Goal: Task Accomplishment & Management: Manage account settings

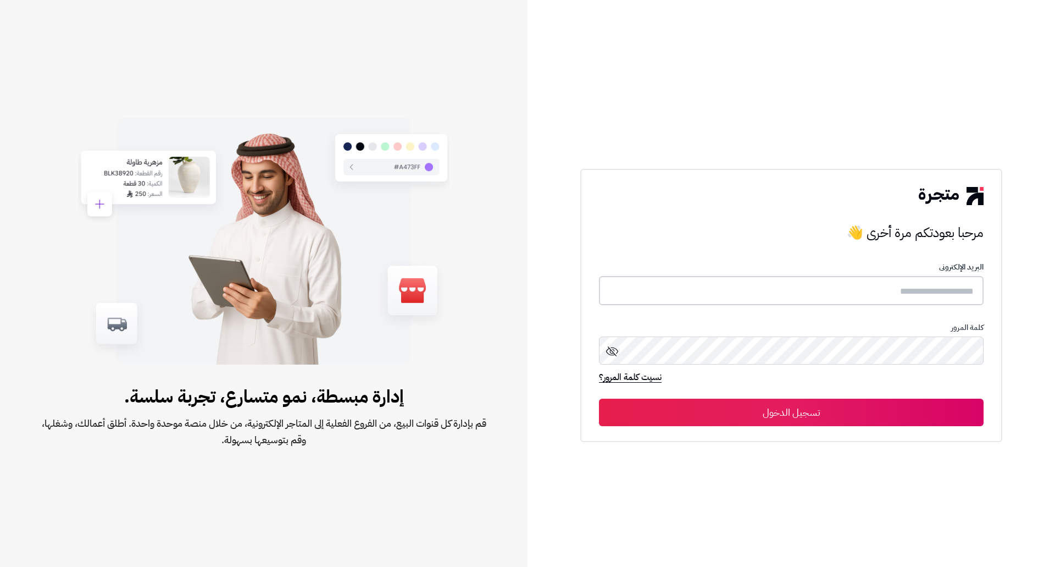
click at [841, 280] on input "text" at bounding box center [791, 290] width 385 height 29
type input "*"
click at [943, 287] on input "text" at bounding box center [791, 290] width 385 height 29
paste input "**********"
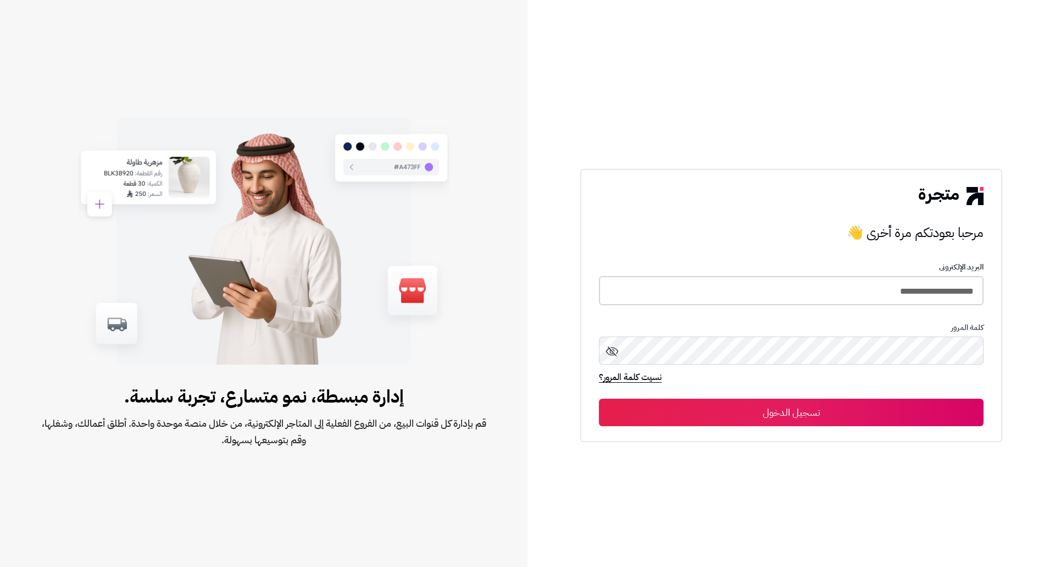
type input "**********"
click at [872, 411] on button "تسجيل الدخول" at bounding box center [791, 411] width 385 height 27
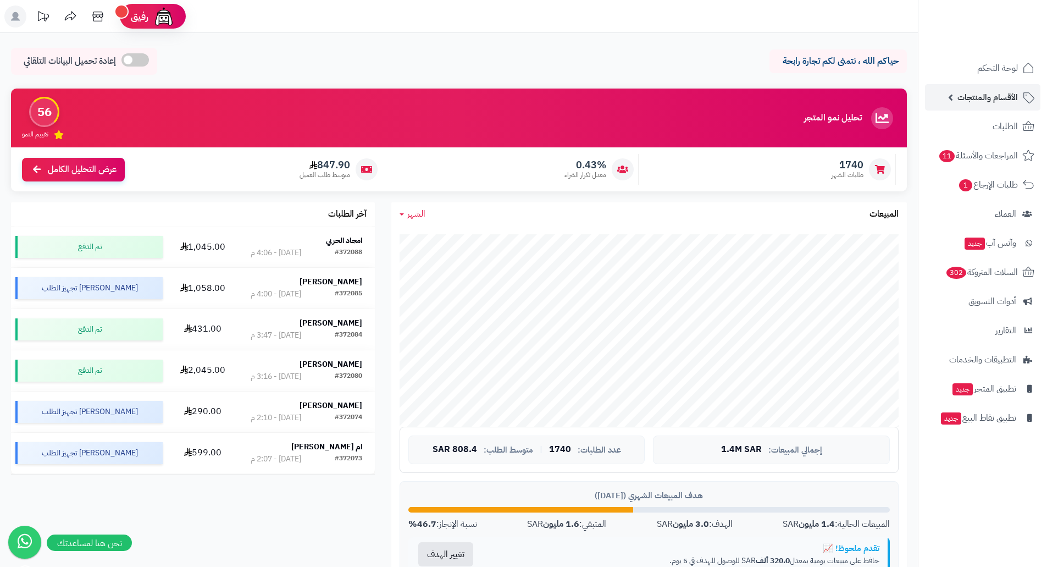
click at [991, 102] on span "الأقسام والمنتجات" at bounding box center [987, 97] width 60 height 15
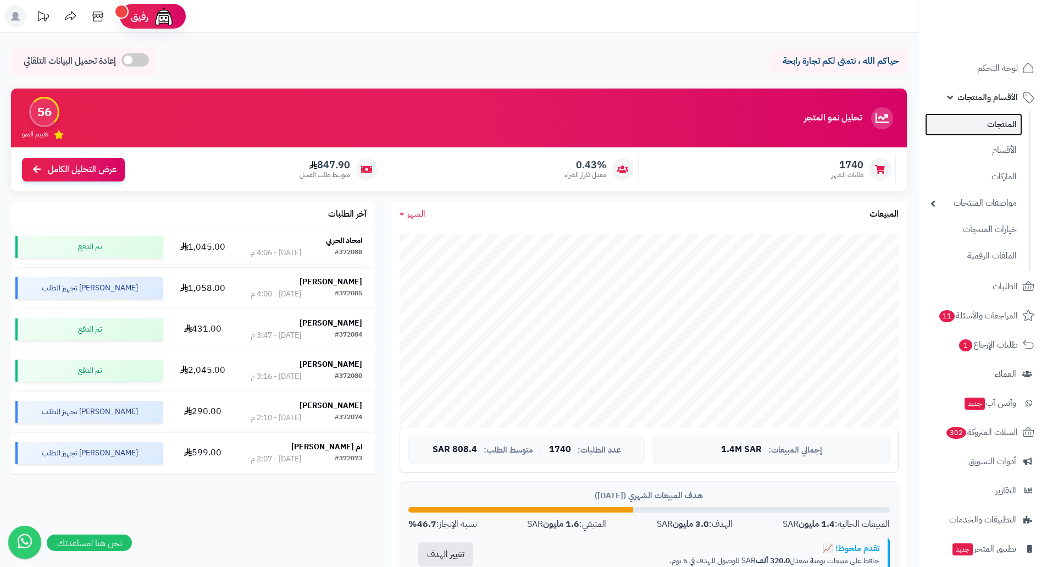
click at [995, 127] on link "المنتجات" at bounding box center [973, 124] width 97 height 23
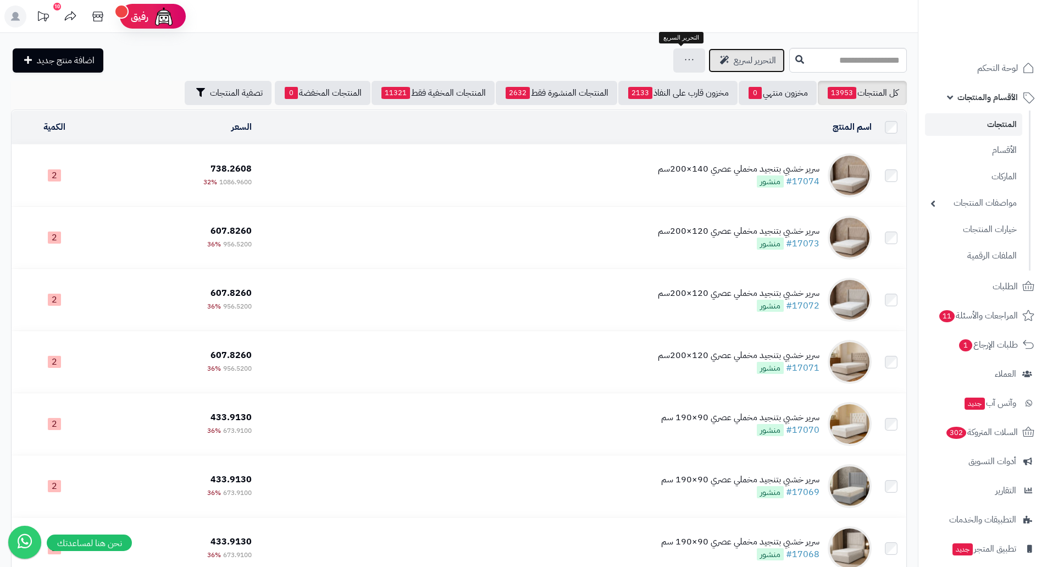
click at [708, 60] on link "التحرير لسريع" at bounding box center [746, 60] width 76 height 24
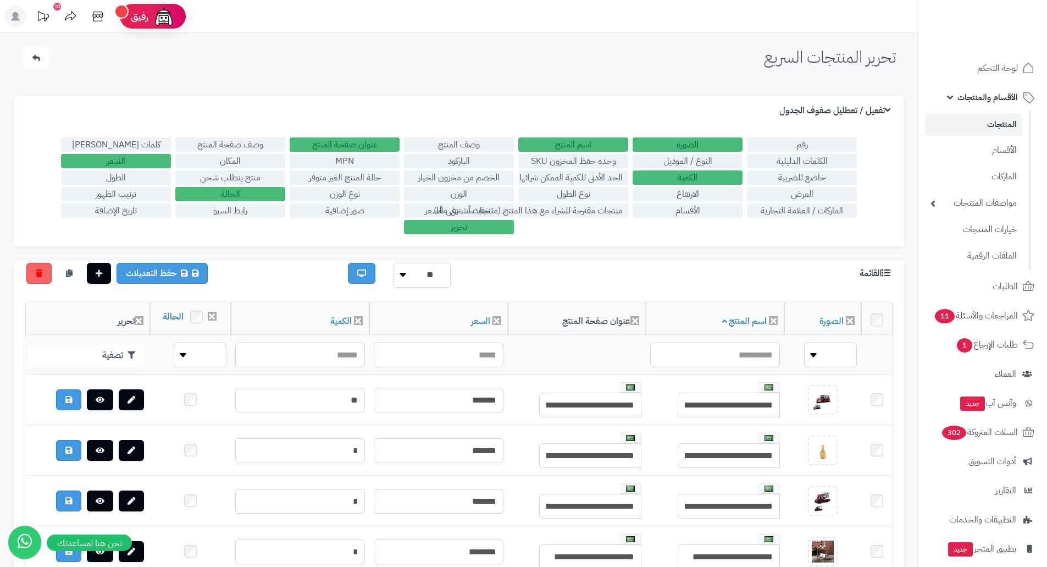
click at [808, 142] on label "رقم" at bounding box center [802, 144] width 110 height 14
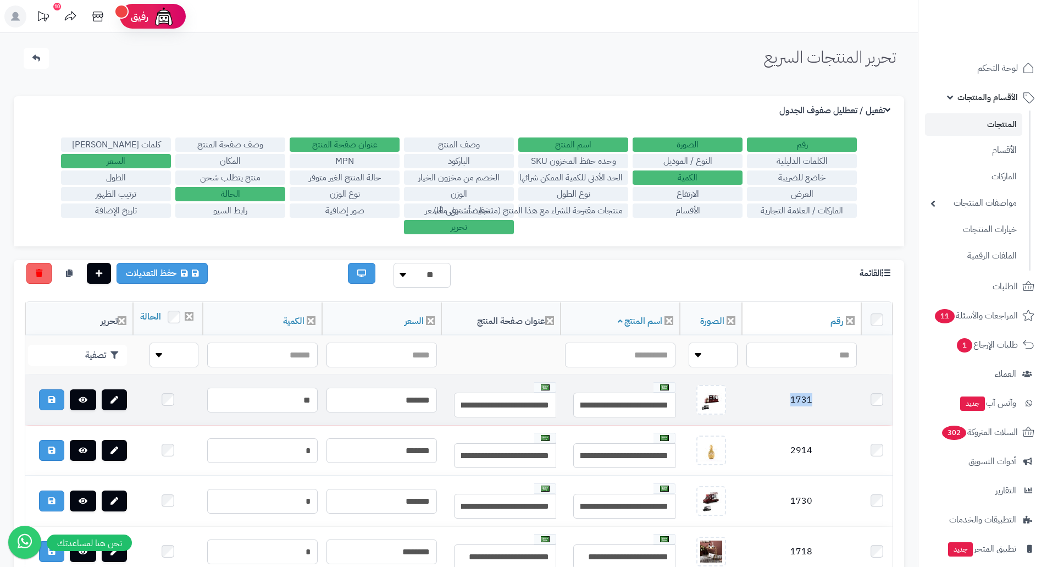
drag, startPoint x: 816, startPoint y: 412, endPoint x: 785, endPoint y: 412, distance: 30.8
click at [785, 412] on td "1731" at bounding box center [801, 400] width 119 height 50
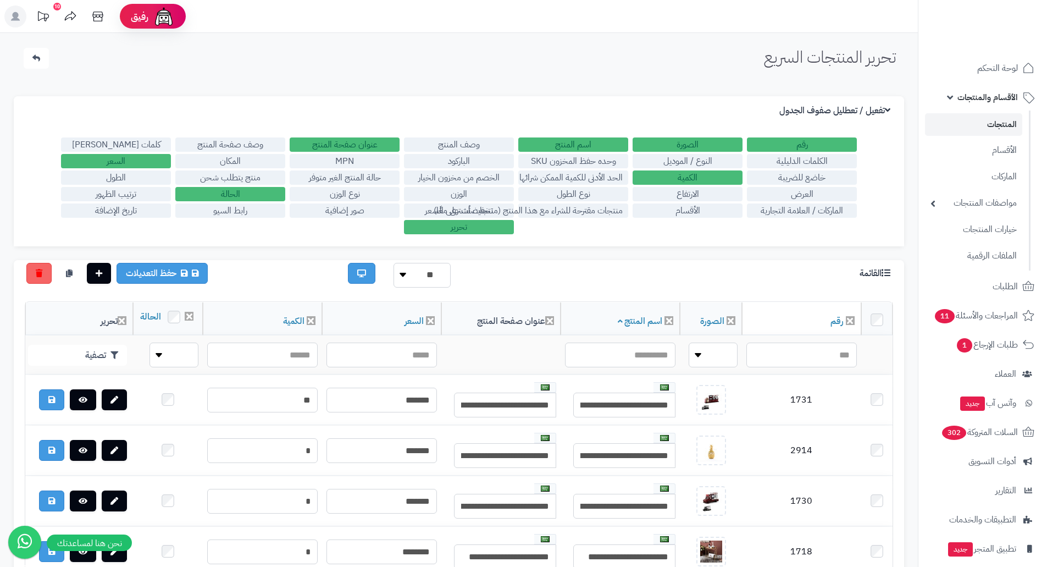
click at [812, 284] on div "القائمة ** ** ** حفظ التعديلات" at bounding box center [458, 275] width 885 height 25
click at [545, 325] on icon at bounding box center [549, 320] width 9 height 9
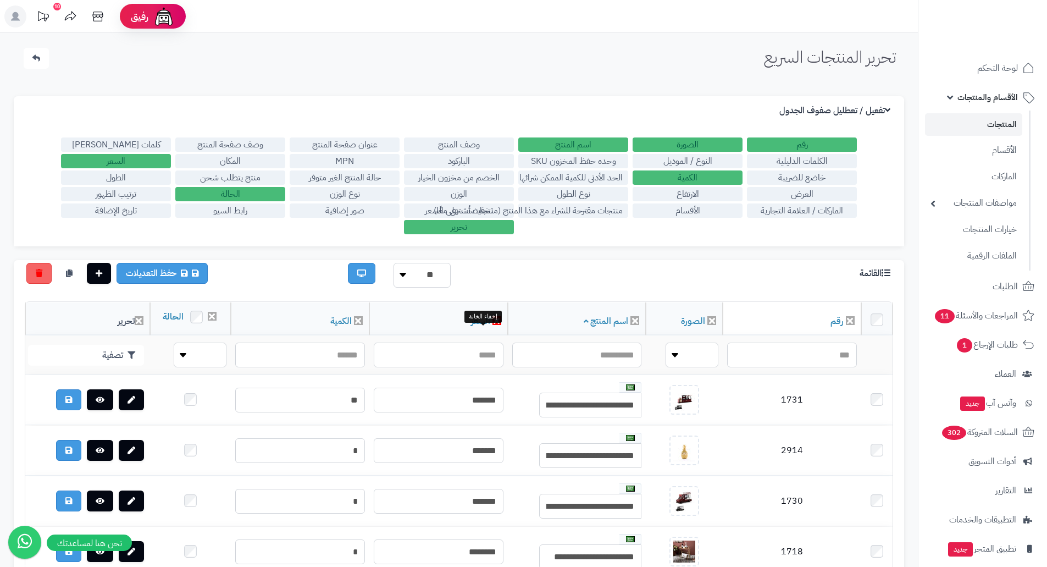
click at [492, 325] on icon at bounding box center [496, 320] width 9 height 9
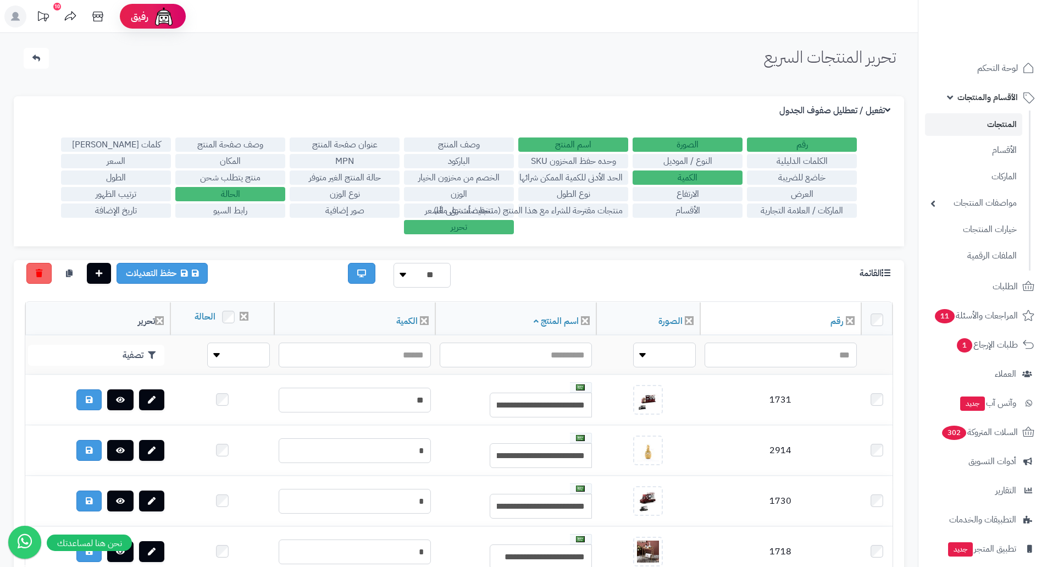
click at [664, 160] on label "النوع / الموديل" at bounding box center [688, 161] width 110 height 14
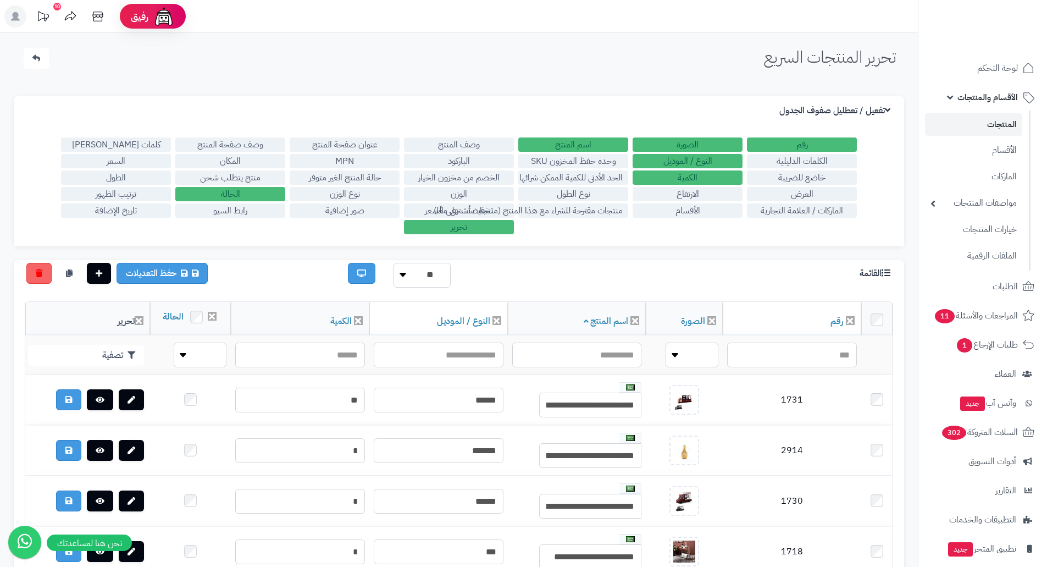
click at [465, 163] on label "الباركود" at bounding box center [459, 161] width 110 height 14
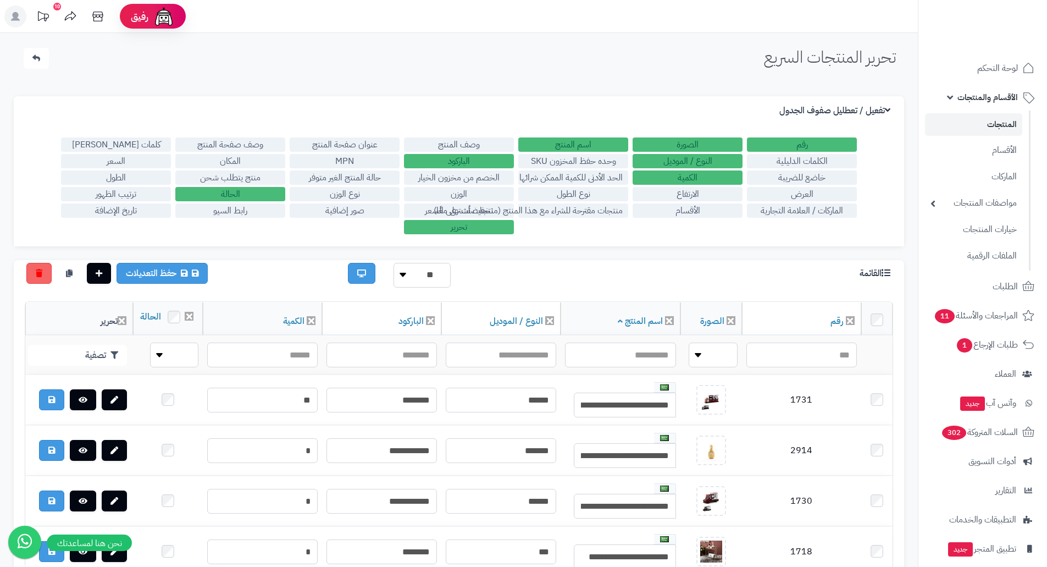
click at [577, 158] on label "وحده حفظ المخزون SKU" at bounding box center [573, 161] width 110 height 14
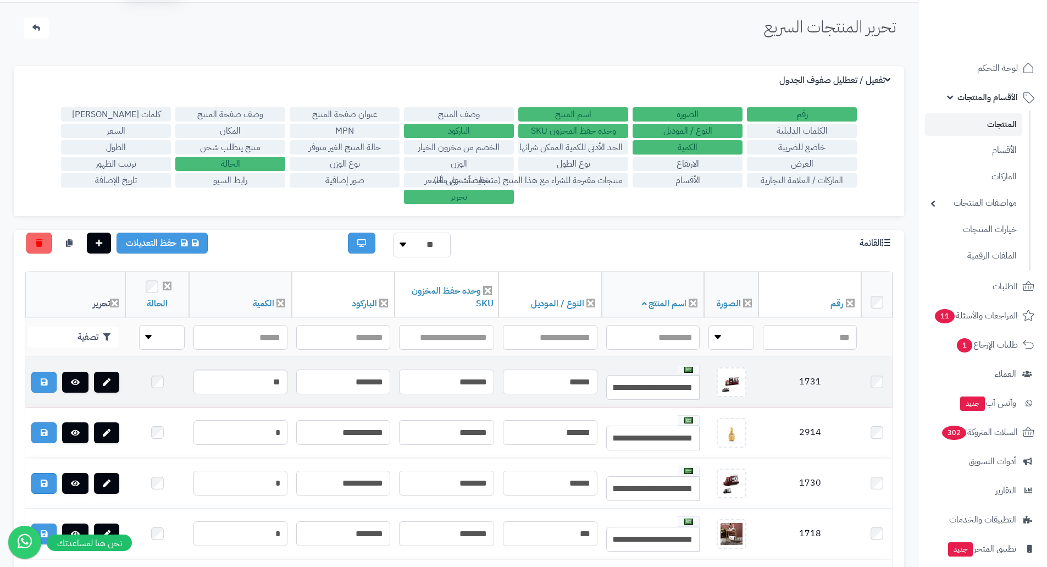
scroll to position [55, 0]
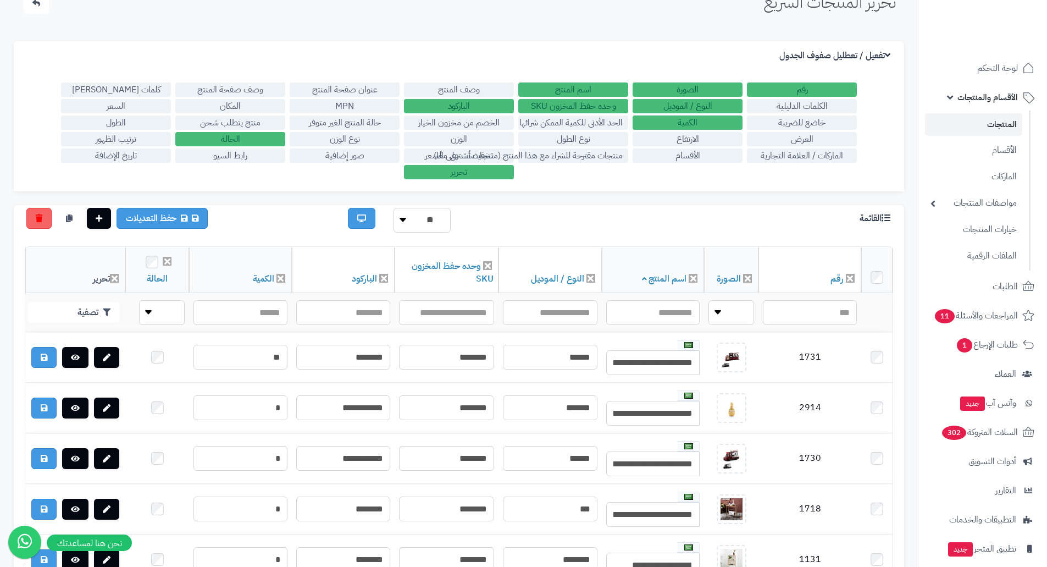
click at [696, 154] on label "الأقسام" at bounding box center [688, 155] width 110 height 14
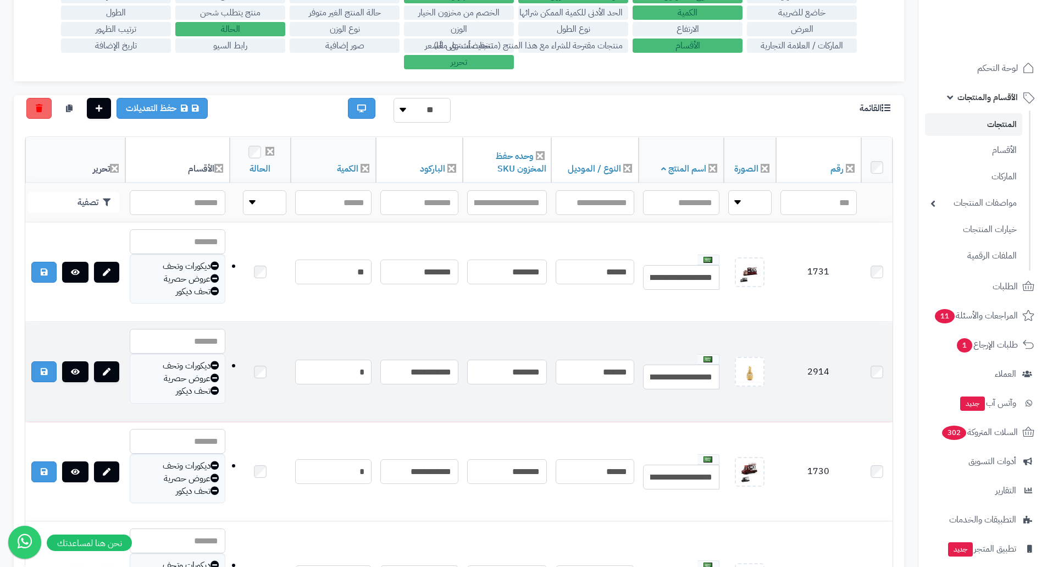
scroll to position [0, 0]
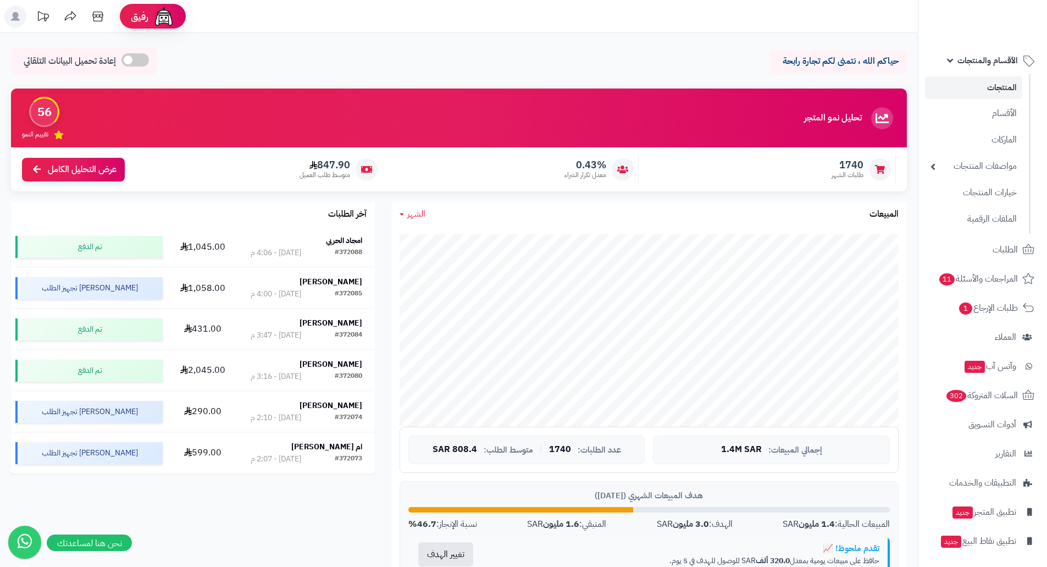
scroll to position [38, 0]
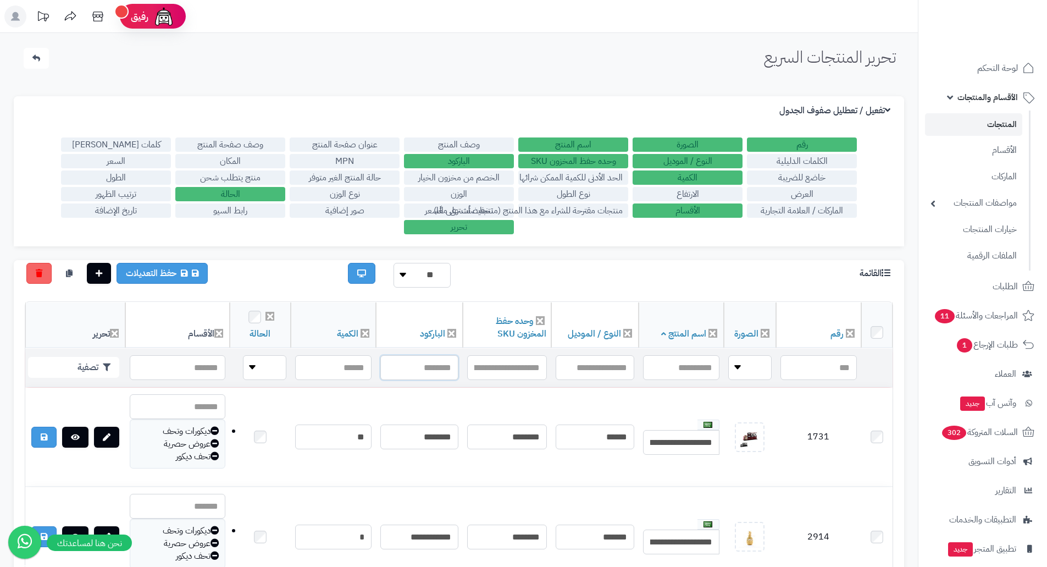
click at [421, 364] on input "text" at bounding box center [419, 367] width 78 height 25
click at [405, 367] on input "text" at bounding box center [419, 367] width 78 height 25
click at [426, 364] on input "text" at bounding box center [419, 367] width 78 height 25
paste input "**********"
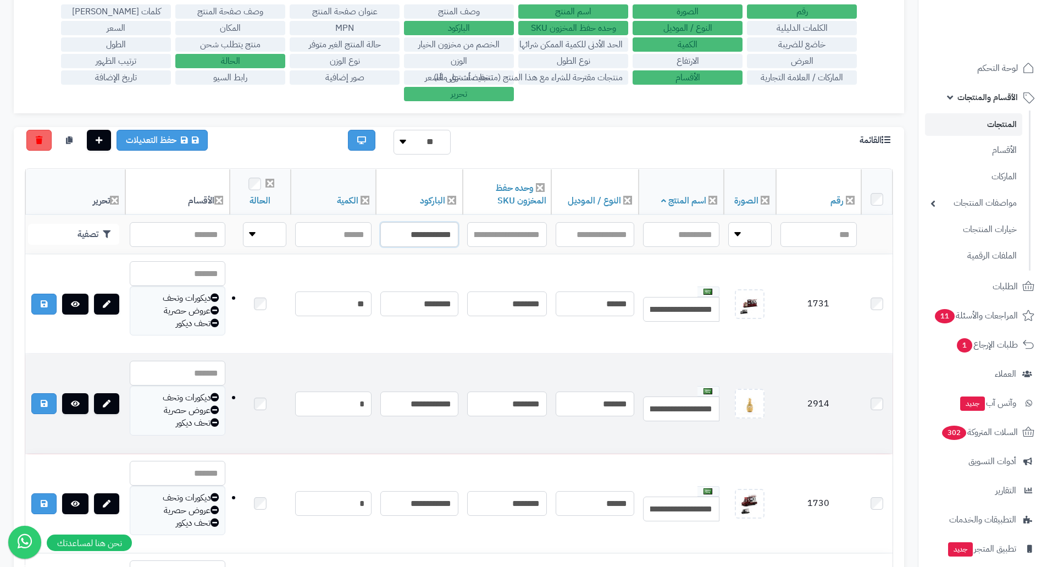
scroll to position [165, 0]
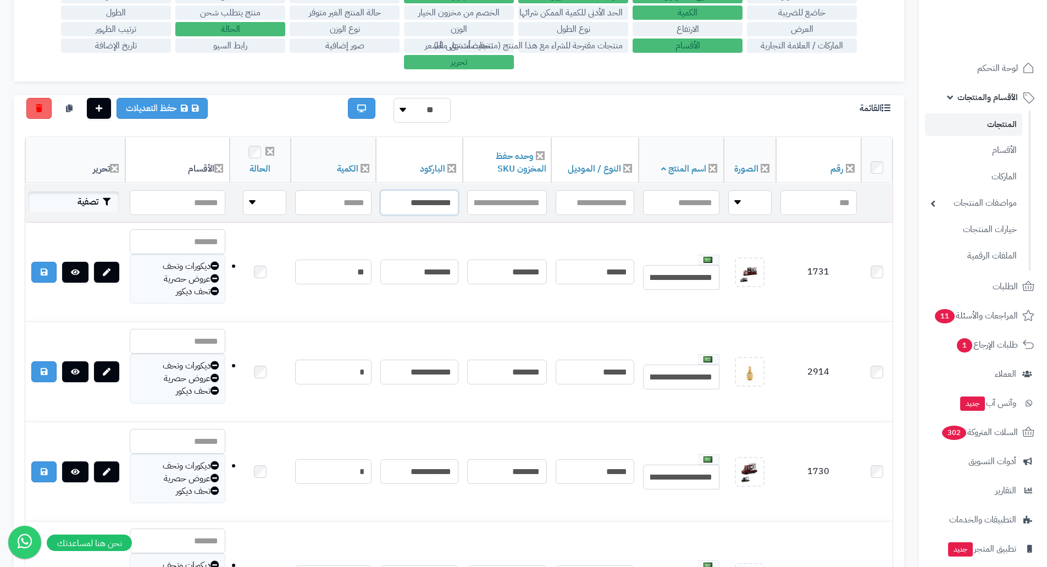
type input "**********"
click at [102, 197] on button "تصفية" at bounding box center [73, 201] width 91 height 21
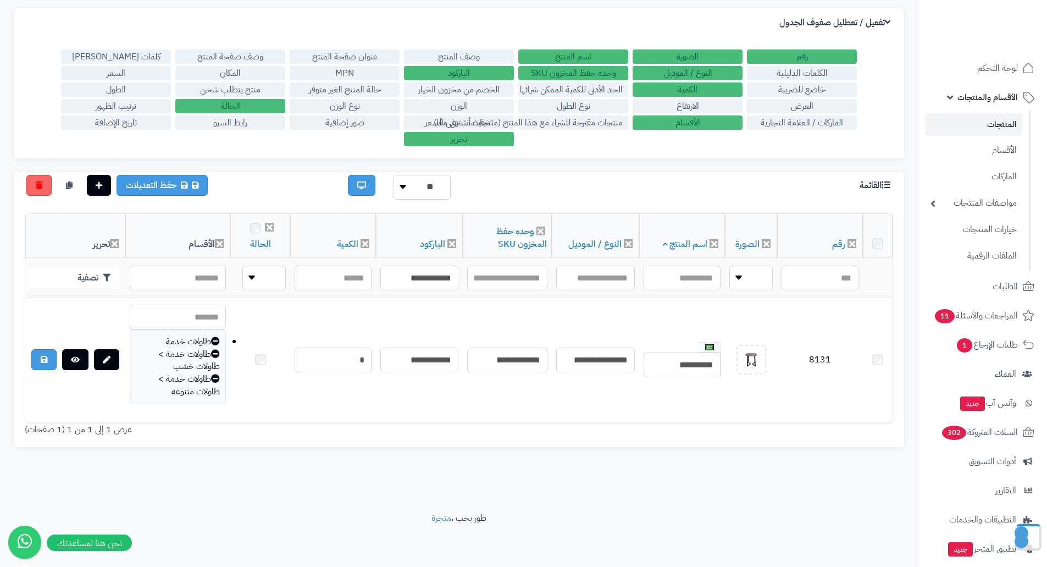
scroll to position [88, 0]
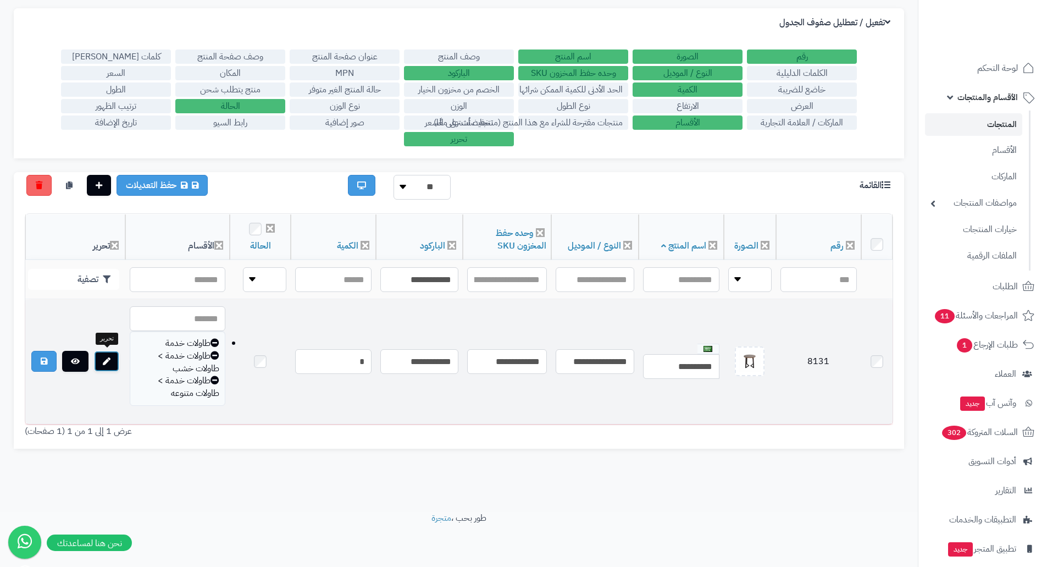
click at [105, 360] on icon at bounding box center [107, 361] width 8 height 8
drag, startPoint x: 835, startPoint y: 359, endPoint x: 805, endPoint y: 353, distance: 30.4
click at [805, 353] on td "8131" at bounding box center [818, 362] width 85 height 124
copy td "8131"
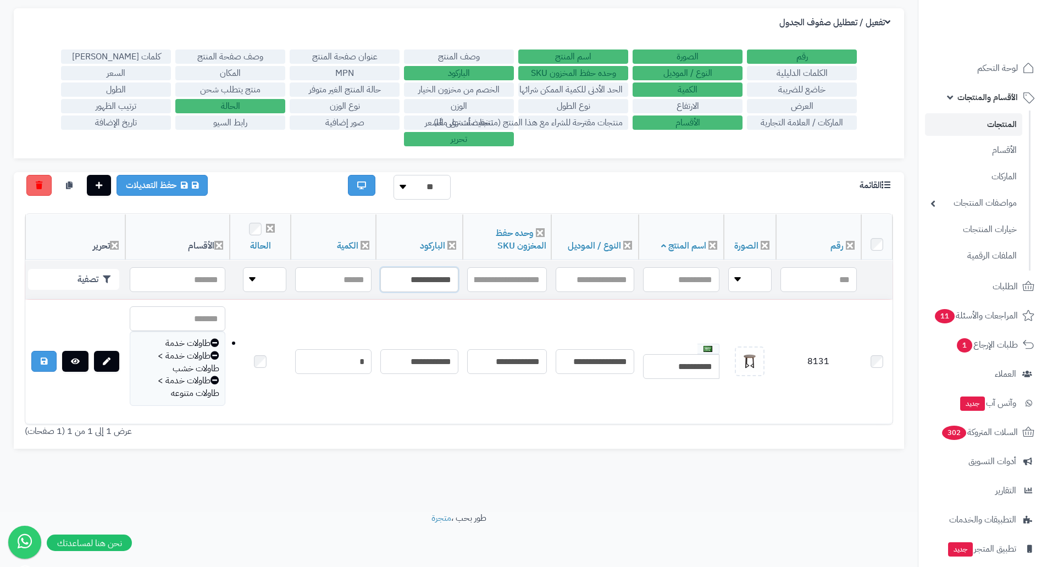
click at [425, 278] on input "**********" at bounding box center [419, 279] width 78 height 25
paste input "**********"
type input "**********"
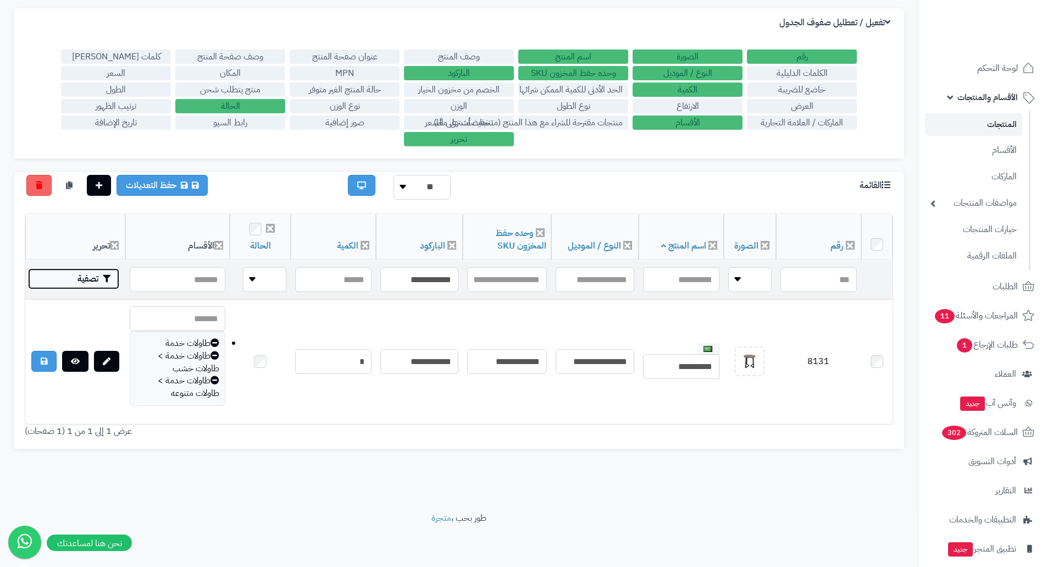
click at [101, 272] on button "تصفية" at bounding box center [73, 278] width 91 height 21
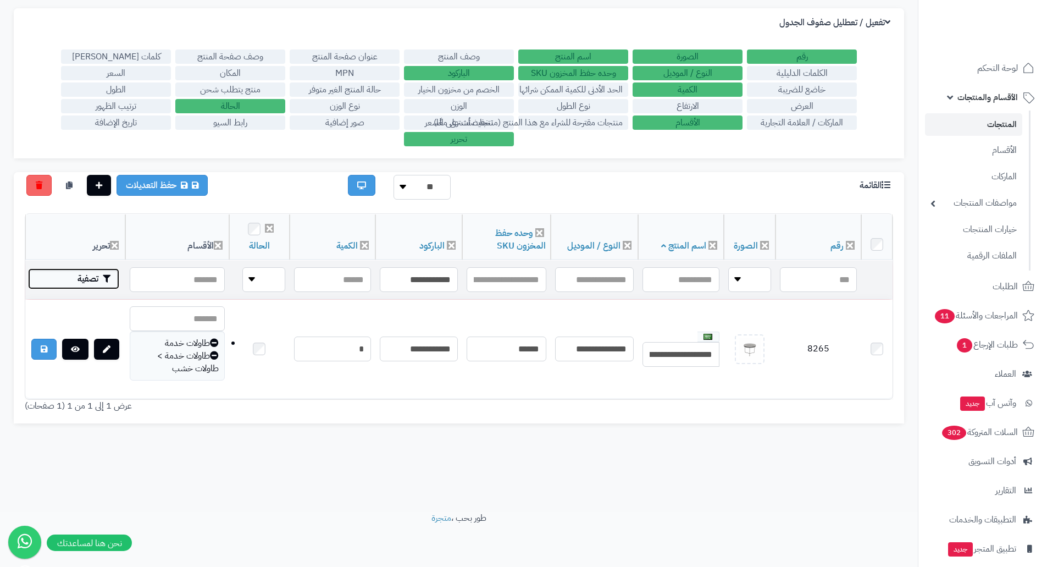
click at [88, 282] on button "تصفية" at bounding box center [73, 278] width 91 height 21
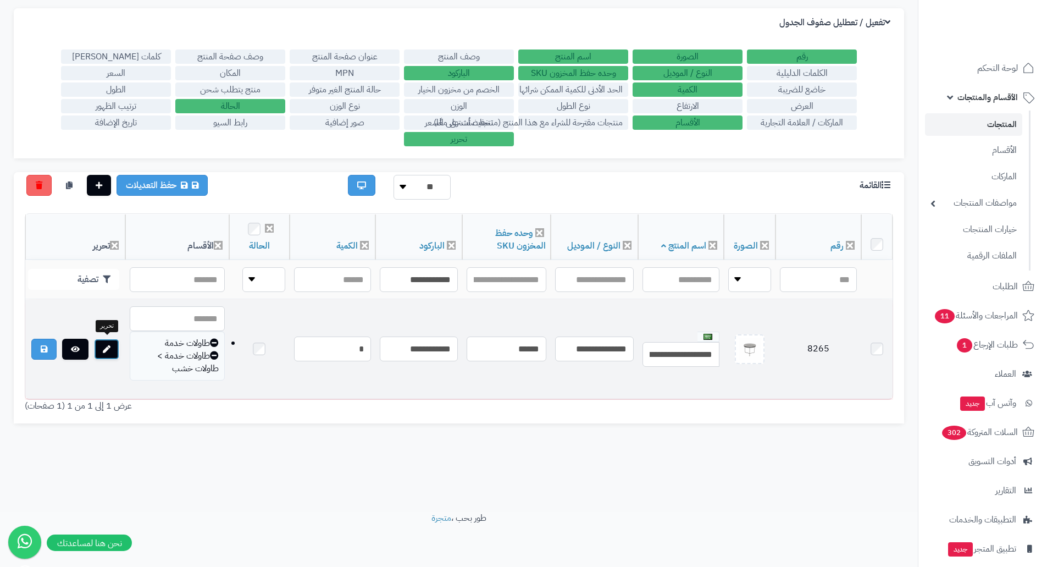
click at [104, 352] on link at bounding box center [106, 349] width 25 height 21
click at [76, 346] on icon at bounding box center [75, 349] width 9 height 8
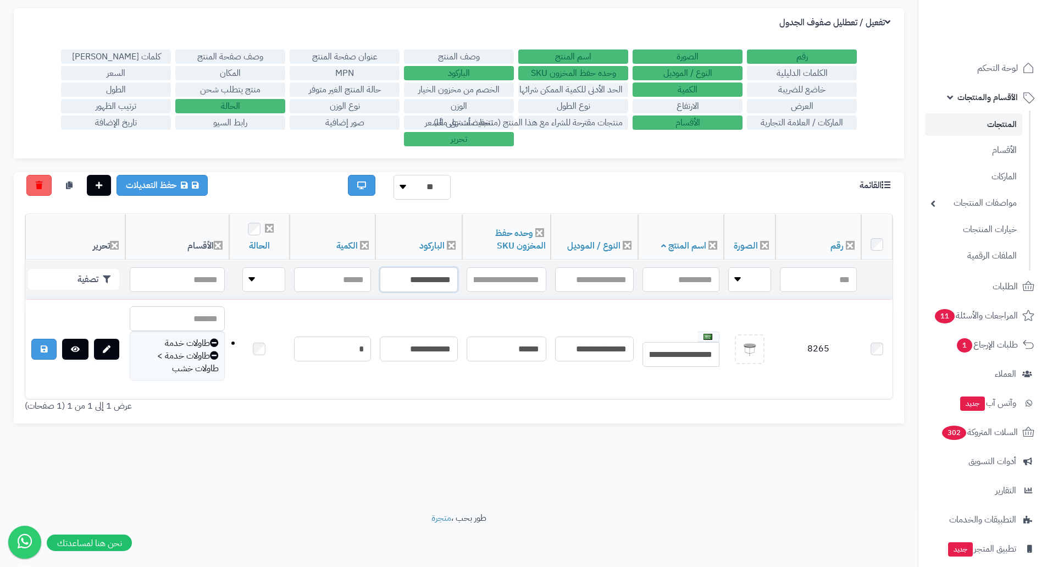
click at [417, 275] on input "**********" at bounding box center [419, 279] width 78 height 25
click at [440, 281] on input "text" at bounding box center [419, 279] width 78 height 25
click at [425, 285] on input "text" at bounding box center [419, 279] width 78 height 25
click at [427, 278] on input "text" at bounding box center [419, 279] width 78 height 25
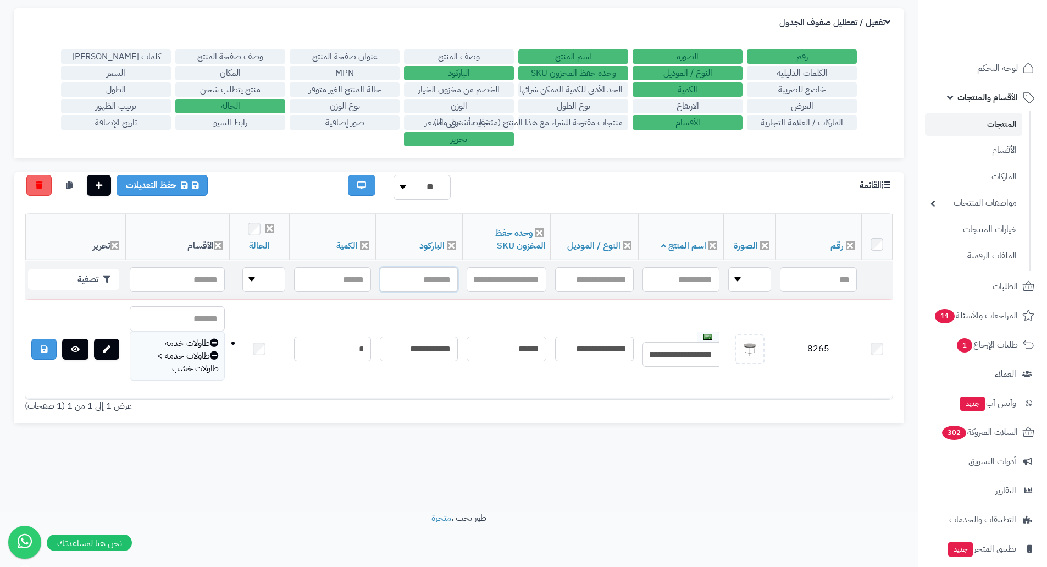
click at [435, 275] on input "text" at bounding box center [419, 279] width 78 height 25
paste input "**********"
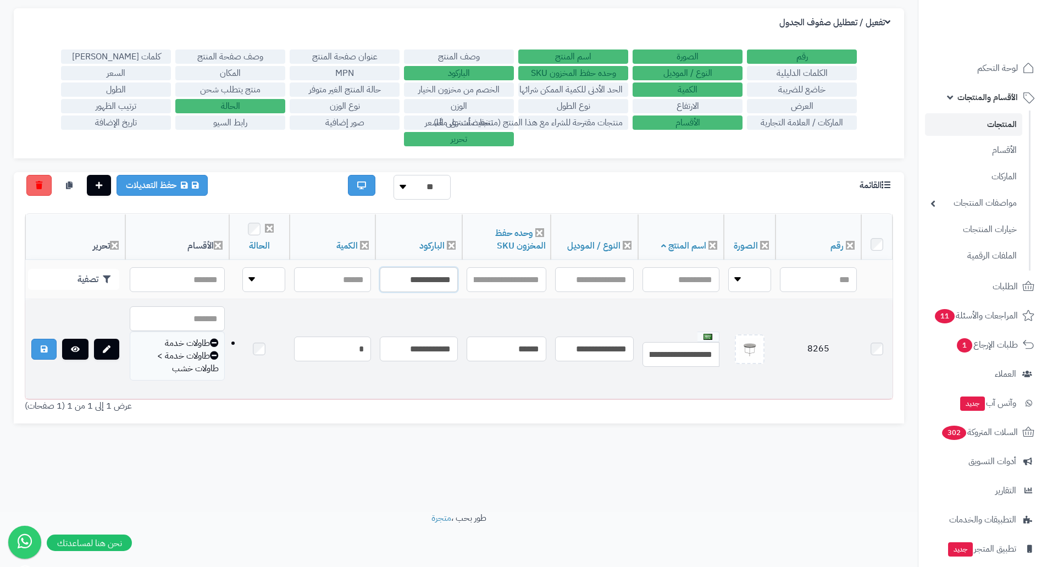
type input "**********"
drag, startPoint x: 801, startPoint y: 343, endPoint x: 841, endPoint y: 343, distance: 40.1
click at [841, 343] on td "8265" at bounding box center [817, 349] width 85 height 99
copy td "8265"
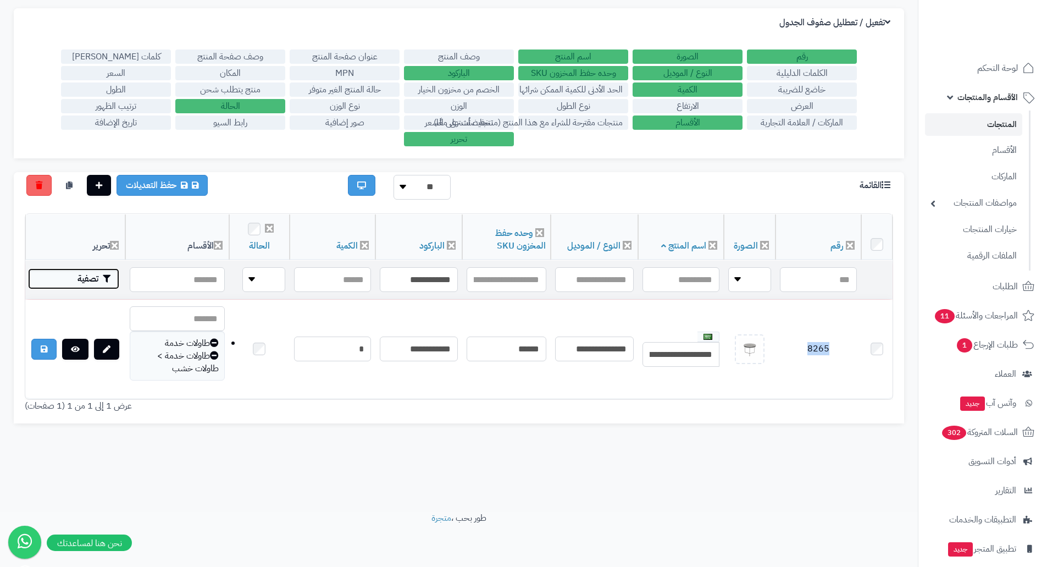
click at [93, 273] on button "تصفية" at bounding box center [73, 278] width 91 height 21
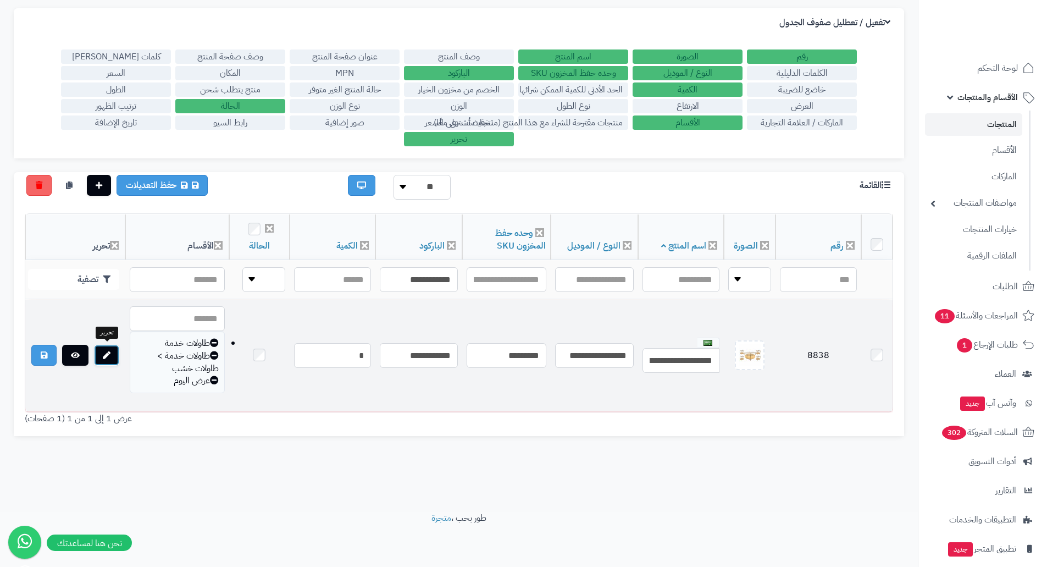
click at [104, 351] on icon at bounding box center [107, 355] width 8 height 8
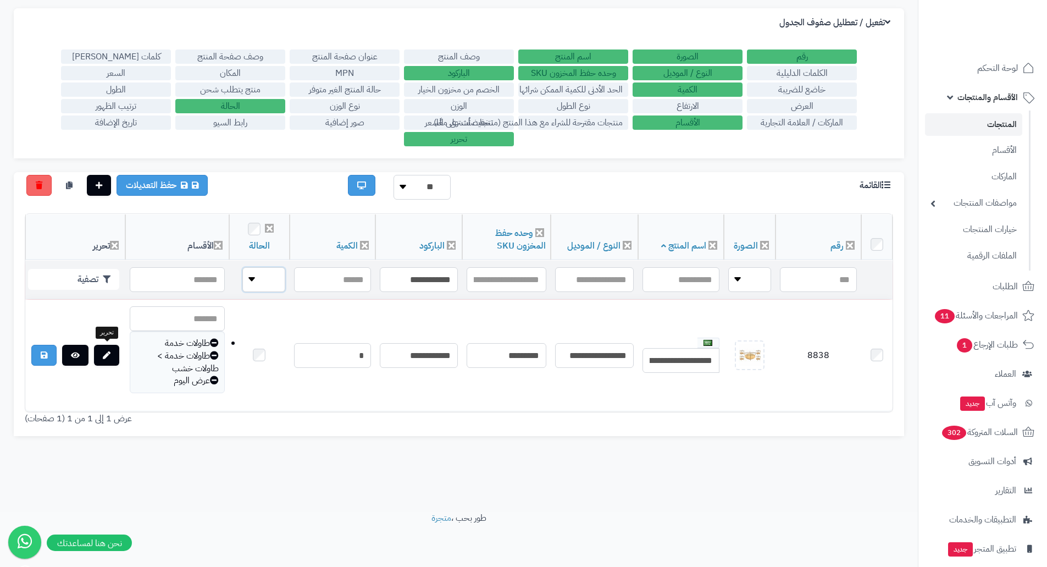
click at [242, 275] on select "**** ****" at bounding box center [263, 279] width 43 height 25
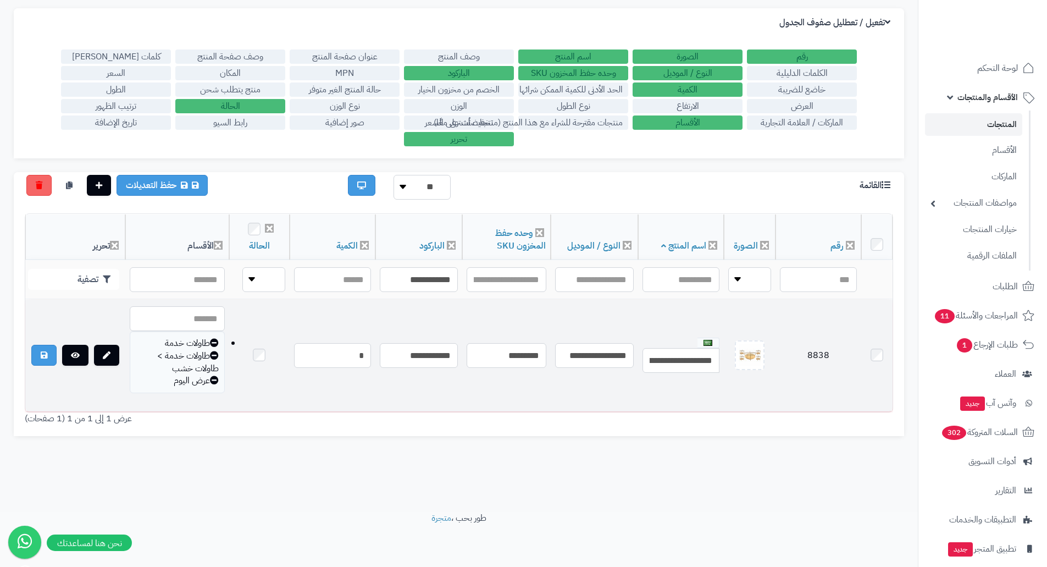
click at [293, 302] on td "*" at bounding box center [333, 356] width 86 height 112
click at [107, 354] on icon at bounding box center [107, 355] width 8 height 8
drag, startPoint x: 837, startPoint y: 348, endPoint x: 794, endPoint y: 351, distance: 43.0
click at [794, 351] on td "8838" at bounding box center [817, 356] width 85 height 112
copy td "8838"
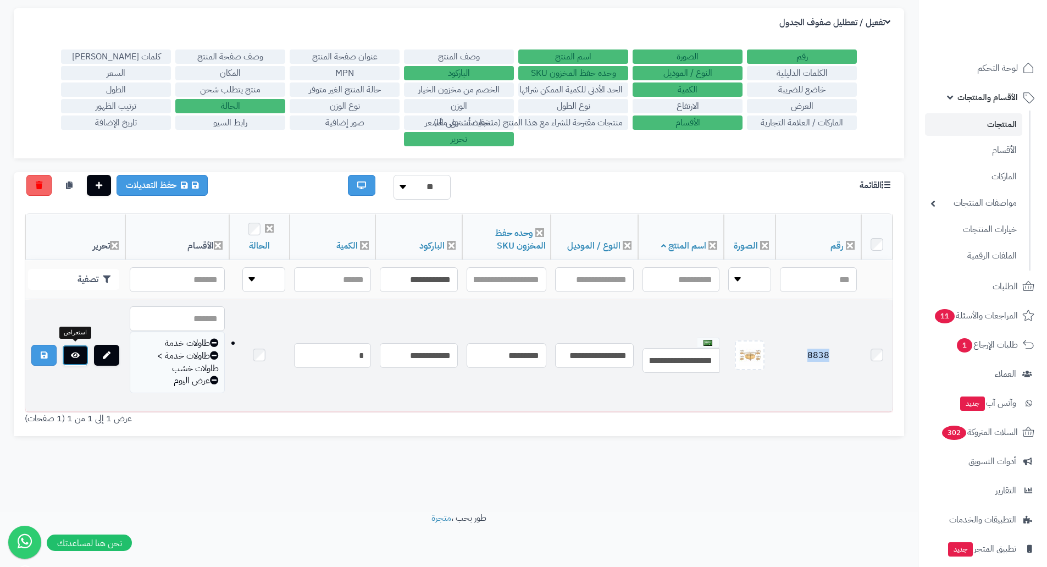
click at [84, 354] on link at bounding box center [75, 355] width 26 height 21
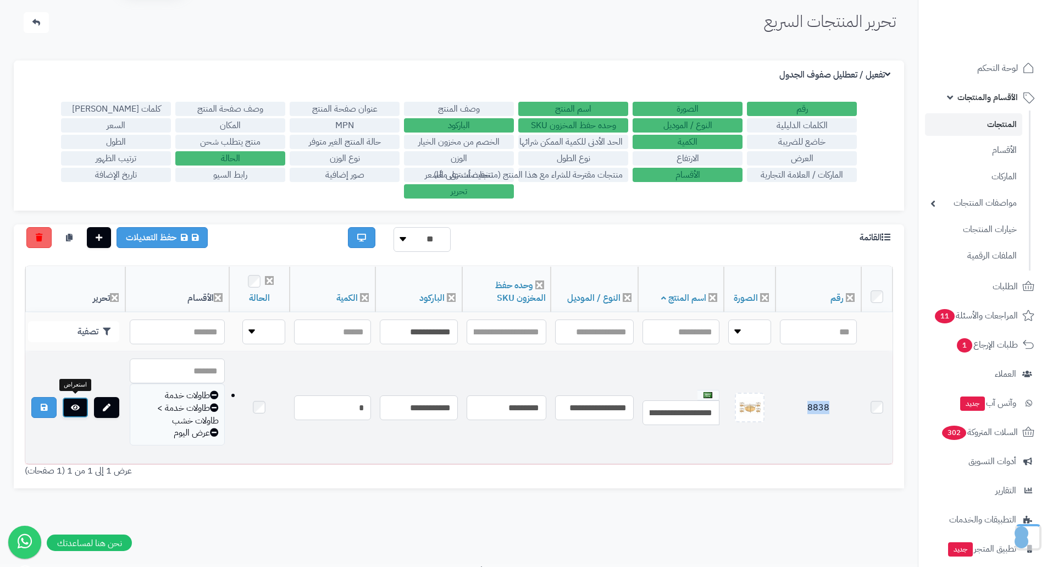
scroll to position [55, 0]
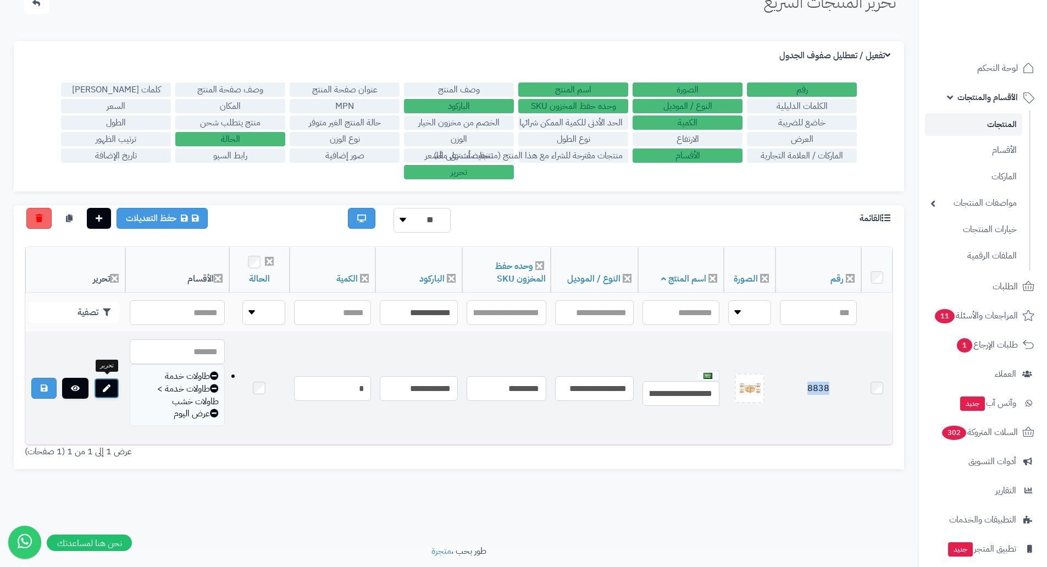
click at [114, 380] on link at bounding box center [106, 388] width 25 height 21
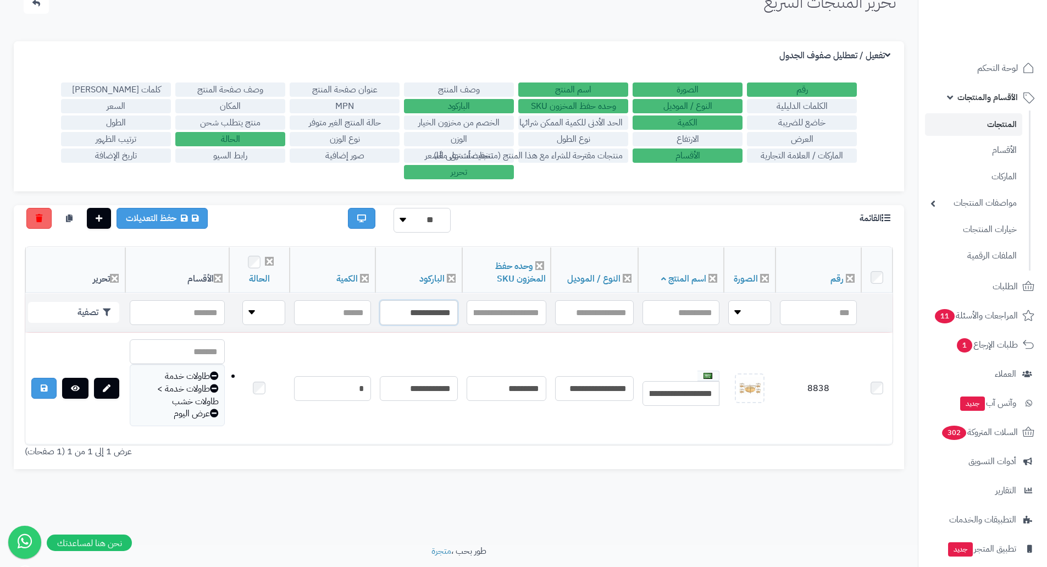
click at [431, 313] on input "**********" at bounding box center [419, 312] width 78 height 25
click at [405, 303] on input "**********" at bounding box center [419, 312] width 78 height 25
paste input "text"
type input "**********"
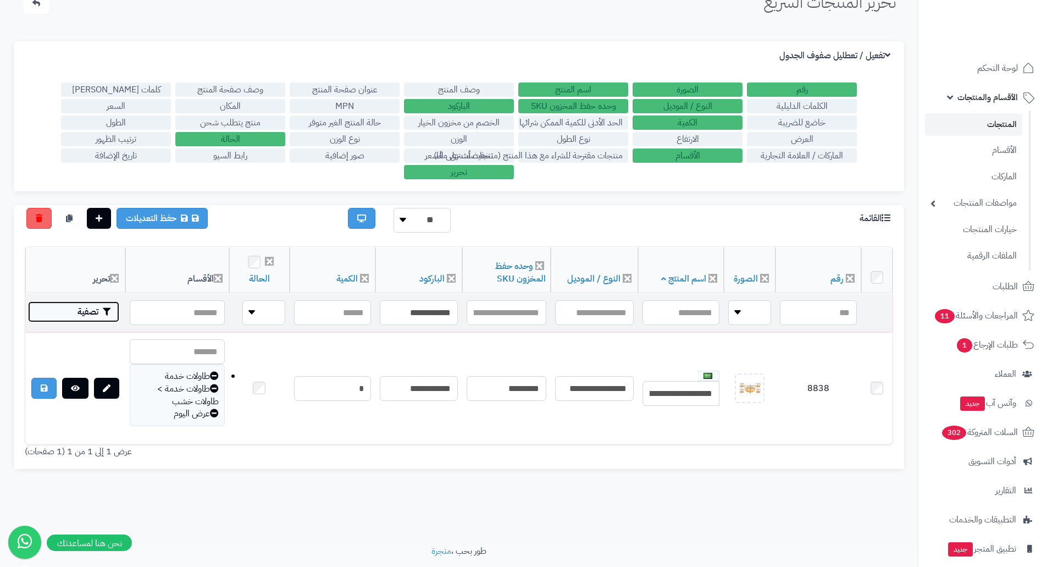
click at [103, 312] on icon "button" at bounding box center [107, 312] width 8 height 8
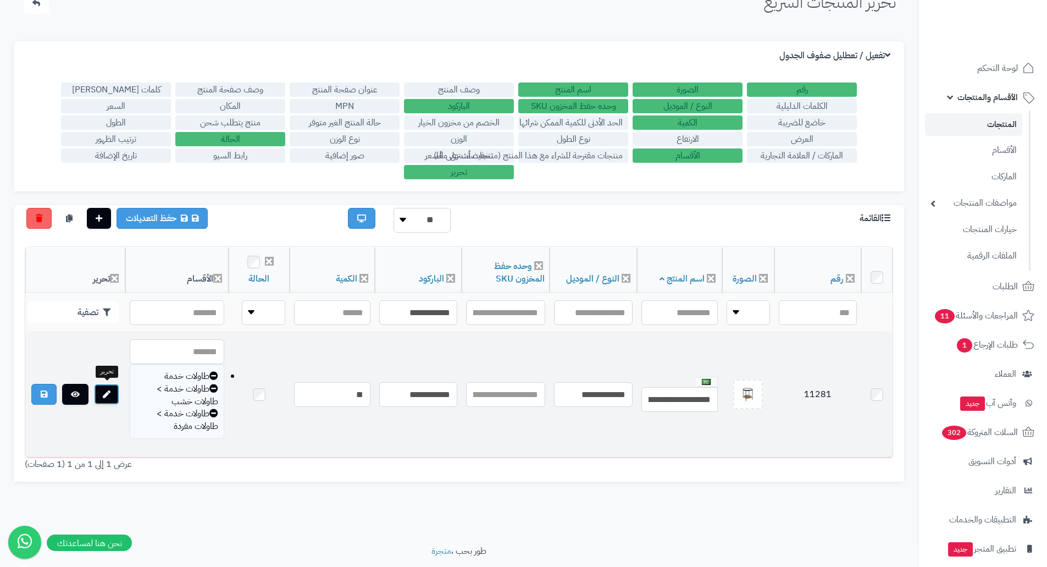
click at [105, 395] on icon at bounding box center [107, 394] width 8 height 8
click at [796, 393] on td "11281" at bounding box center [817, 394] width 87 height 124
drag, startPoint x: 824, startPoint y: 392, endPoint x: 801, endPoint y: 395, distance: 22.6
click at [801, 395] on td "11281" at bounding box center [817, 394] width 87 height 124
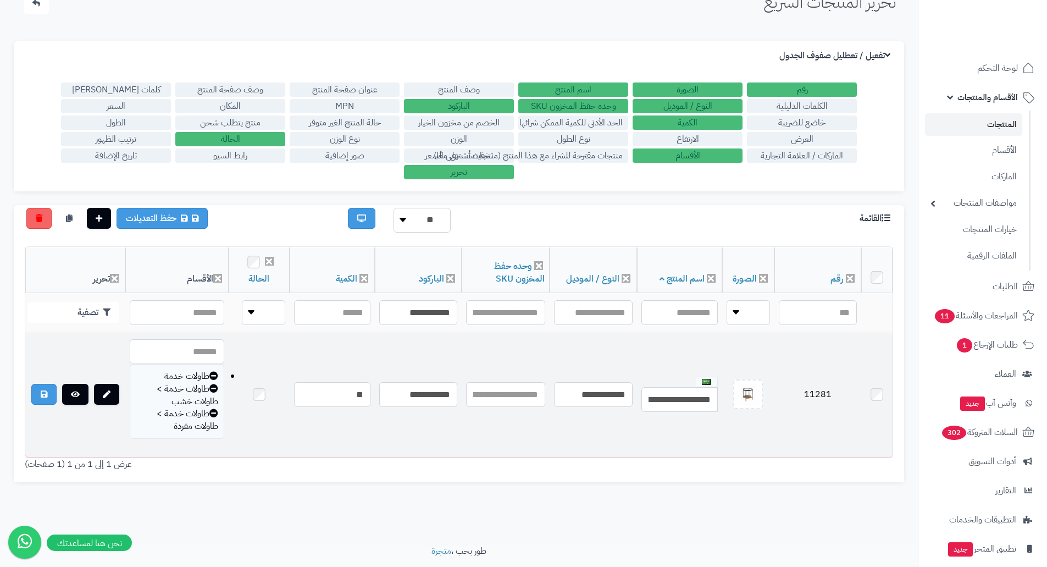
click at [801, 393] on td "11281" at bounding box center [817, 394] width 87 height 124
drag, startPoint x: 802, startPoint y: 392, endPoint x: 846, endPoint y: 388, distance: 44.1
click at [846, 388] on td "11281" at bounding box center [817, 394] width 87 height 124
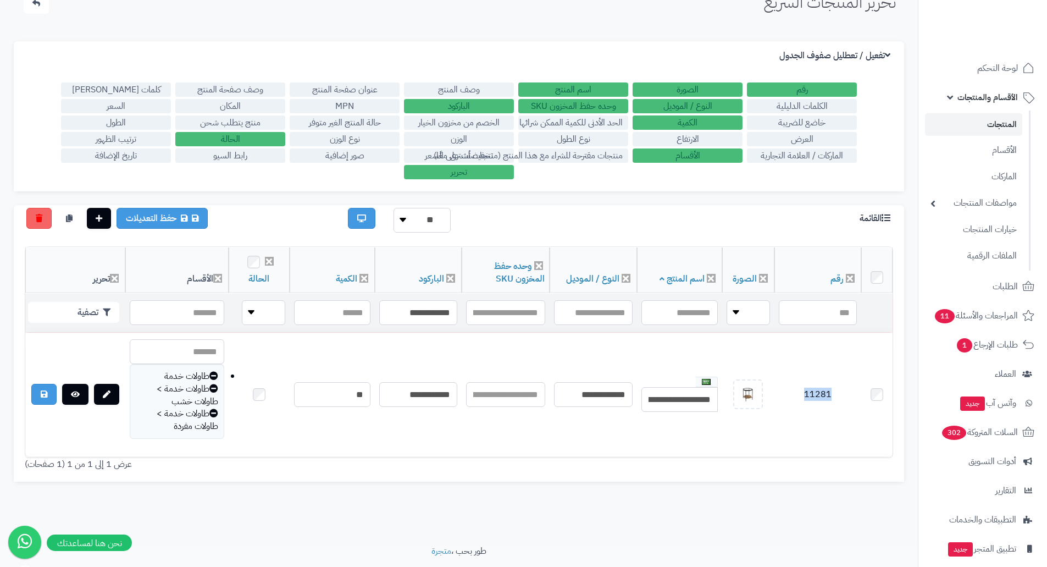
copy td "11281"
click at [415, 316] on input "**********" at bounding box center [418, 312] width 78 height 25
paste input "text"
type input "**********"
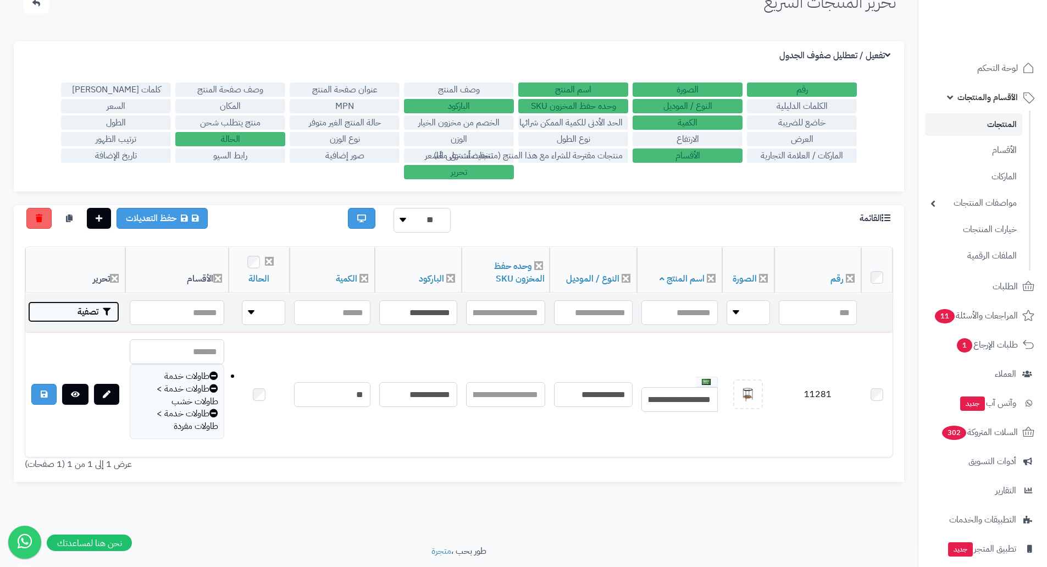
click at [89, 312] on button "تصفية" at bounding box center [73, 311] width 91 height 21
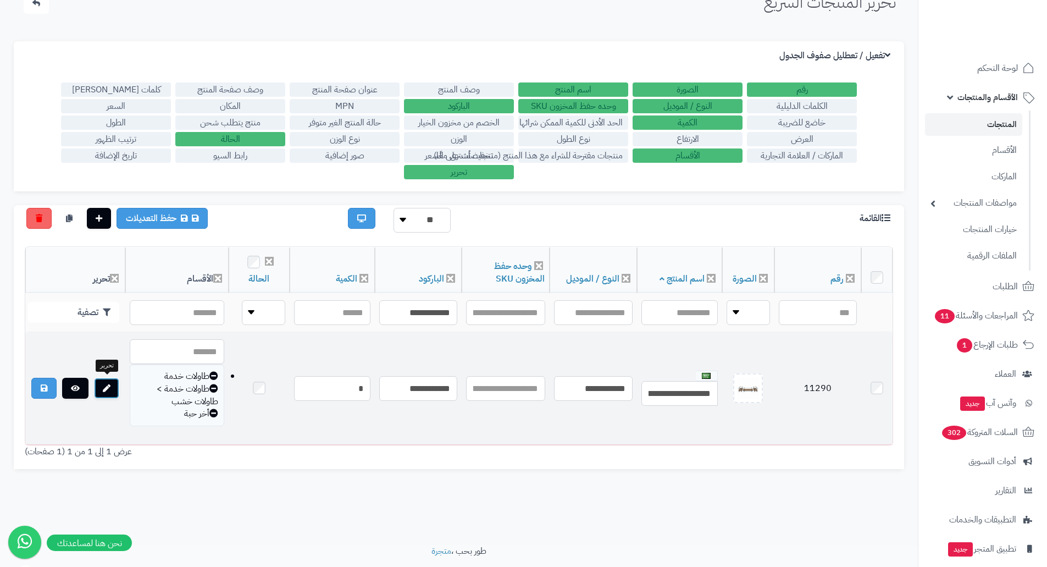
click at [112, 384] on link at bounding box center [106, 388] width 25 height 21
drag, startPoint x: 813, startPoint y: 383, endPoint x: 773, endPoint y: 389, distance: 41.0
click at [774, 389] on td "11290" at bounding box center [817, 388] width 87 height 112
copy td "11290"
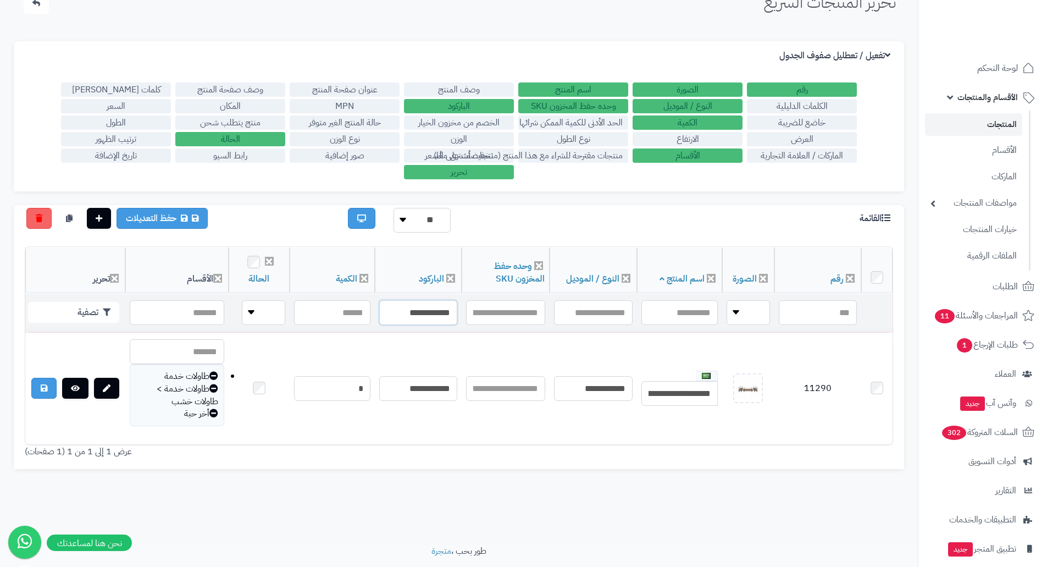
click at [415, 307] on input "**********" at bounding box center [418, 312] width 78 height 25
click at [398, 307] on input "text" at bounding box center [418, 312] width 78 height 25
paste input "**********"
type input "**********"
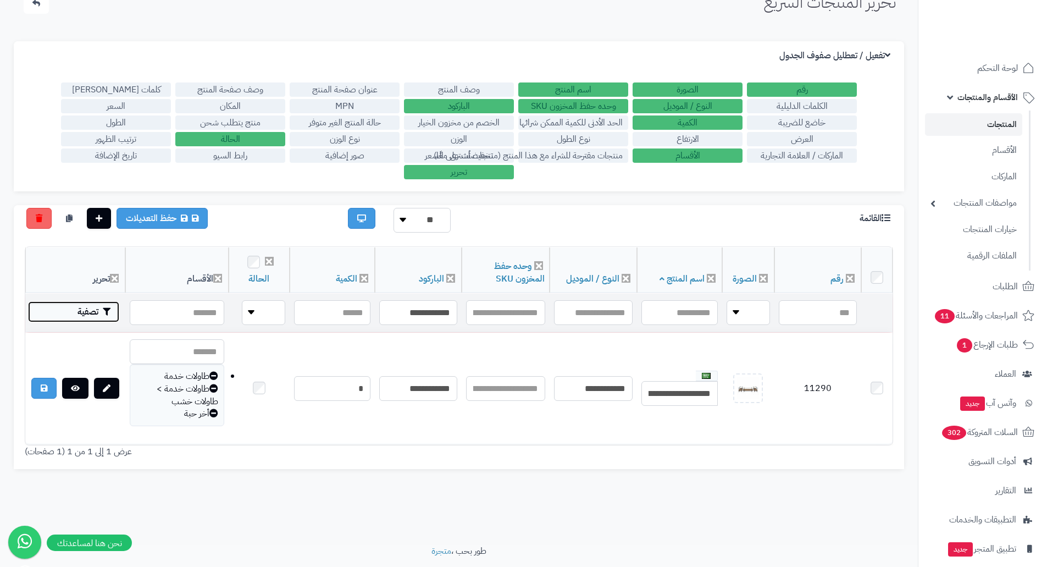
click at [82, 306] on button "تصفية" at bounding box center [73, 311] width 91 height 21
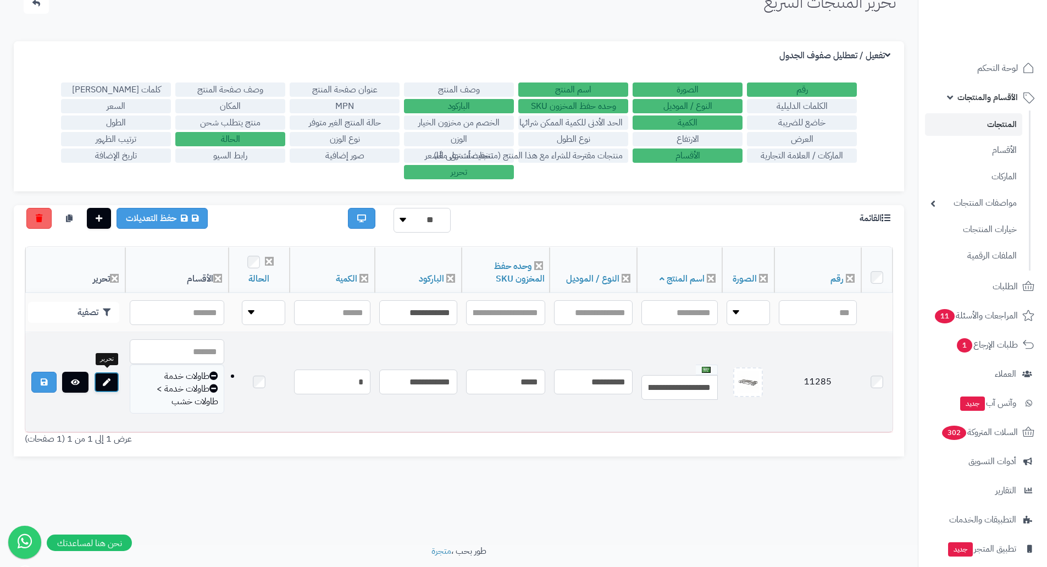
click at [106, 382] on icon at bounding box center [107, 382] width 8 height 8
click at [824, 386] on td "11285" at bounding box center [817, 381] width 87 height 99
copy td "11285"
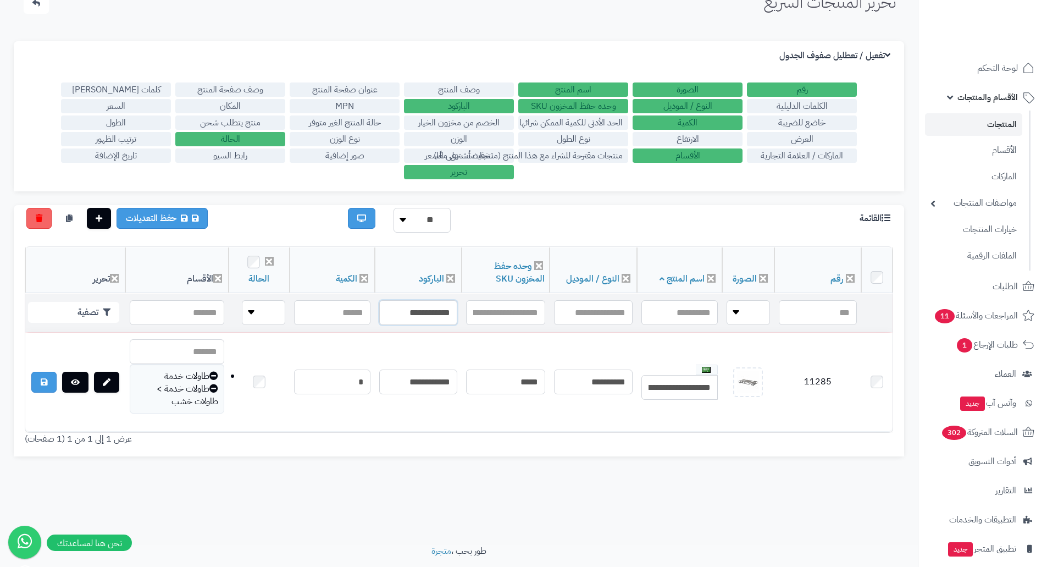
click at [413, 317] on input "**********" at bounding box center [418, 312] width 78 height 25
click at [426, 307] on input "text" at bounding box center [418, 312] width 78 height 25
paste input "**********"
type input "**********"
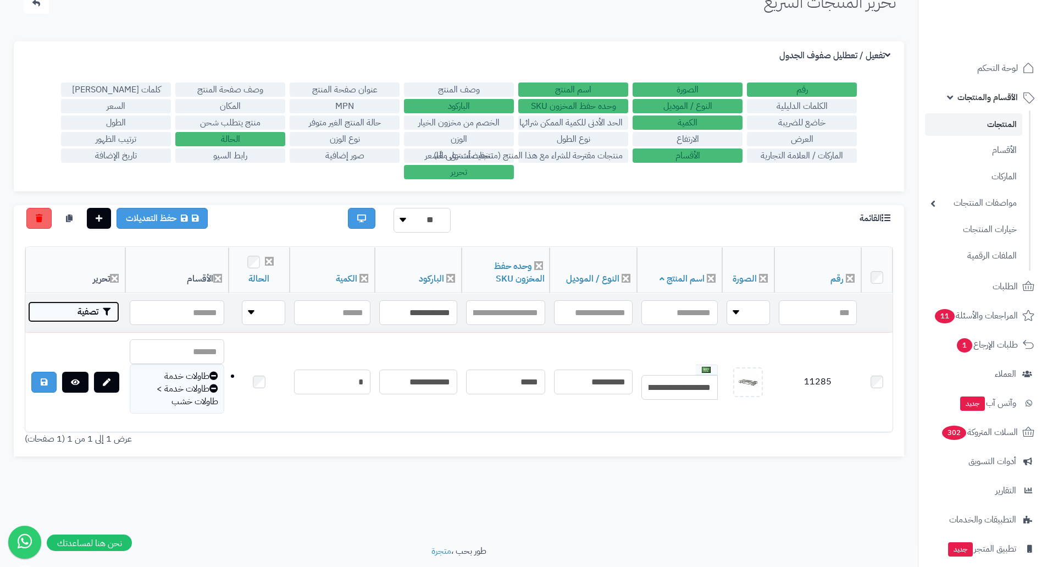
click at [86, 302] on button "تصفية" at bounding box center [73, 311] width 91 height 21
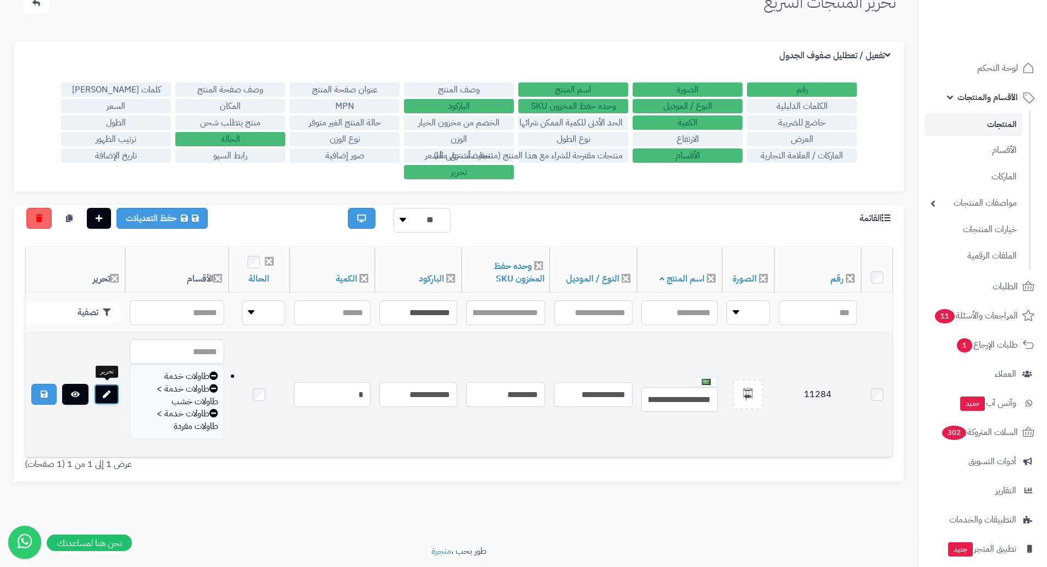
click at [107, 387] on link at bounding box center [106, 394] width 25 height 21
click at [823, 391] on td "11284" at bounding box center [817, 394] width 87 height 124
copy td "11284"
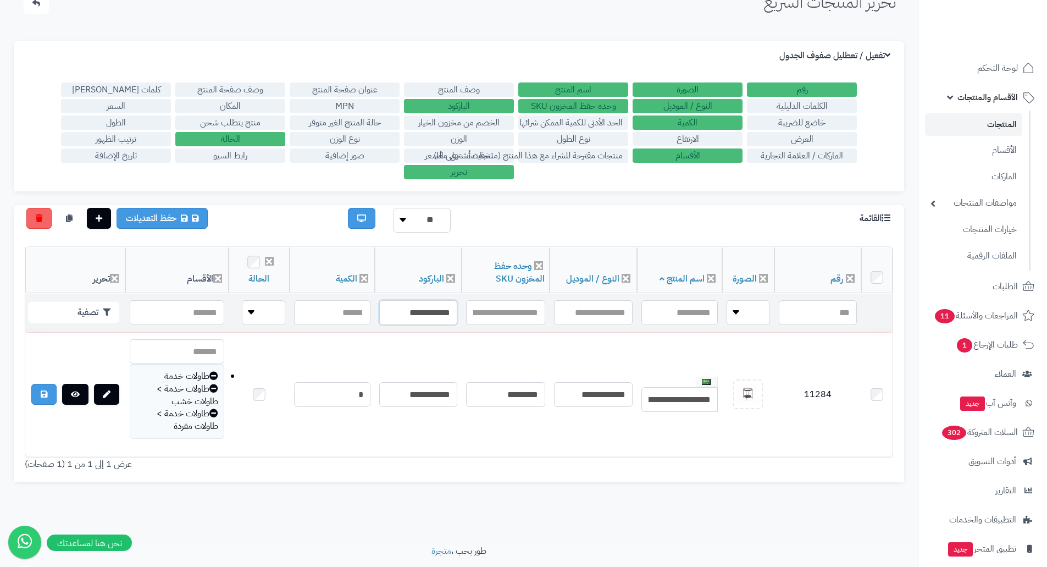
click at [426, 319] on input "**********" at bounding box center [418, 312] width 78 height 25
paste input "text"
type input "**********"
click at [95, 308] on button "تصفية" at bounding box center [73, 311] width 91 height 21
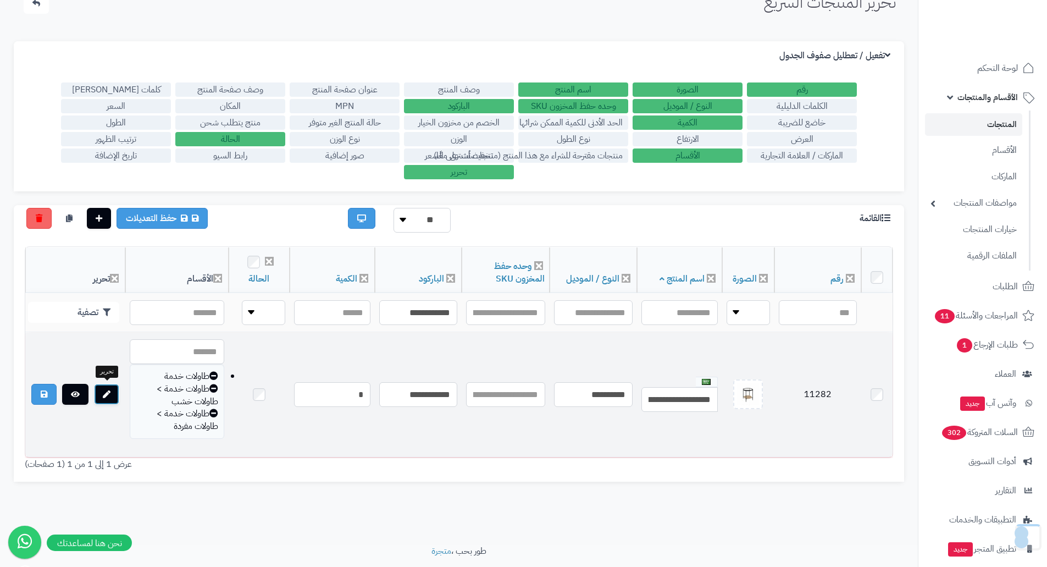
click at [112, 391] on link at bounding box center [106, 394] width 25 height 21
click at [823, 392] on td "11282" at bounding box center [817, 394] width 87 height 124
copy td "11282"
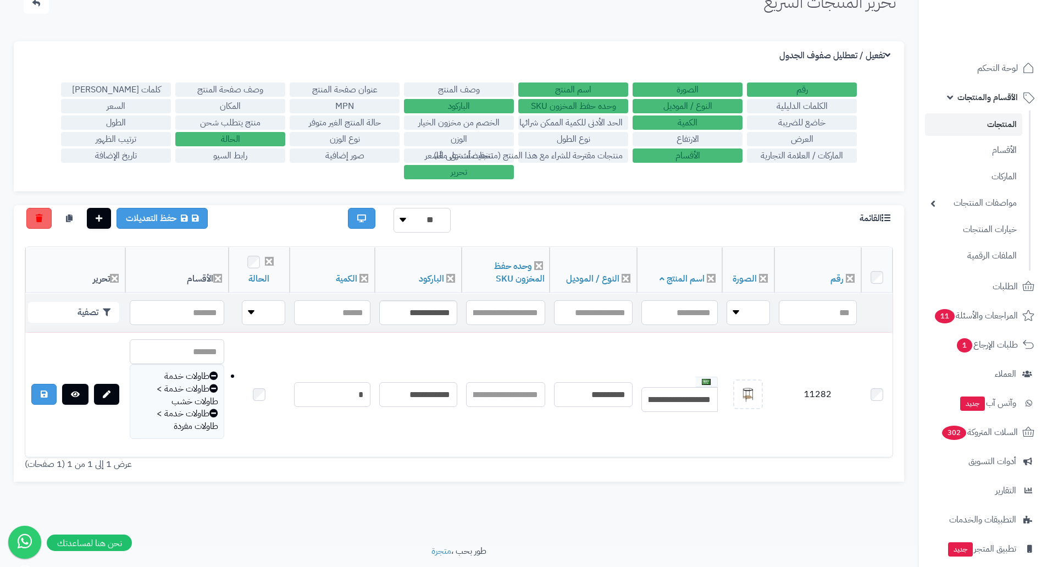
click at [401, 298] on td "**********" at bounding box center [418, 312] width 87 height 38
click at [401, 300] on input "**********" at bounding box center [418, 312] width 78 height 25
paste input "text"
type input "**********"
click at [63, 309] on button "تصفية" at bounding box center [73, 311] width 91 height 21
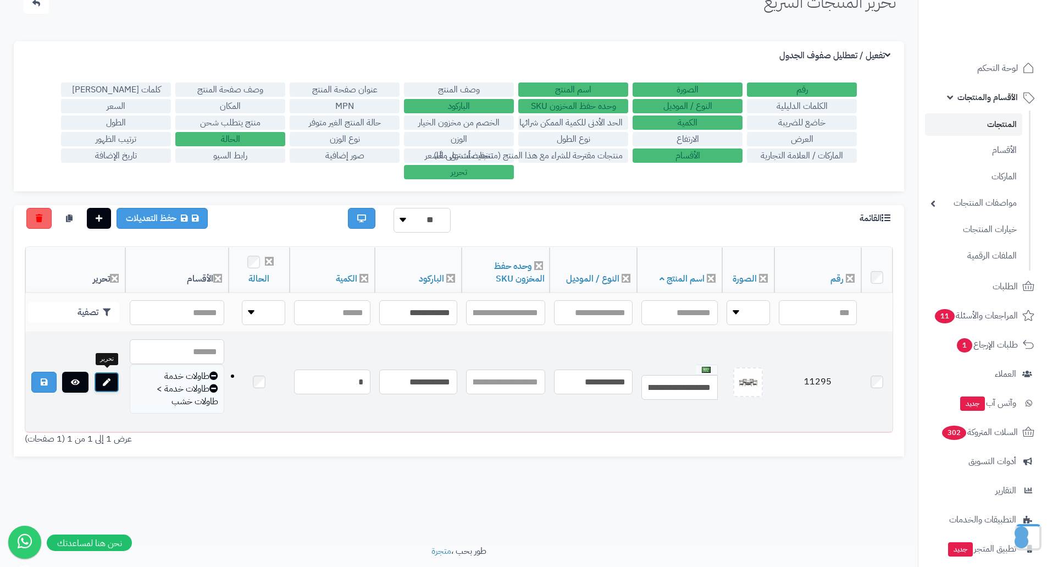
click at [104, 384] on icon at bounding box center [107, 382] width 8 height 8
click at [822, 380] on td "11295" at bounding box center [817, 381] width 87 height 99
copy td "11295"
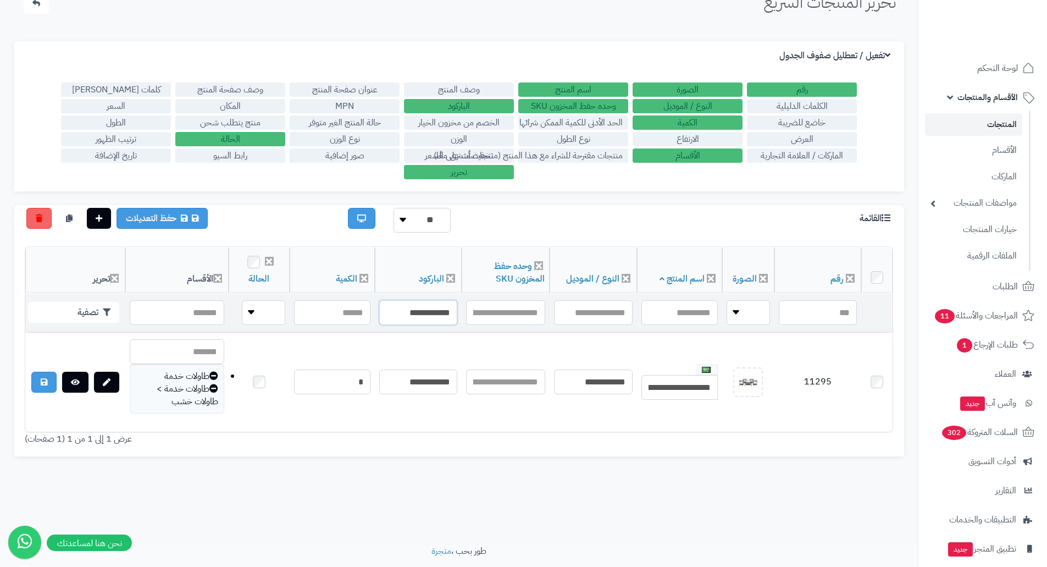
click at [414, 311] on input "**********" at bounding box center [418, 312] width 78 height 25
click at [411, 316] on input "text" at bounding box center [418, 312] width 78 height 25
paste input "**********"
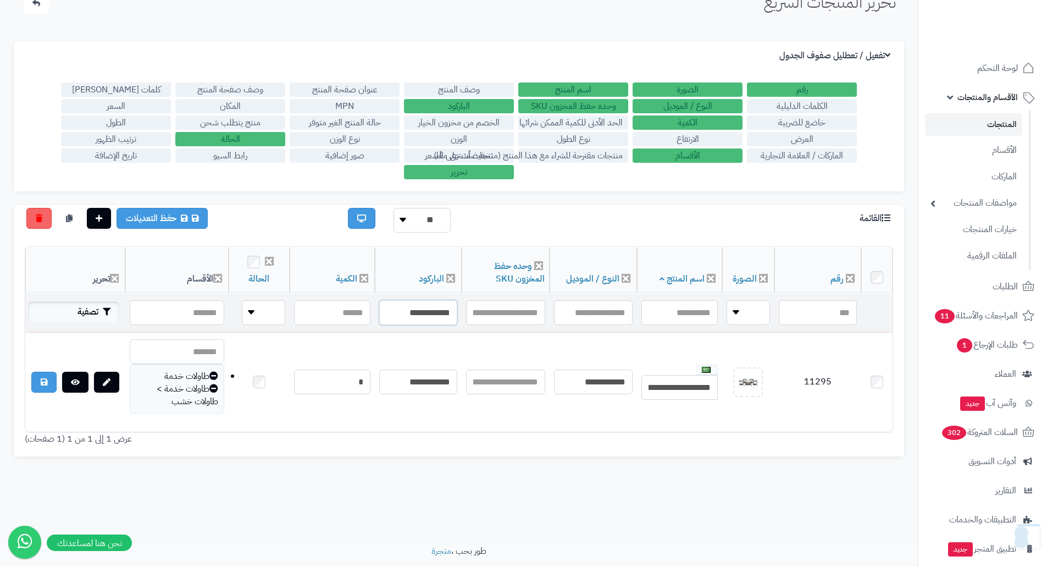
type input "**********"
click at [103, 311] on icon "button" at bounding box center [107, 312] width 8 height 8
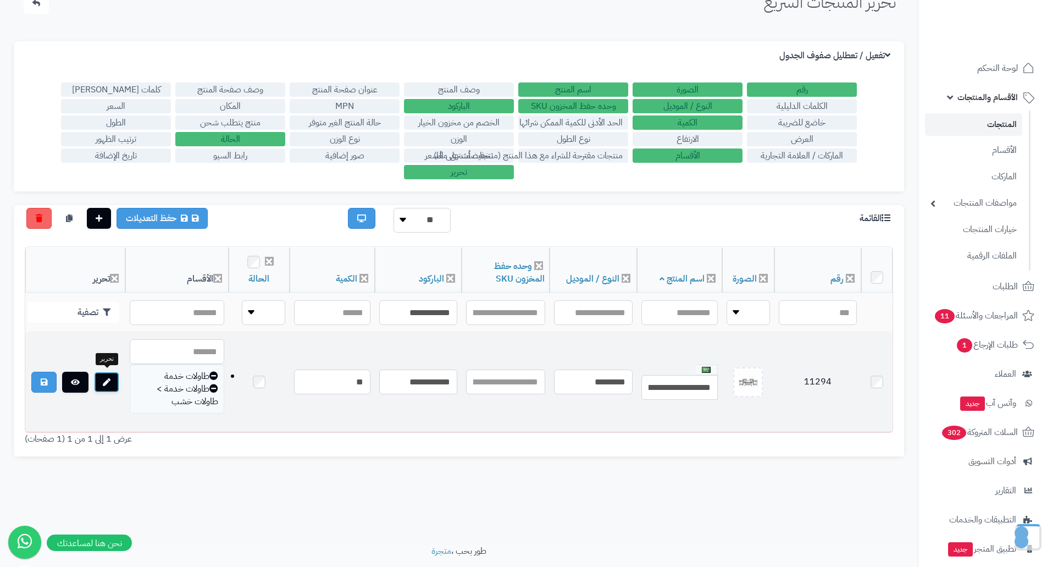
click at [108, 375] on link at bounding box center [106, 382] width 25 height 21
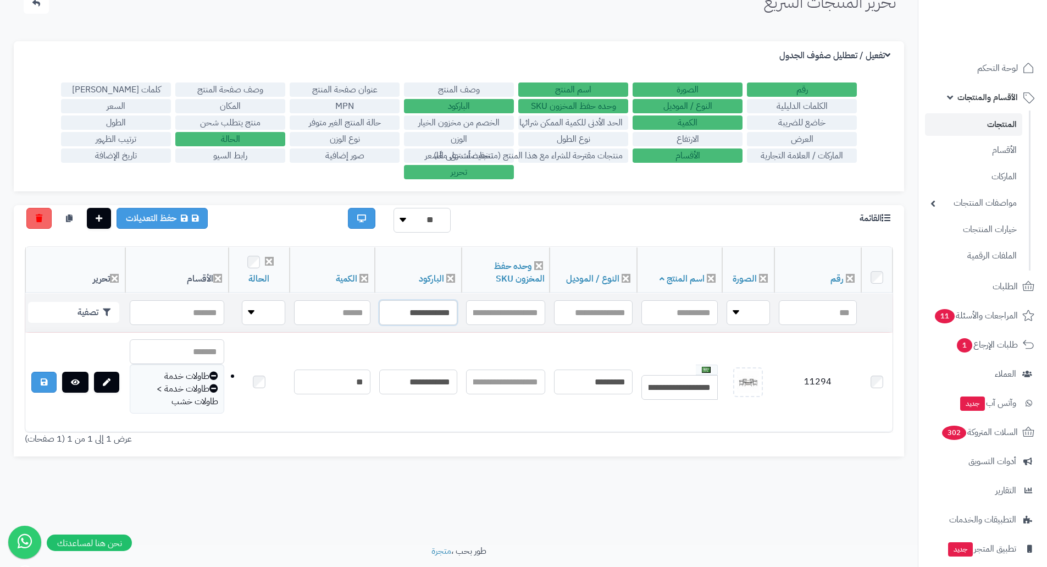
click at [426, 312] on input "**********" at bounding box center [418, 312] width 78 height 25
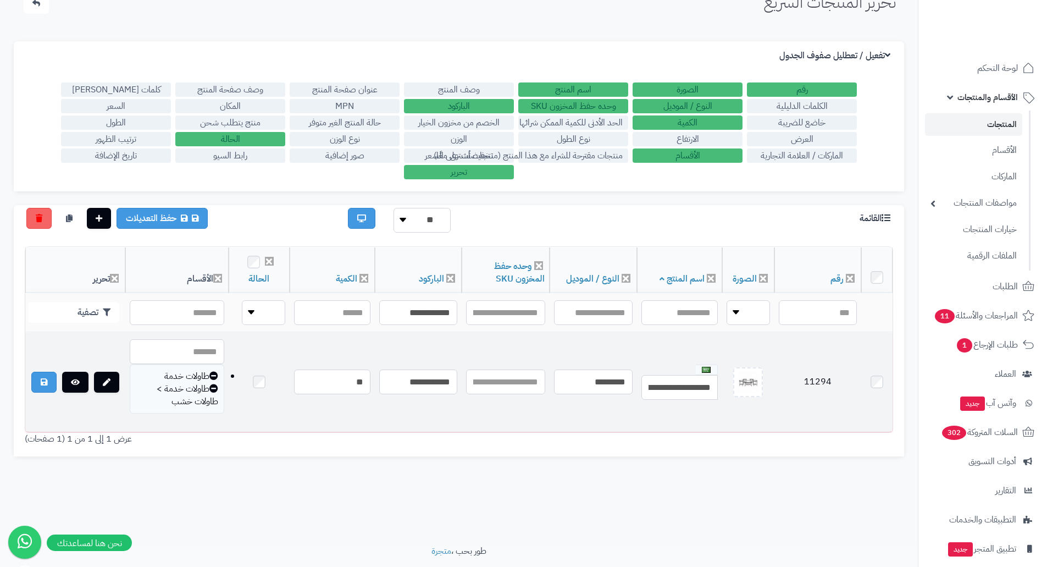
click at [806, 376] on td "11294" at bounding box center [817, 381] width 87 height 99
copy td "11294"
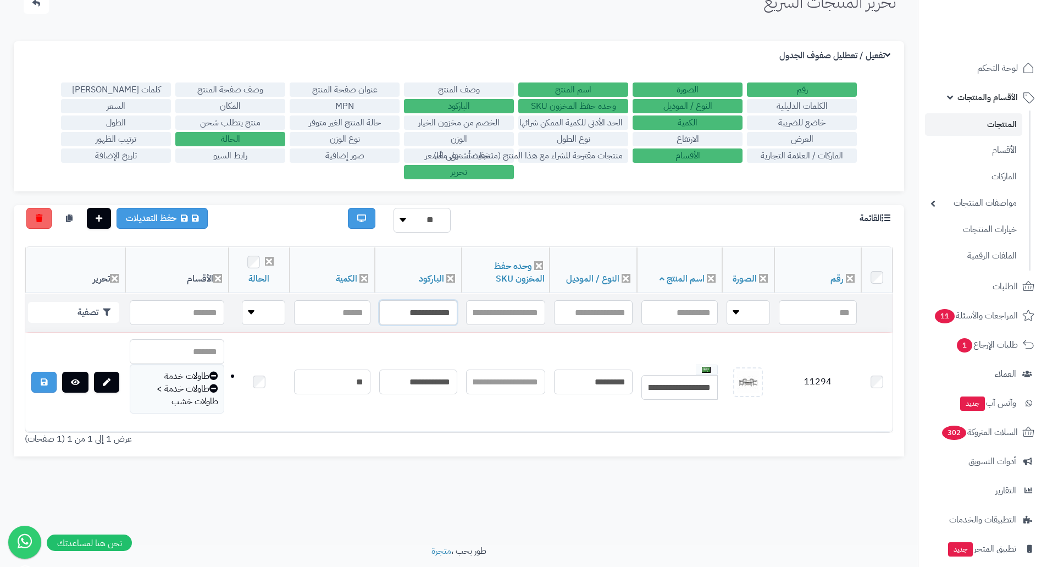
click at [429, 318] on input "**********" at bounding box center [418, 312] width 78 height 25
paste input "text"
type input "**********"
click at [97, 309] on button "تصفية" at bounding box center [73, 311] width 91 height 21
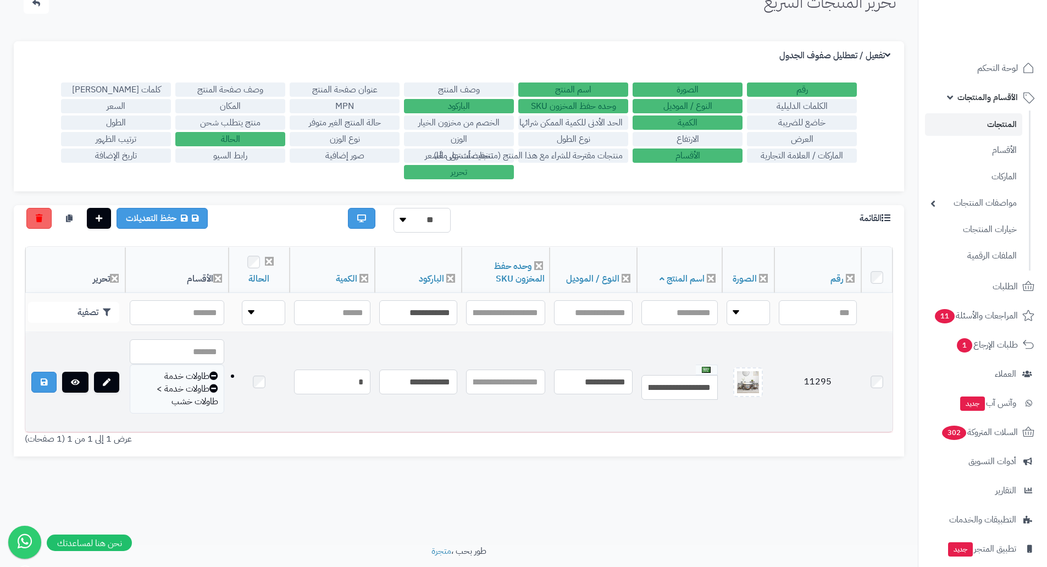
click at [817, 376] on td "11295" at bounding box center [817, 381] width 87 height 99
drag, startPoint x: 833, startPoint y: 375, endPoint x: 814, endPoint y: 376, distance: 18.2
click at [814, 376] on td "11295" at bounding box center [817, 381] width 87 height 99
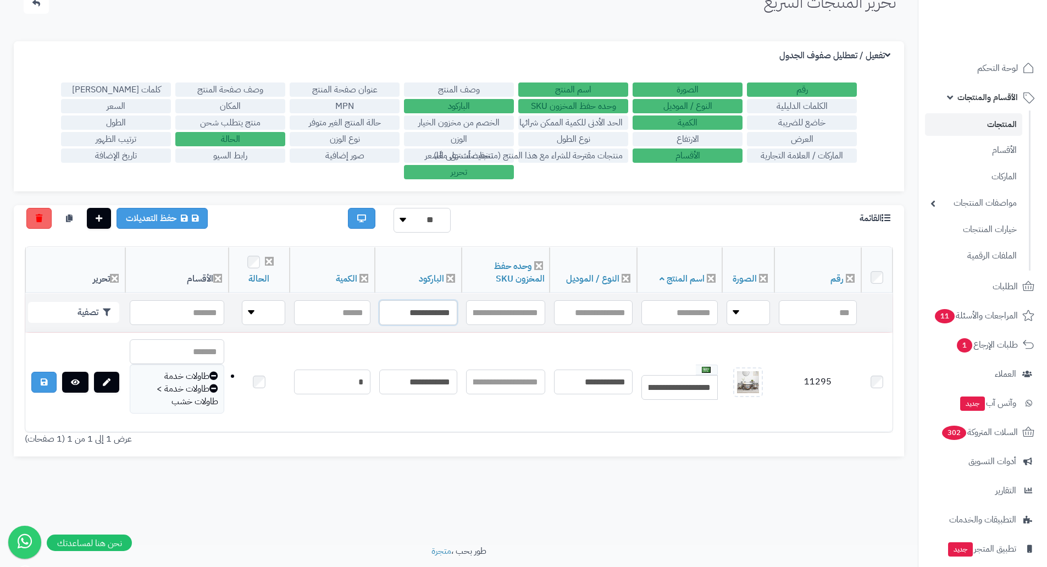
click at [423, 301] on input "**********" at bounding box center [418, 312] width 78 height 25
click at [422, 301] on input "**********" at bounding box center [418, 312] width 78 height 25
paste input "text"
type input "**********"
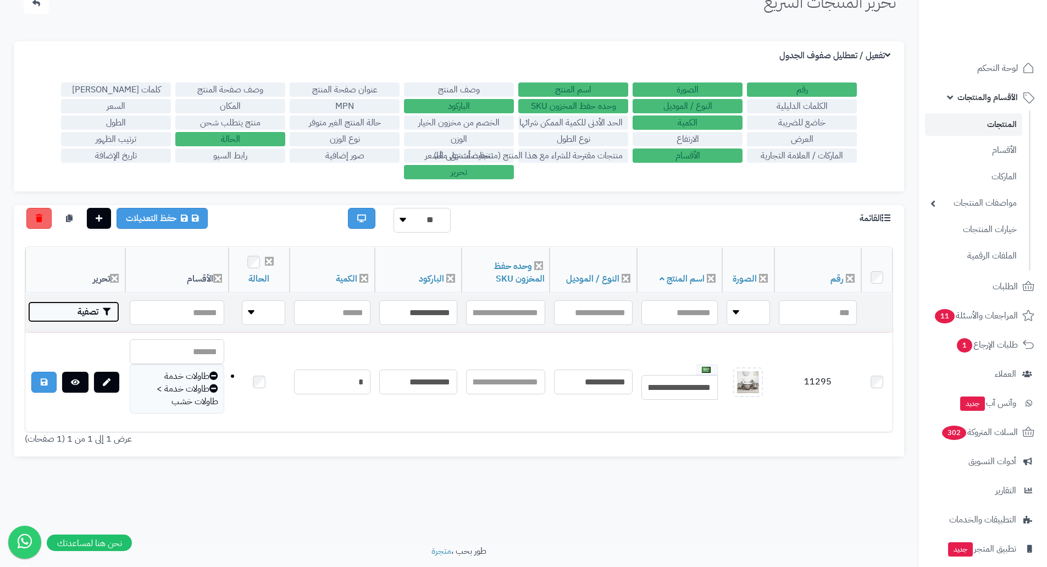
click at [95, 311] on button "تصفية" at bounding box center [73, 311] width 91 height 21
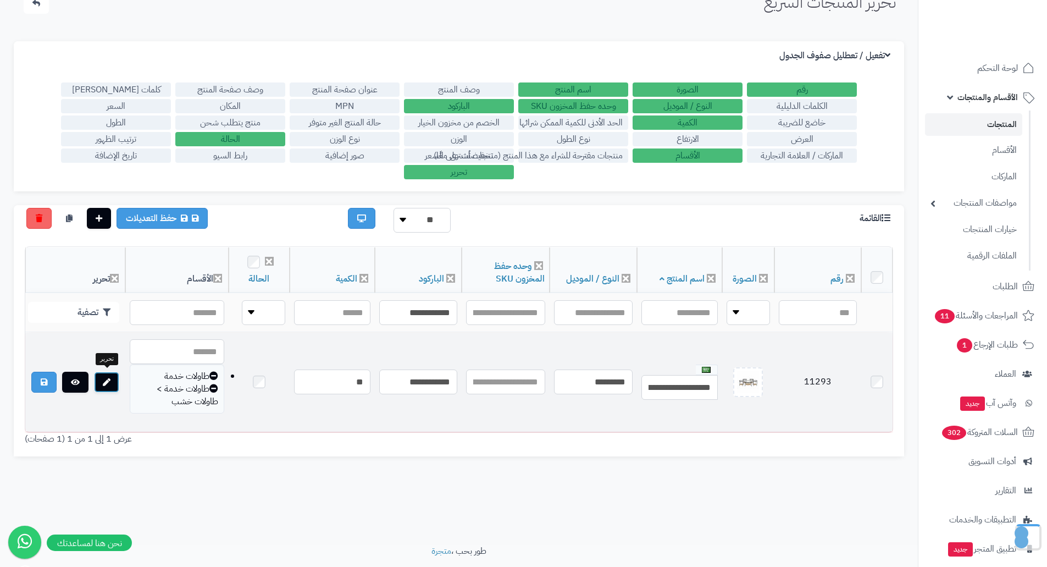
click at [107, 378] on icon at bounding box center [107, 382] width 8 height 8
drag, startPoint x: 840, startPoint y: 380, endPoint x: 789, endPoint y: 386, distance: 51.5
click at [789, 386] on td "11293" at bounding box center [817, 381] width 87 height 99
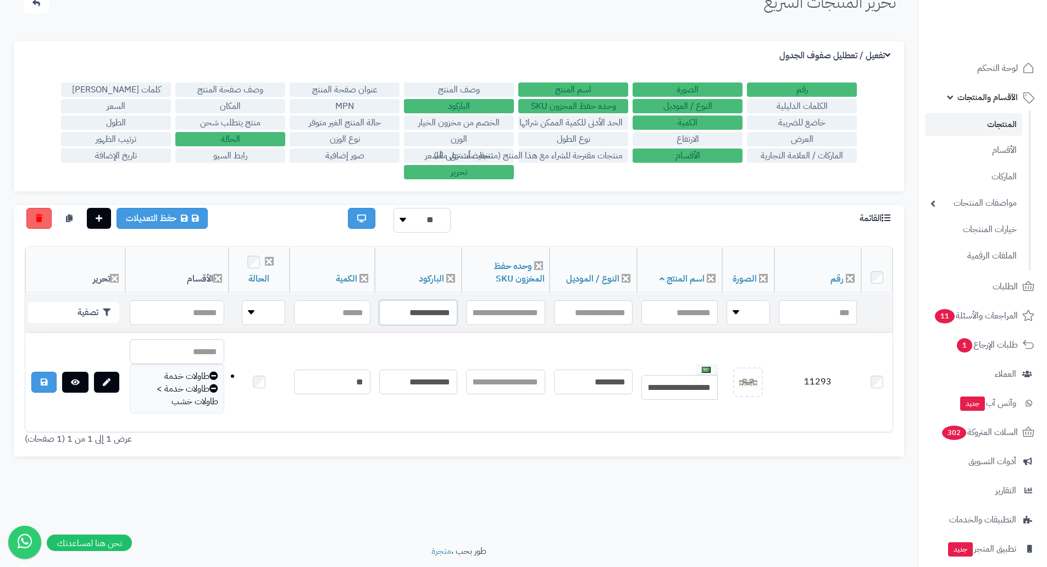
click at [391, 317] on input "**********" at bounding box center [418, 312] width 78 height 25
paste input "text"
type input "**********"
click at [106, 309] on icon "button" at bounding box center [107, 312] width 8 height 8
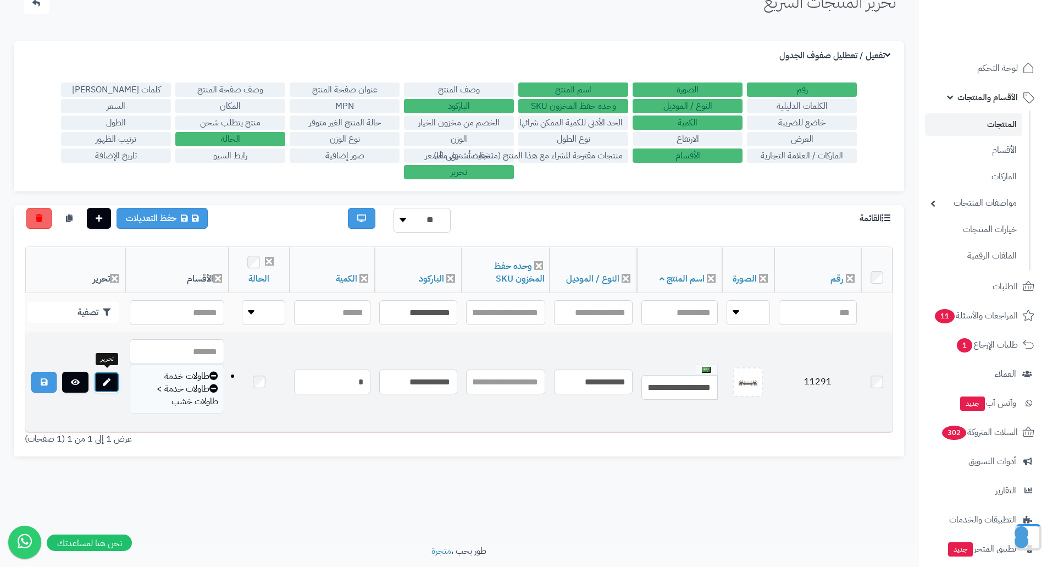
click at [110, 379] on icon at bounding box center [107, 382] width 8 height 8
drag, startPoint x: 840, startPoint y: 375, endPoint x: 776, endPoint y: 381, distance: 64.6
click at [776, 381] on td "11291" at bounding box center [817, 381] width 87 height 99
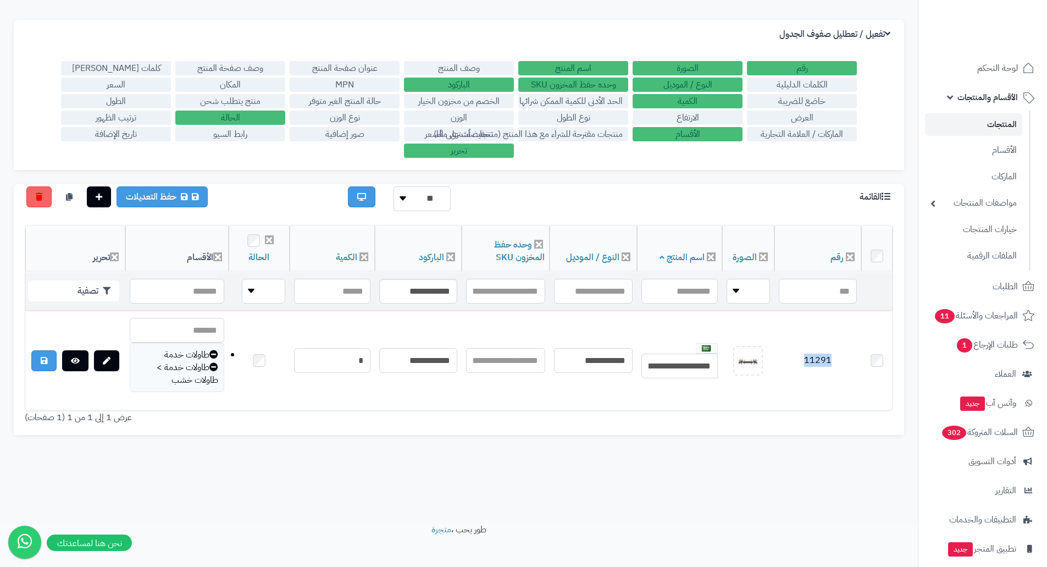
scroll to position [88, 0]
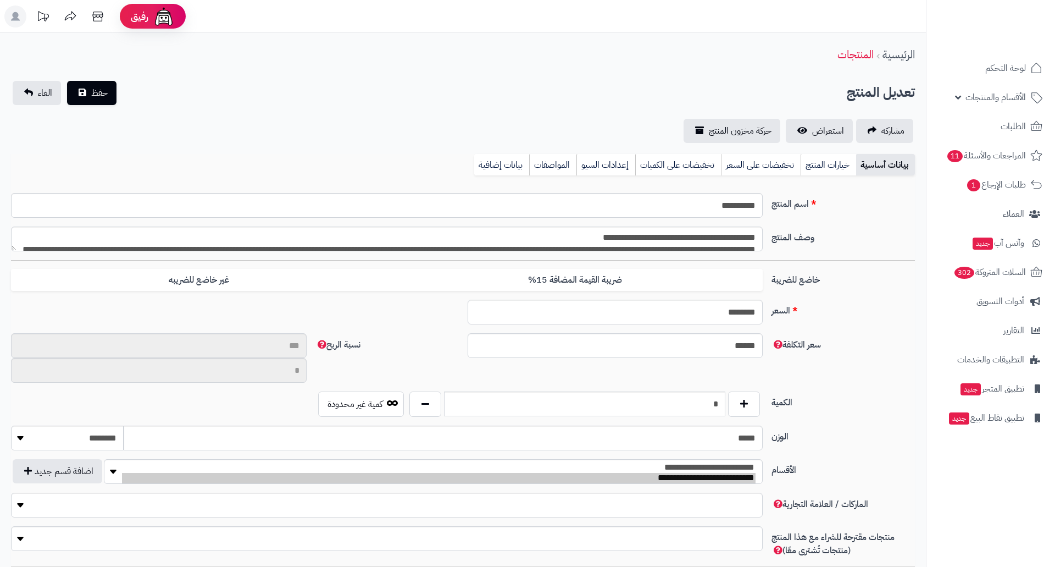
type input "**"
type input "**********"
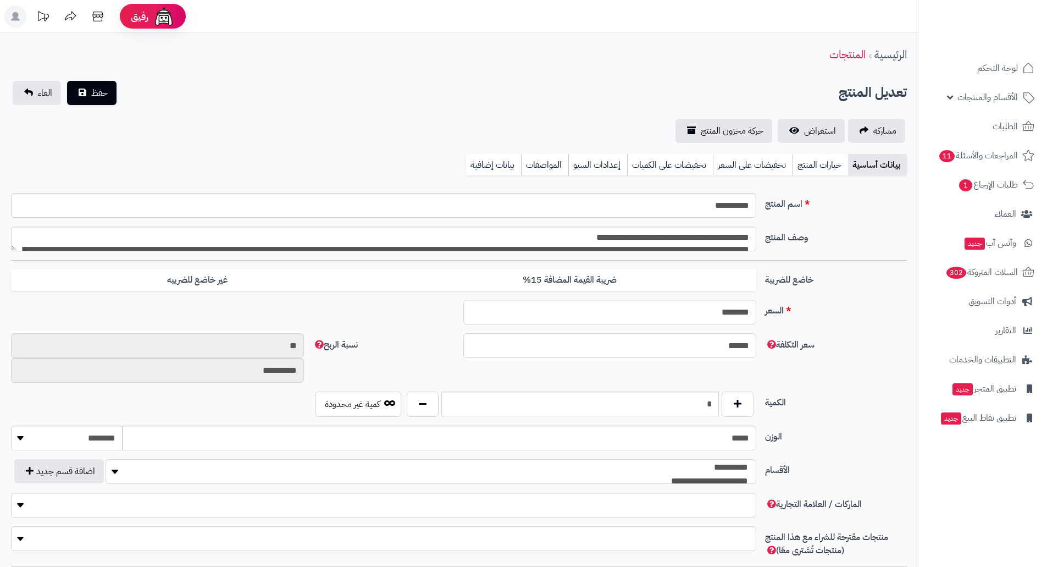
type input "******"
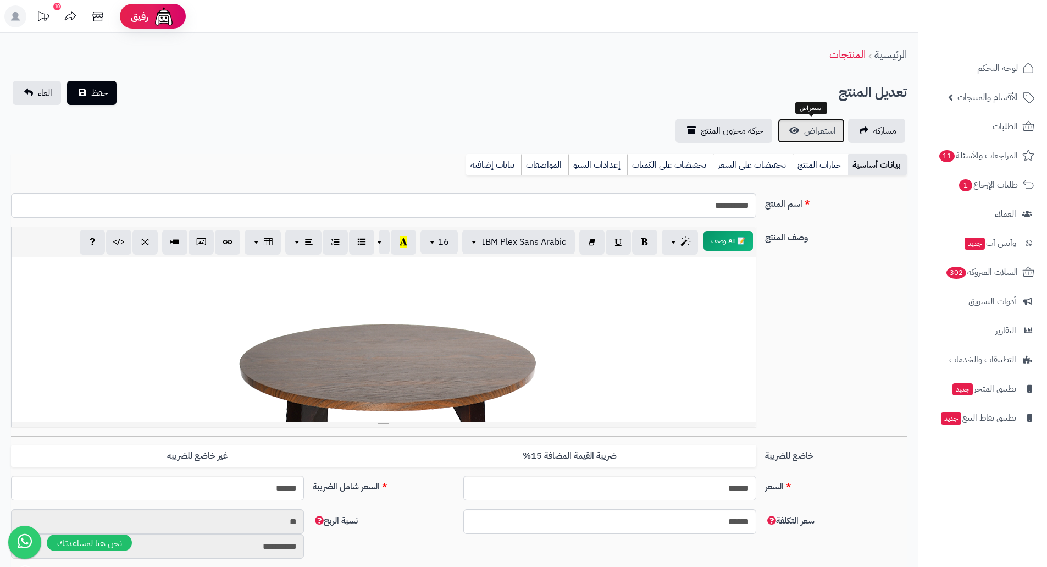
click at [835, 137] on link "استعراض" at bounding box center [811, 131] width 67 height 24
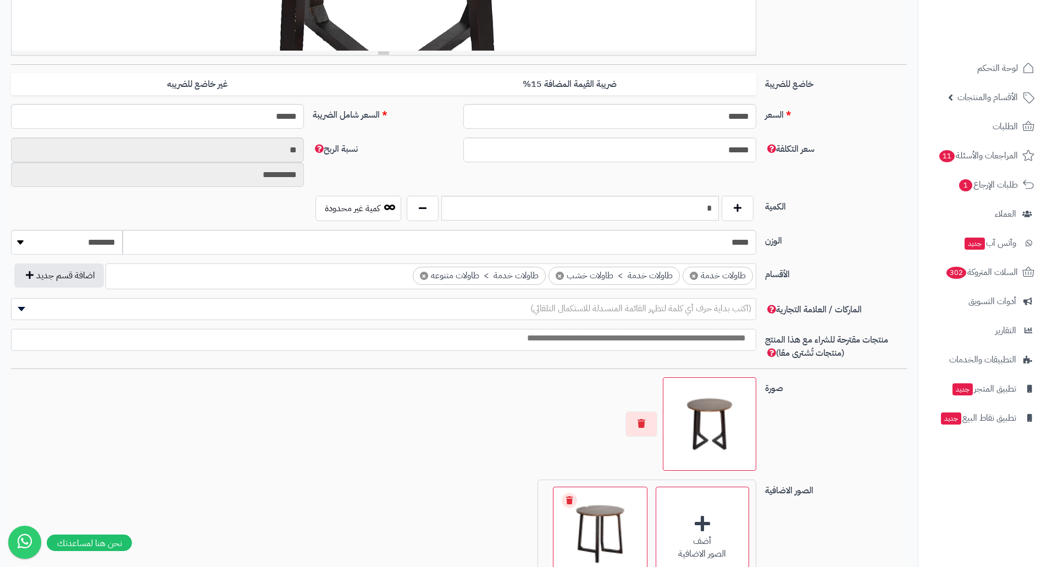
scroll to position [550, 0]
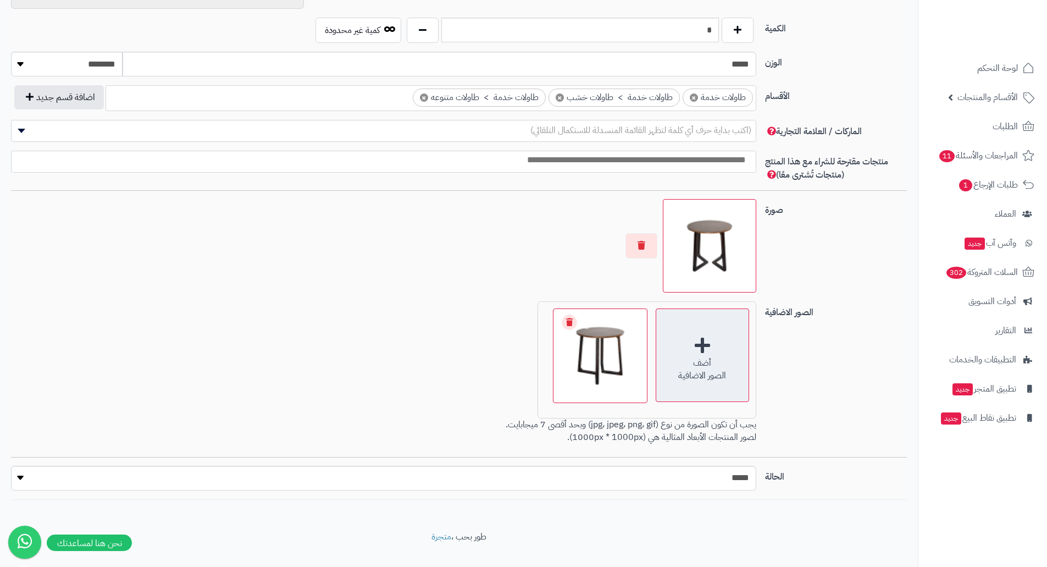
click at [705, 349] on div "أضف الصور الاضافية" at bounding box center [702, 354] width 93 height 93
click at [700, 341] on div "أضف الصور الاضافية" at bounding box center [702, 354] width 93 height 93
click at [709, 351] on div "أضف الصور الاضافية" at bounding box center [702, 354] width 93 height 93
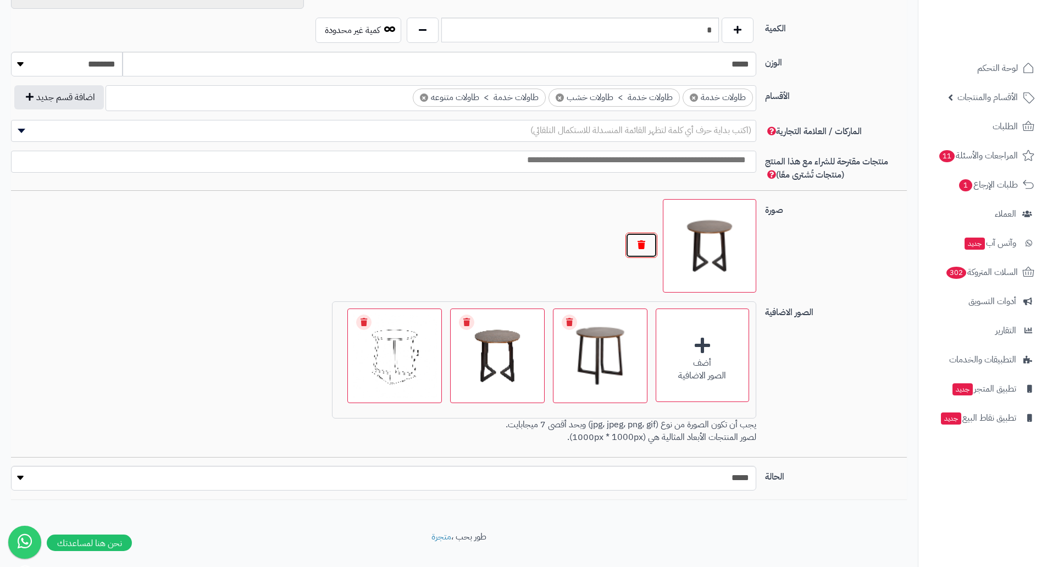
click at [645, 244] on button "button" at bounding box center [641, 244] width 32 height 25
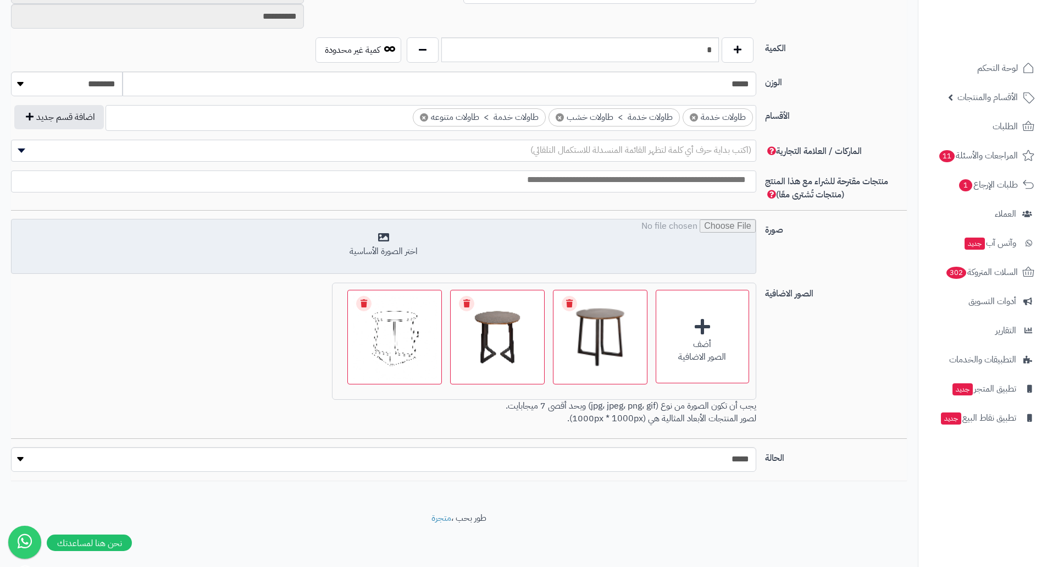
click at [403, 247] on input "file" at bounding box center [384, 246] width 744 height 55
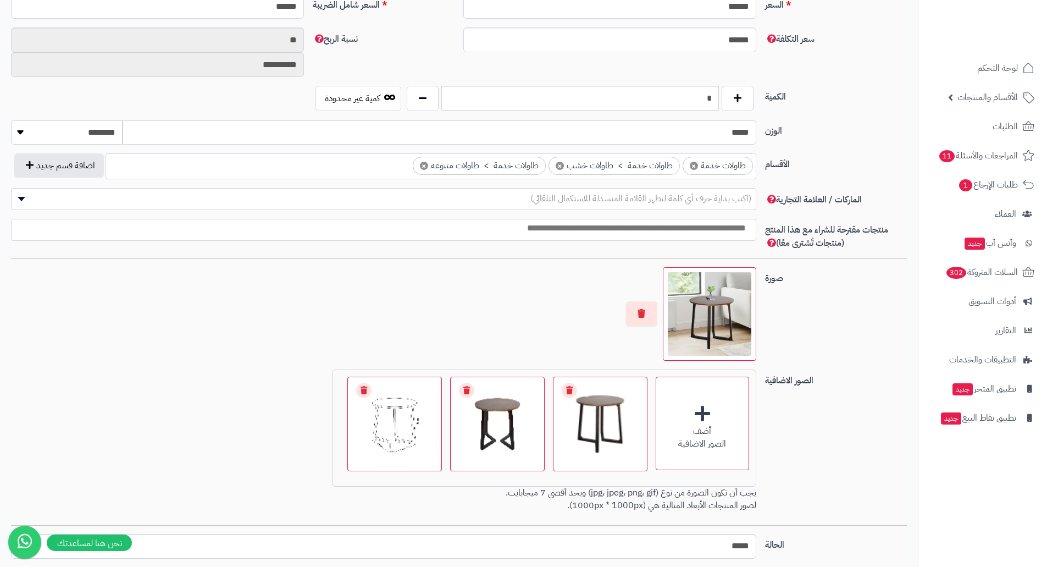
scroll to position [348, 0]
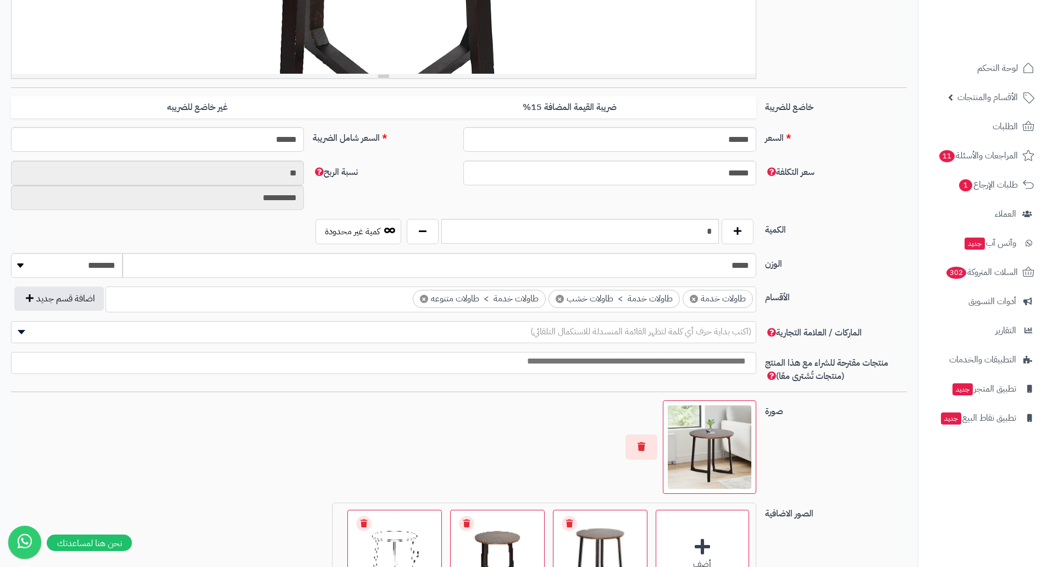
click at [742, 335] on span "(اكتب بداية حرف أي كلمة لتظهر القائمة المنسدلة للاستكمال التلقائي)" at bounding box center [640, 331] width 221 height 13
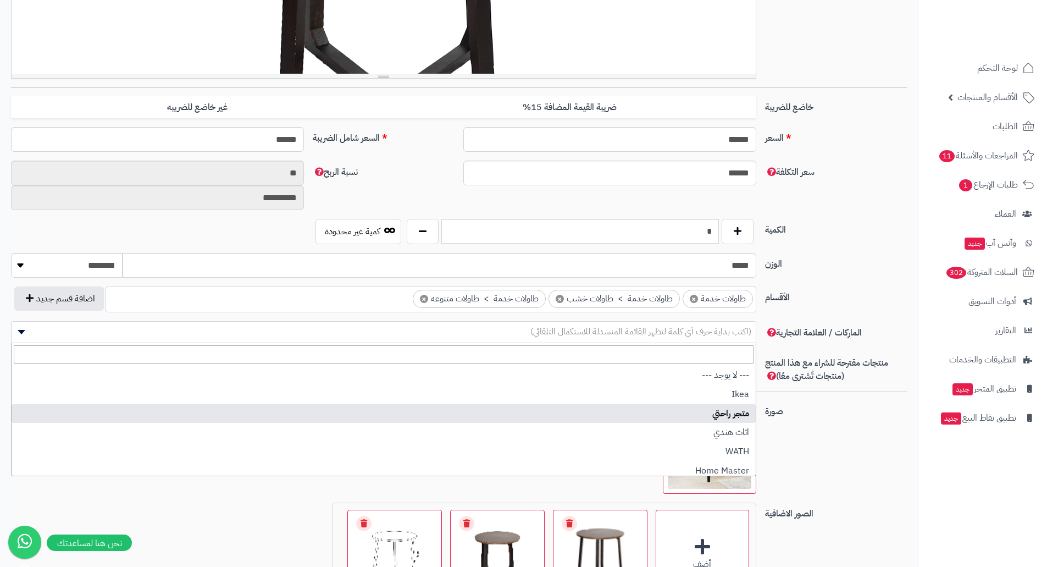
select select "**"
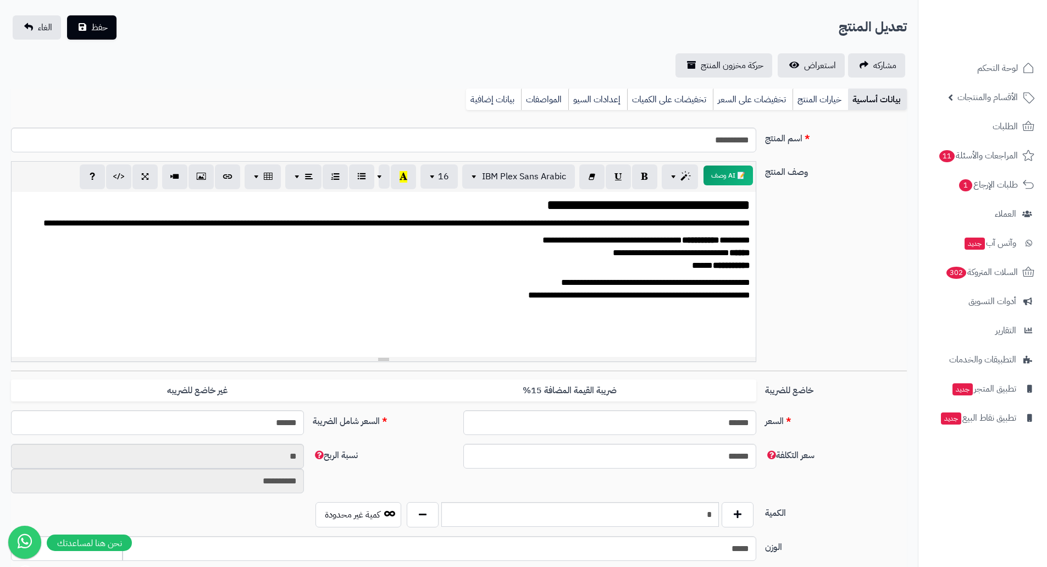
scroll to position [0, 0]
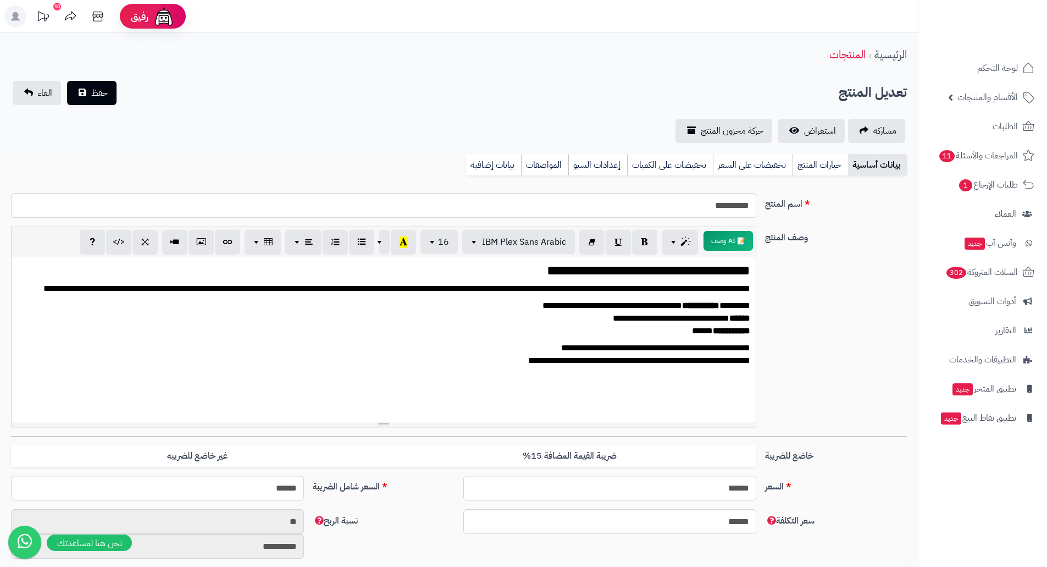
click at [728, 204] on input "**********" at bounding box center [383, 205] width 745 height 25
click at [728, 206] on input "**********" at bounding box center [383, 205] width 745 height 25
type input "**********"
click at [107, 86] on span "حفظ" at bounding box center [99, 92] width 16 height 13
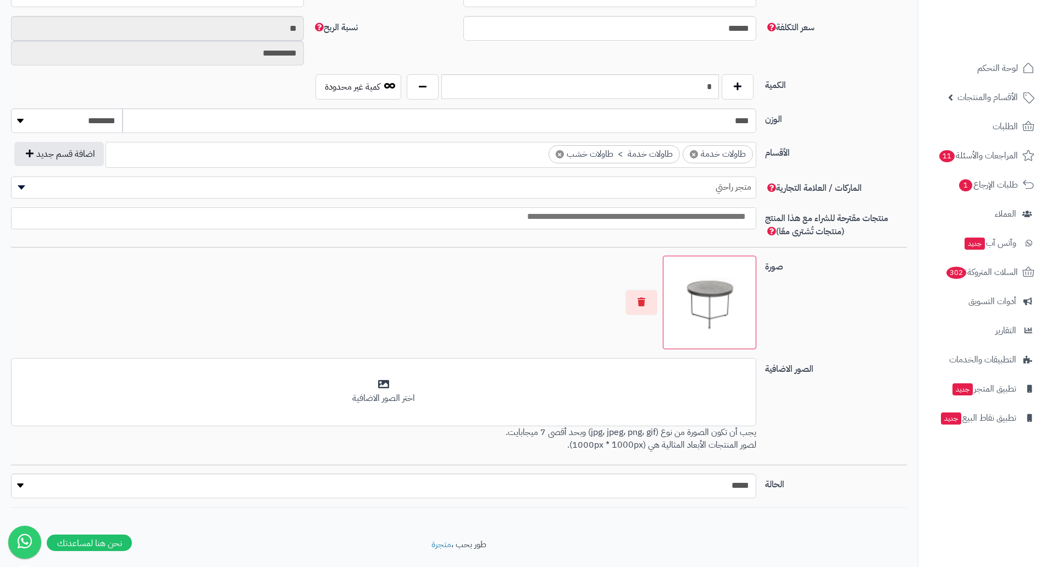
scroll to position [519, 0]
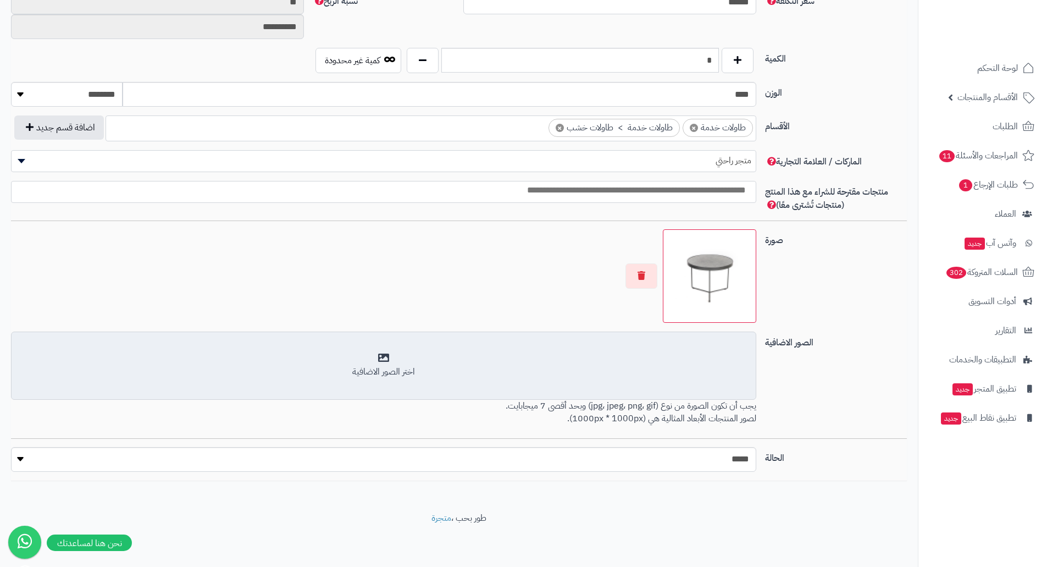
click at [598, 367] on div "اختر الصور الاضافية" at bounding box center [383, 371] width 731 height 13
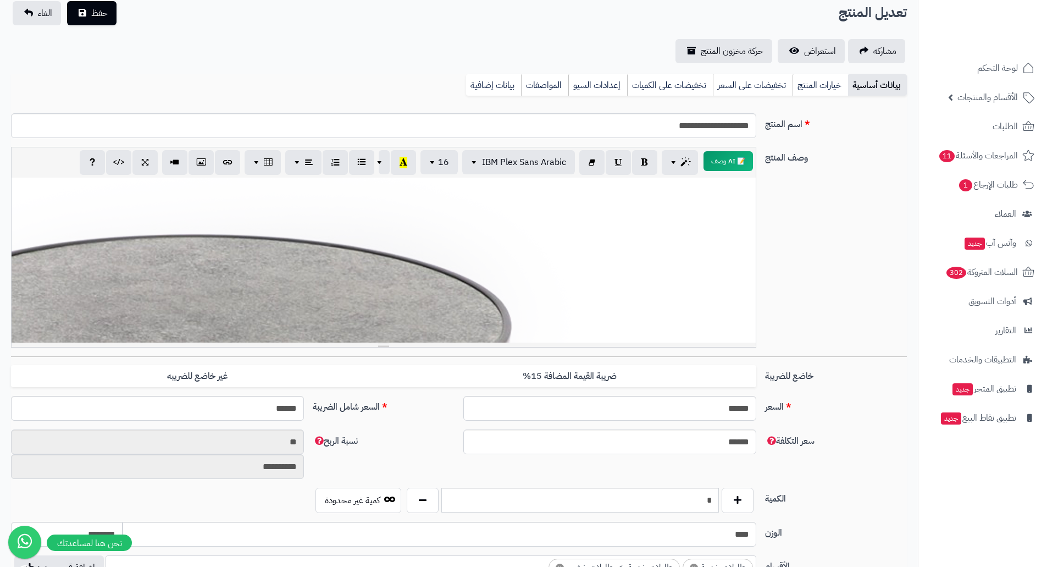
scroll to position [275, 0]
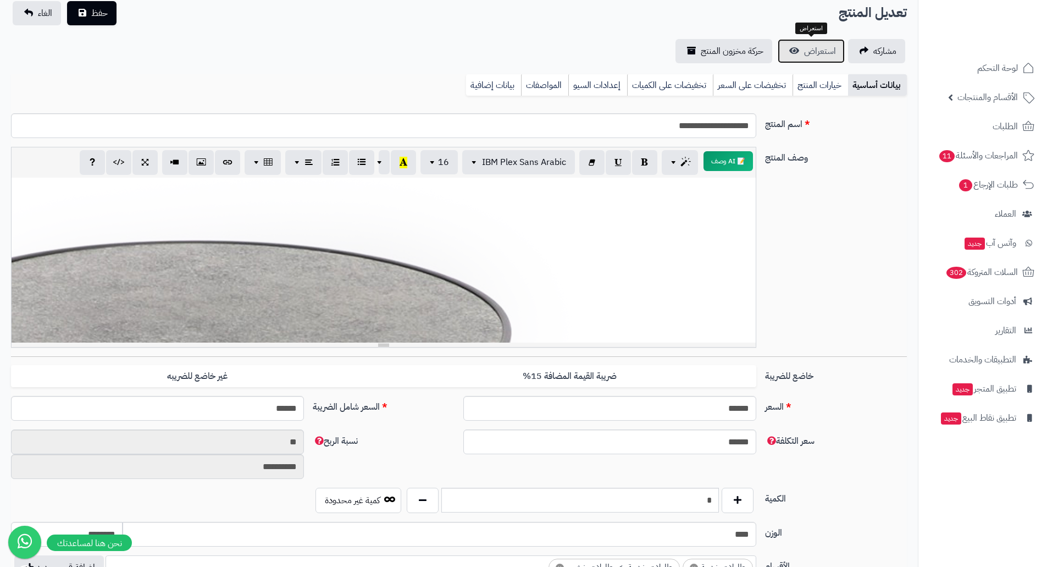
click at [808, 51] on span "استعراض" at bounding box center [820, 51] width 32 height 13
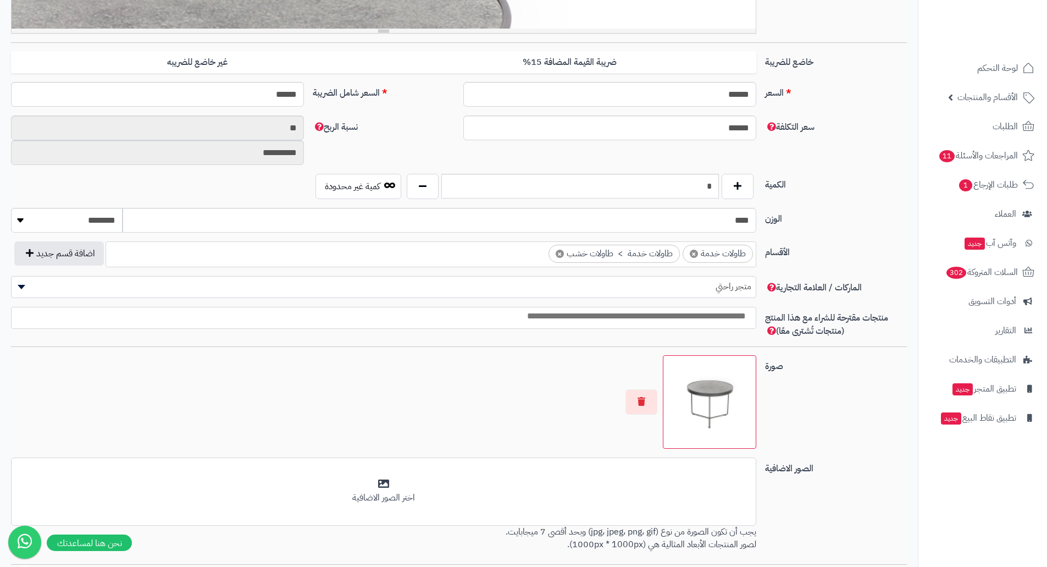
scroll to position [409, 0]
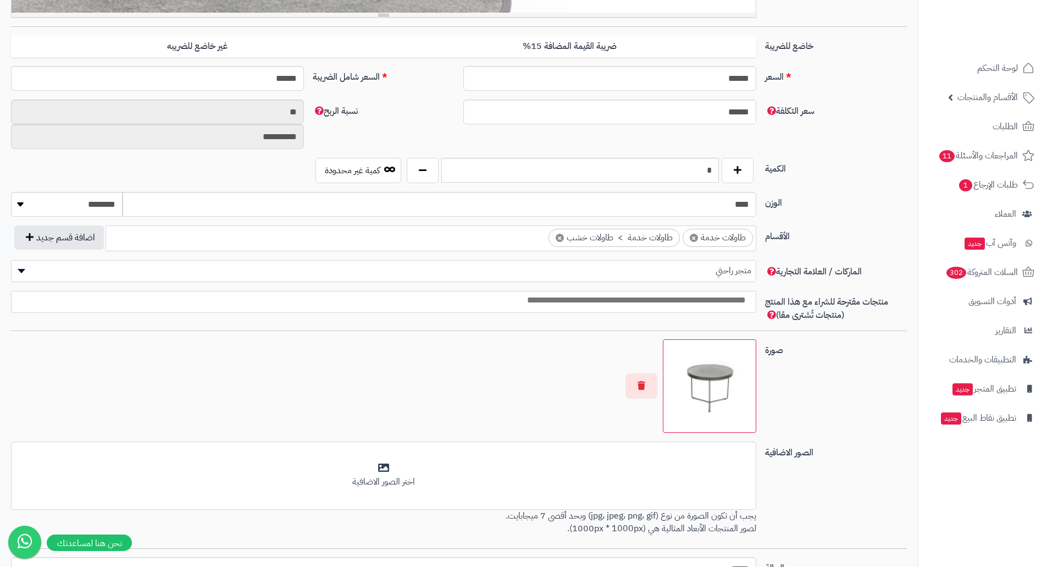
click at [715, 392] on img at bounding box center [710, 386] width 84 height 84
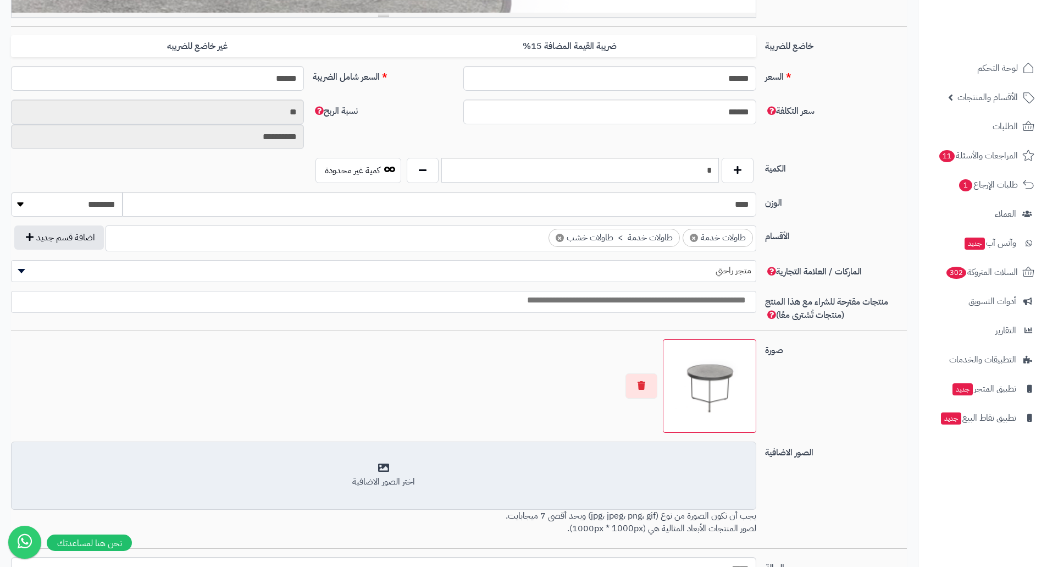
click at [686, 471] on div "اختر الصور الاضافية" at bounding box center [383, 475] width 731 height 26
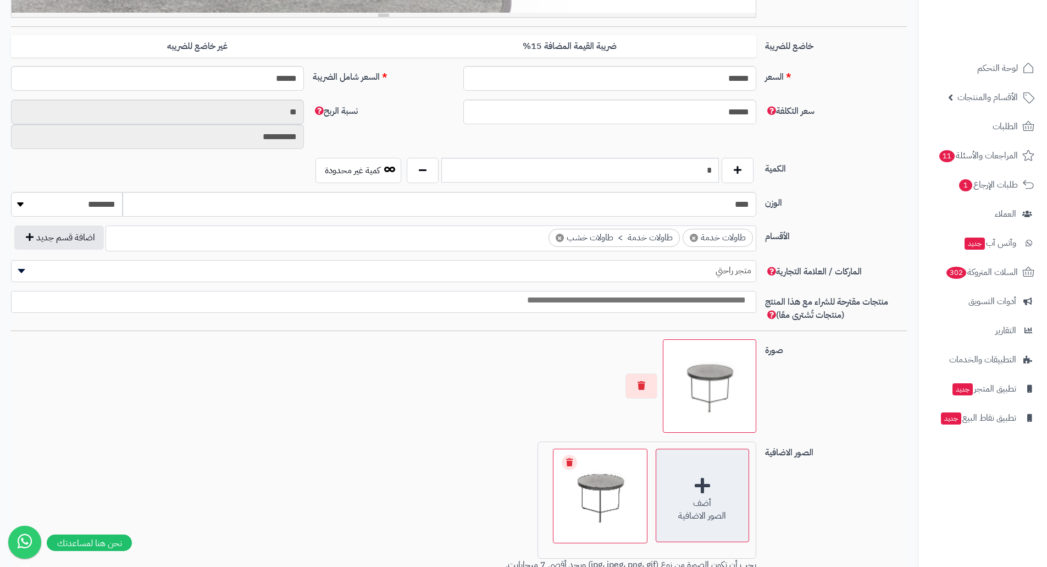
click at [696, 495] on div "أضف الصور الاضافية" at bounding box center [702, 494] width 93 height 93
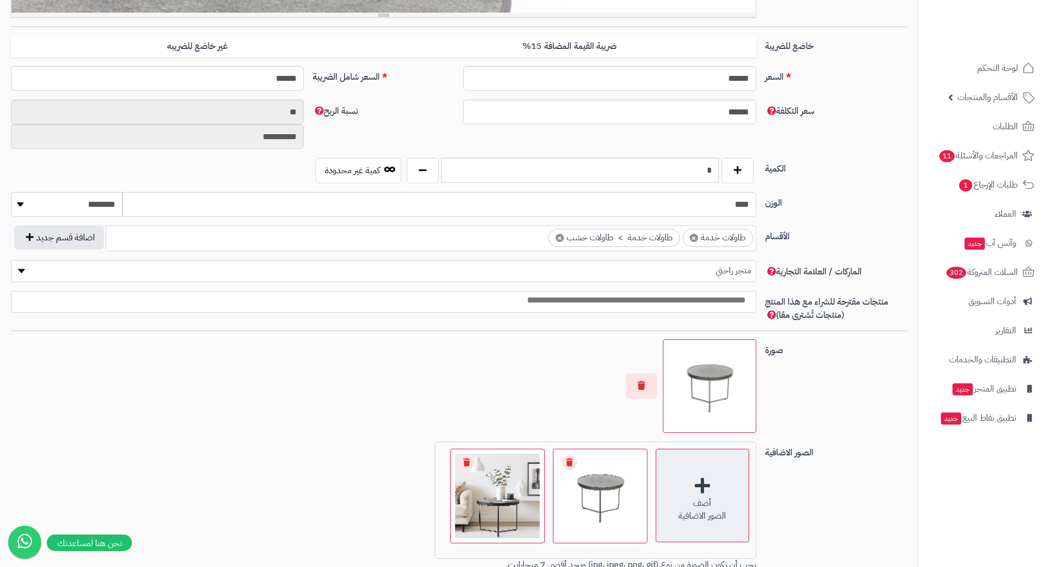
click at [700, 486] on div "أضف الصور الاضافية" at bounding box center [702, 494] width 93 height 93
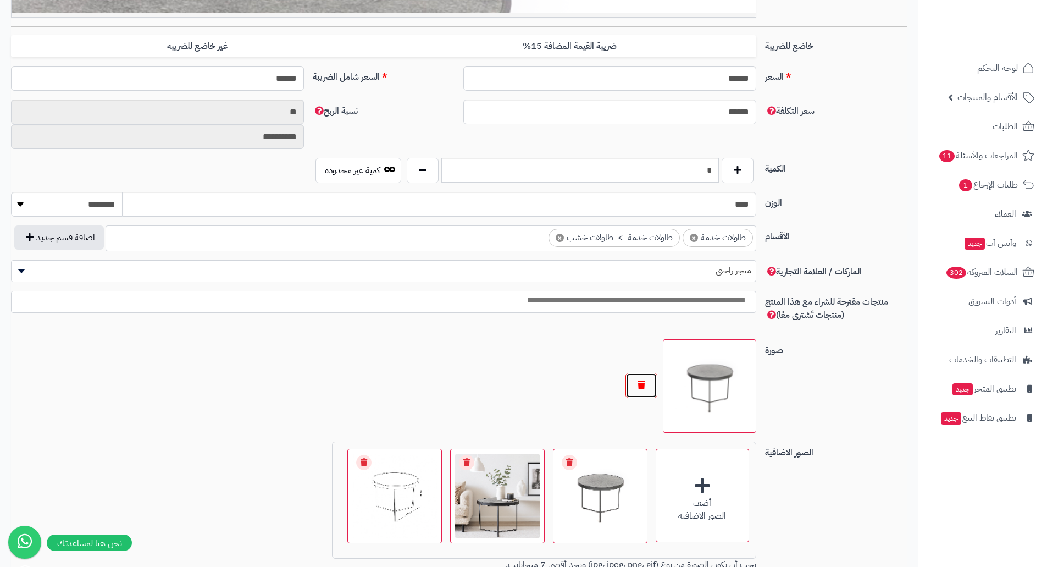
click at [641, 383] on button "button" at bounding box center [641, 385] width 32 height 25
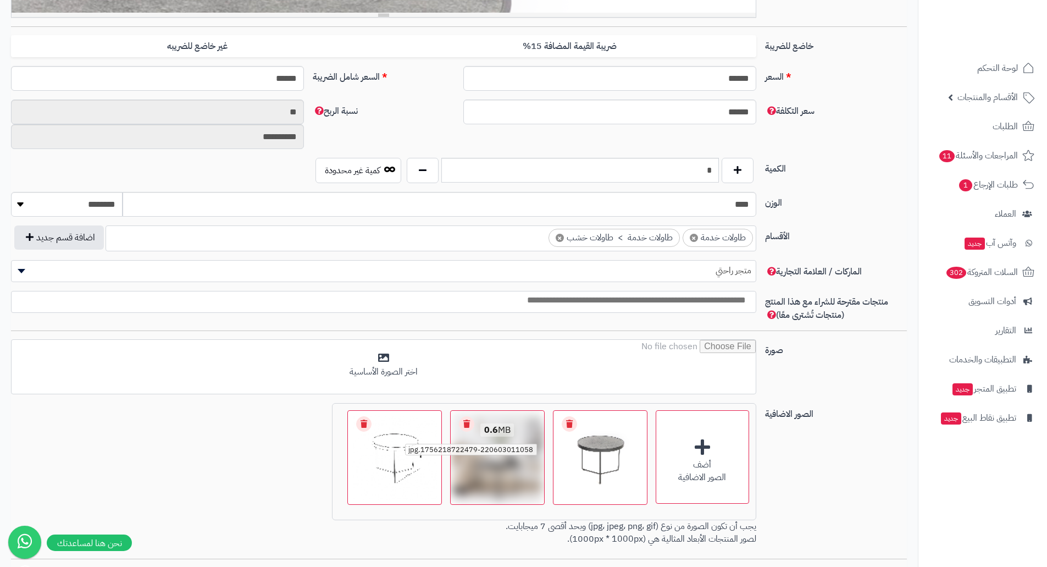
click at [489, 446] on span "1756218722479-220603011058.jpg" at bounding box center [470, 450] width 131 height 12
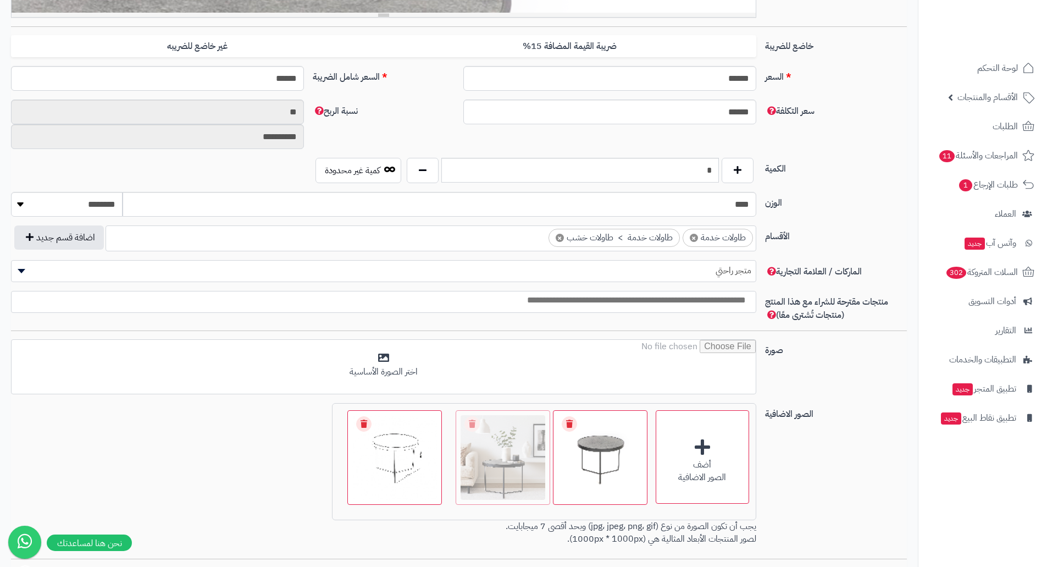
drag, startPoint x: 497, startPoint y: 452, endPoint x: 501, endPoint y: 404, distance: 48.5
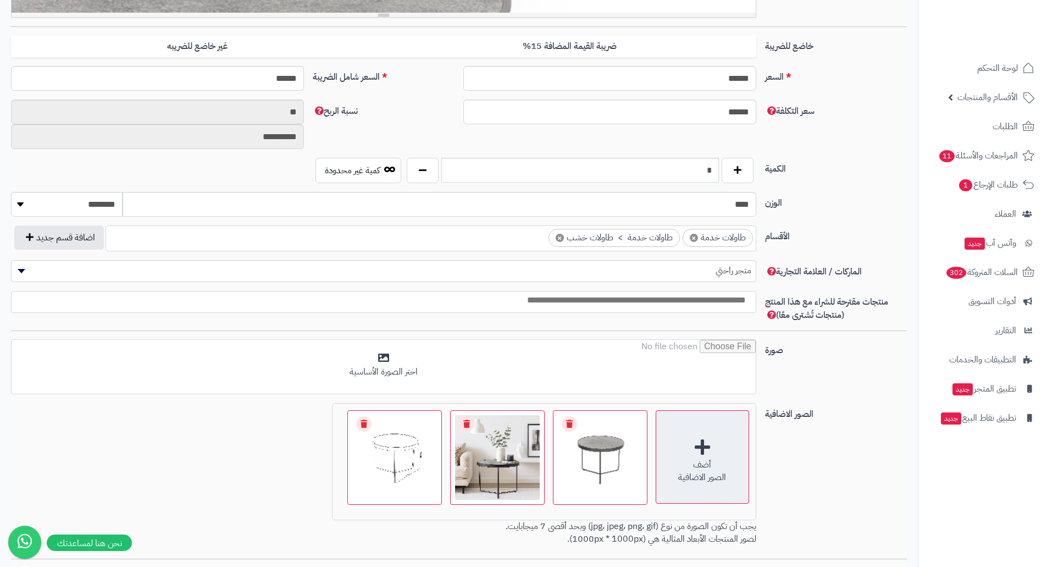
click at [703, 467] on div "أضف" at bounding box center [702, 464] width 92 height 13
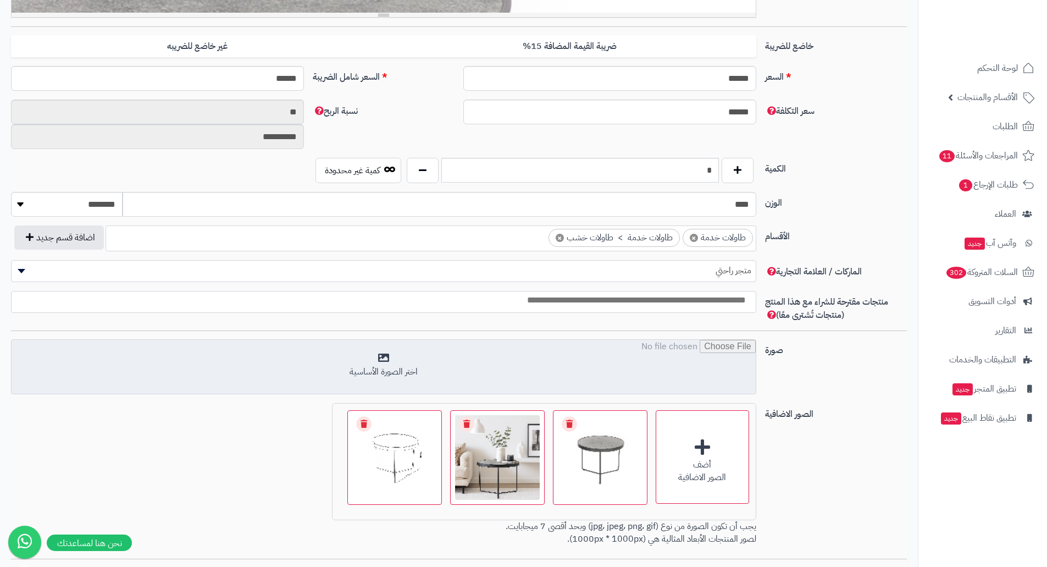
click at [495, 365] on input "file" at bounding box center [384, 367] width 744 height 55
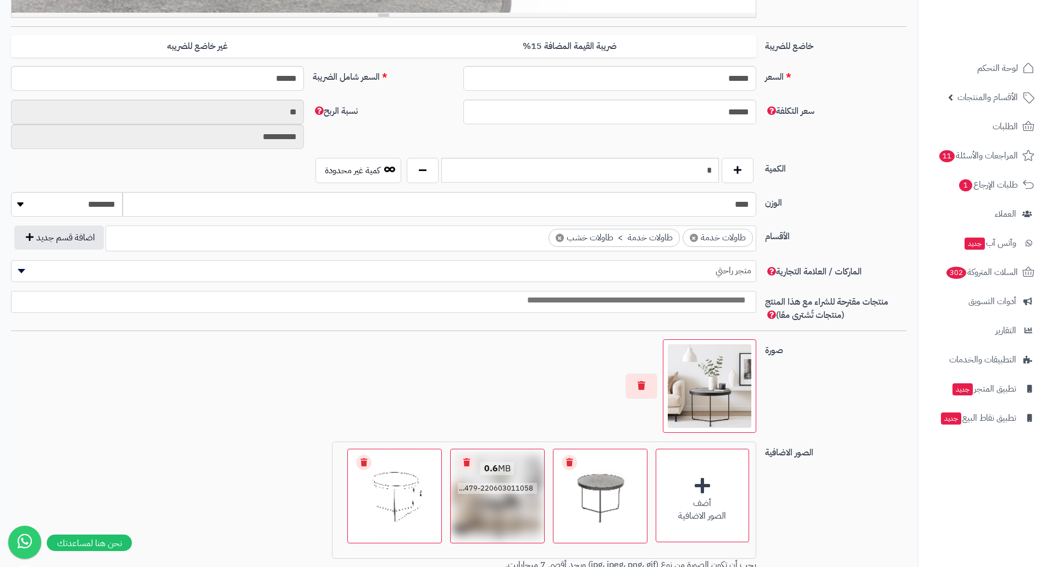
click at [469, 462] on link "Remove file" at bounding box center [466, 462] width 15 height 15
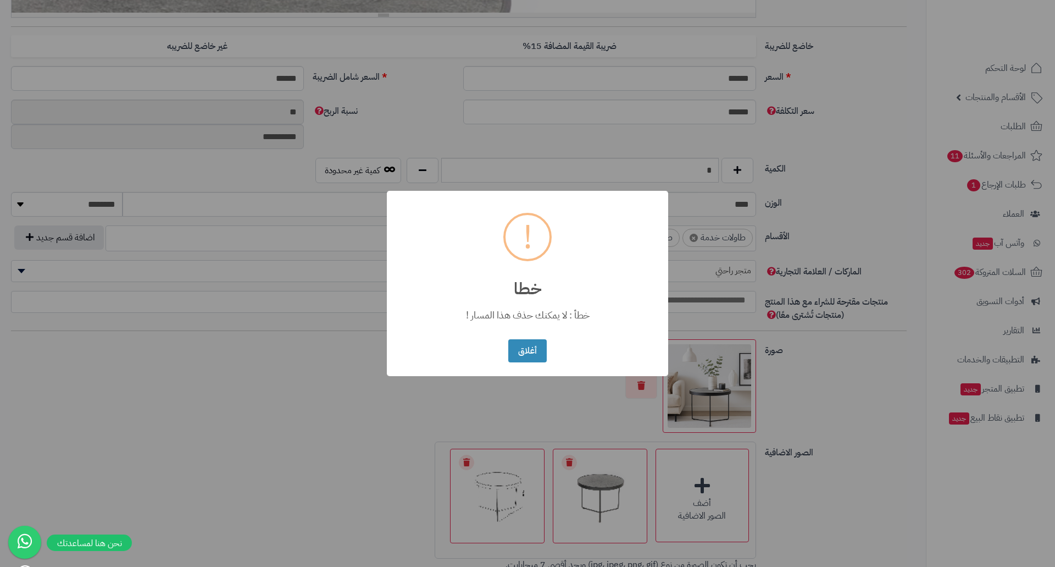
drag, startPoint x: 529, startPoint y: 349, endPoint x: 533, endPoint y: 370, distance: 21.2
click at [530, 349] on button "أغلاق" at bounding box center [527, 351] width 38 height 24
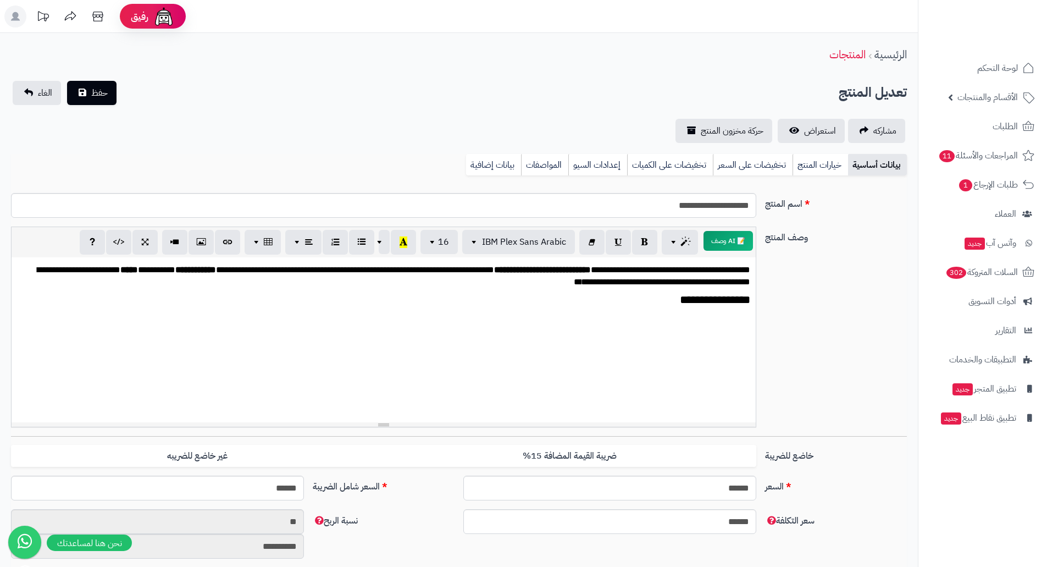
scroll to position [0, 0]
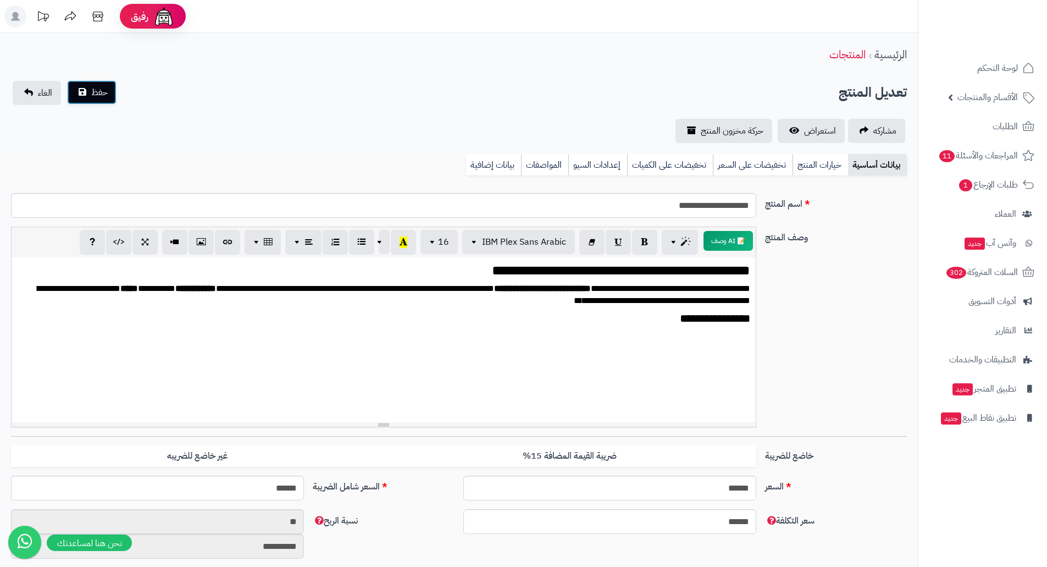
click at [97, 92] on span "حفظ" at bounding box center [99, 92] width 16 height 13
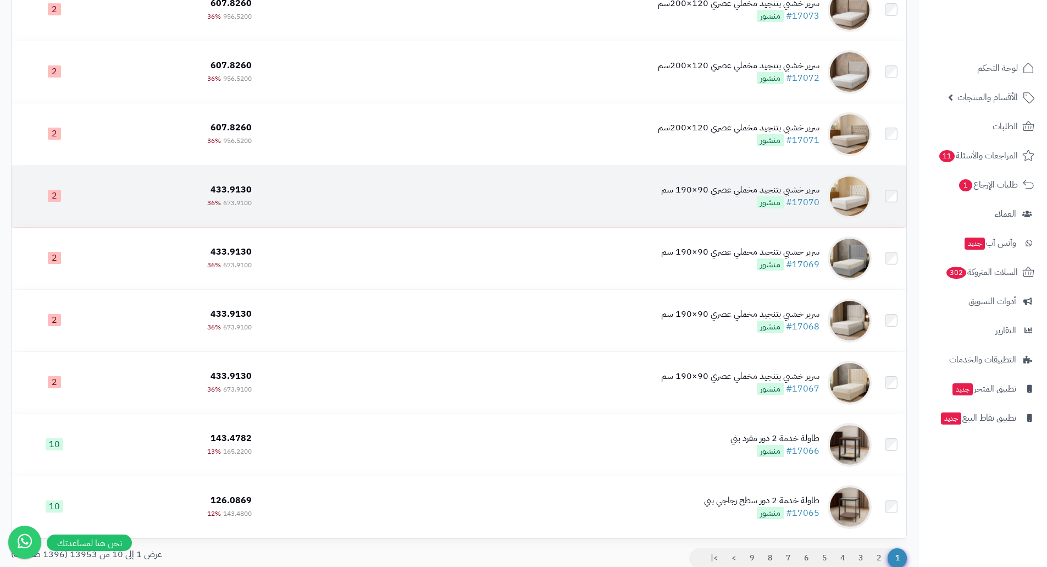
scroll to position [353, 0]
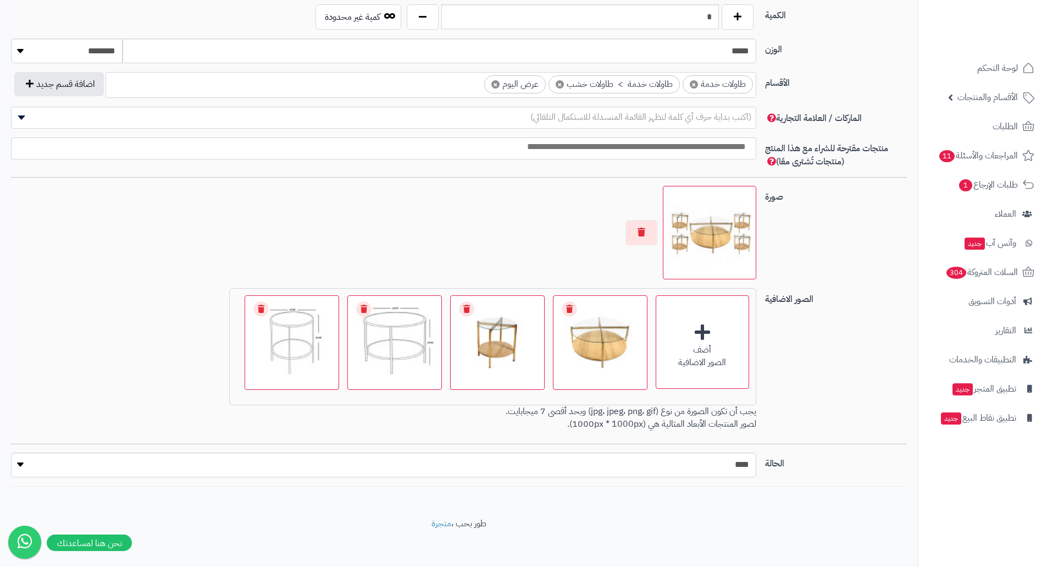
scroll to position [568, 0]
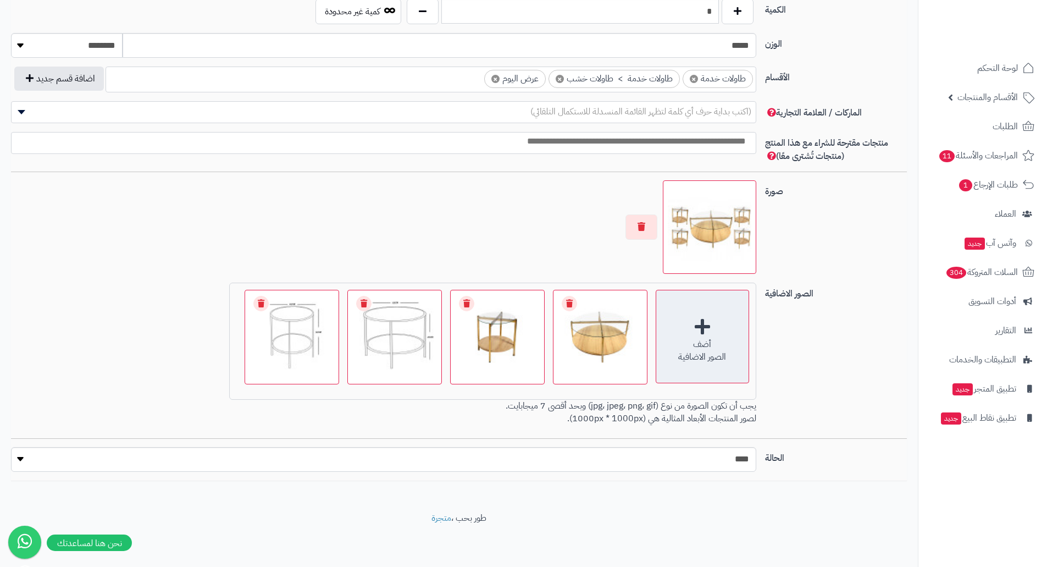
click at [703, 331] on div "أضف الصور الاضافية" at bounding box center [702, 336] width 93 height 93
click at [710, 242] on img at bounding box center [710, 227] width 84 height 84
click at [684, 336] on div "أضف الصور الاضافية" at bounding box center [702, 336] width 93 height 93
click at [697, 222] on img at bounding box center [710, 227] width 84 height 84
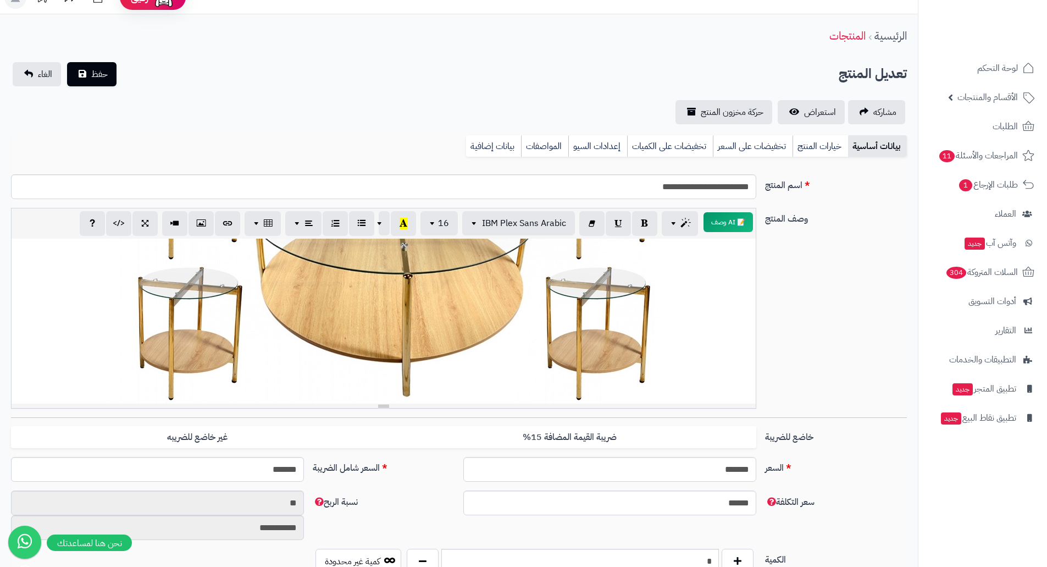
scroll to position [277, 0]
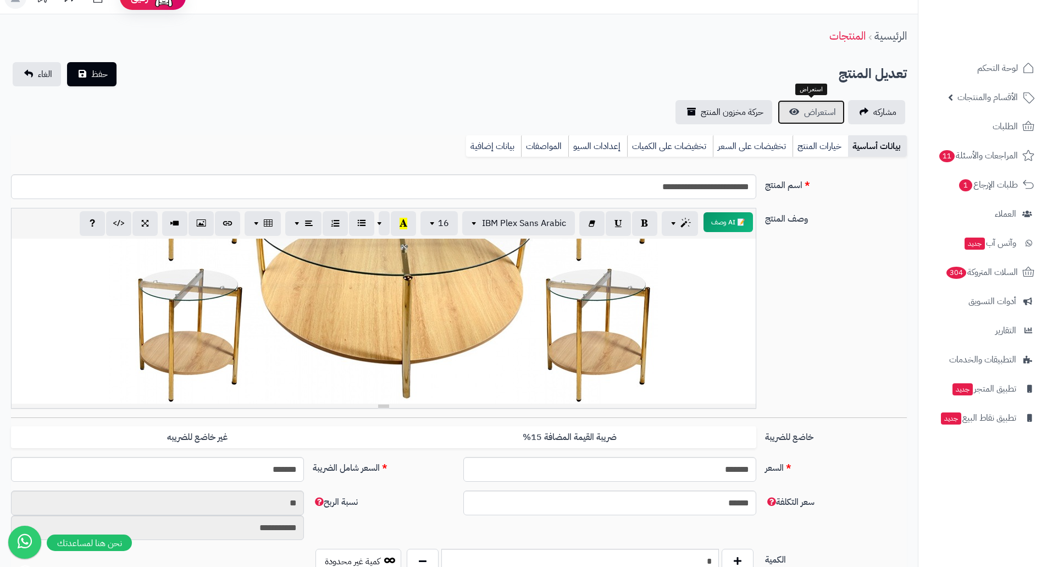
click at [809, 110] on span "استعراض" at bounding box center [820, 112] width 32 height 13
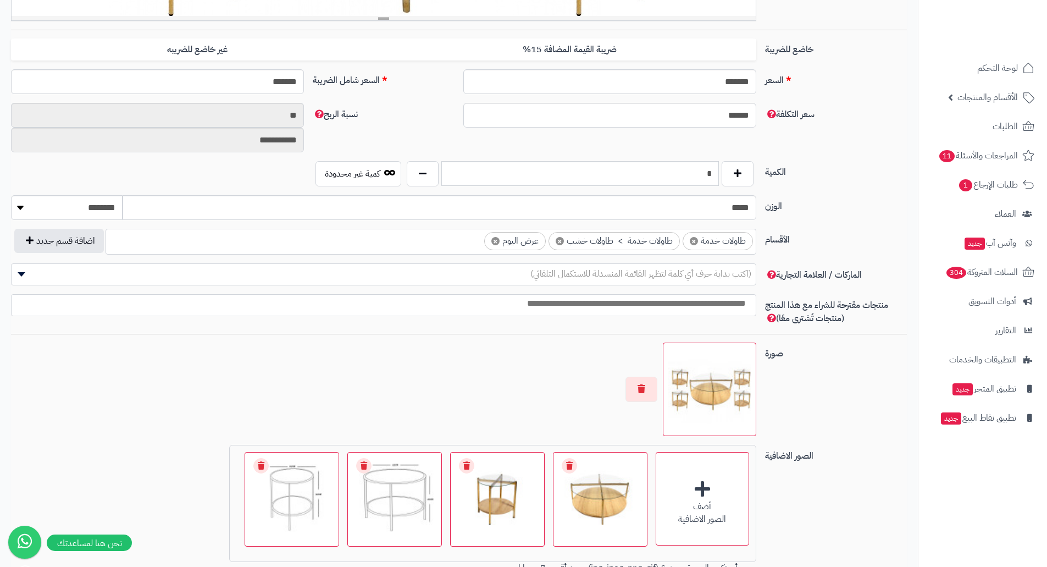
scroll to position [403, 0]
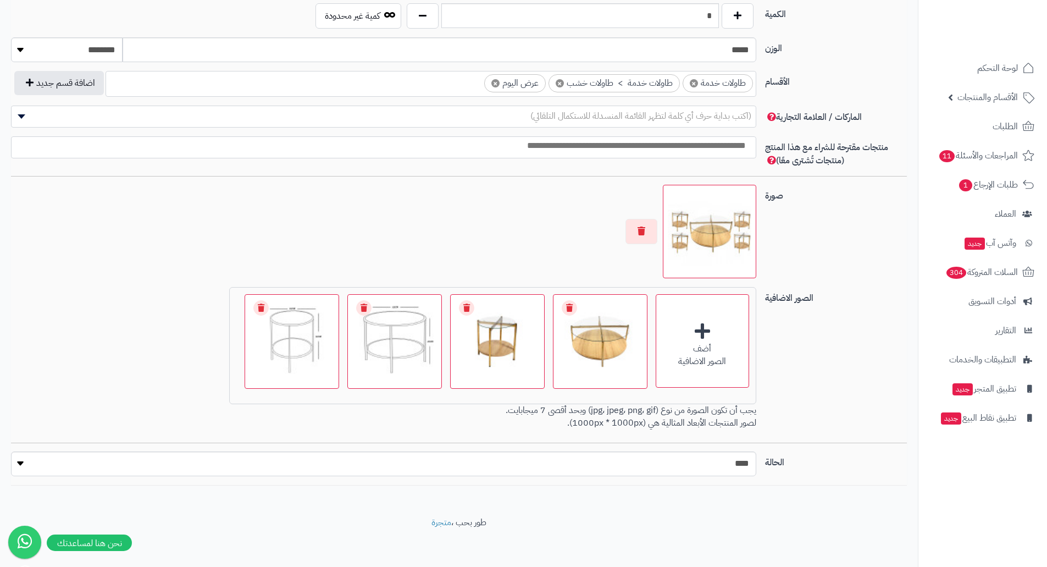
scroll to position [568, 0]
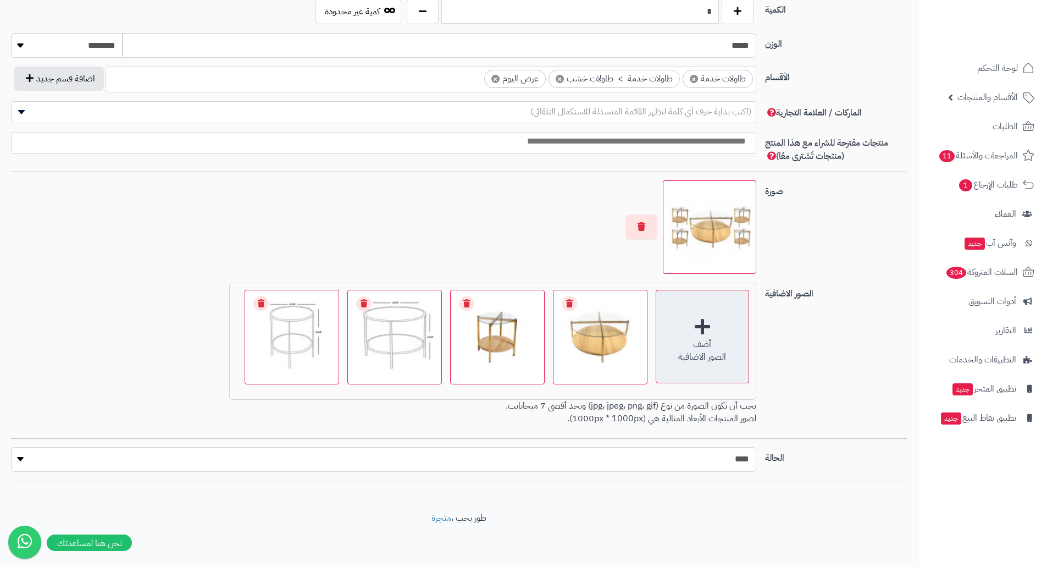
click at [717, 338] on div "أضف" at bounding box center [702, 344] width 92 height 13
click at [678, 338] on div "أضف" at bounding box center [702, 344] width 92 height 13
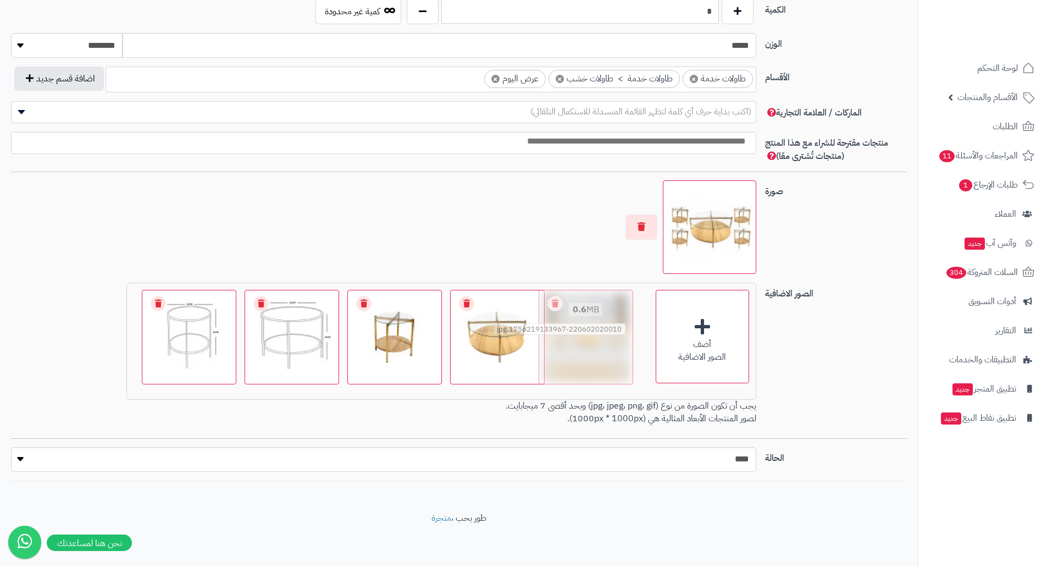
drag, startPoint x: 196, startPoint y: 326, endPoint x: 596, endPoint y: 325, distance: 399.5
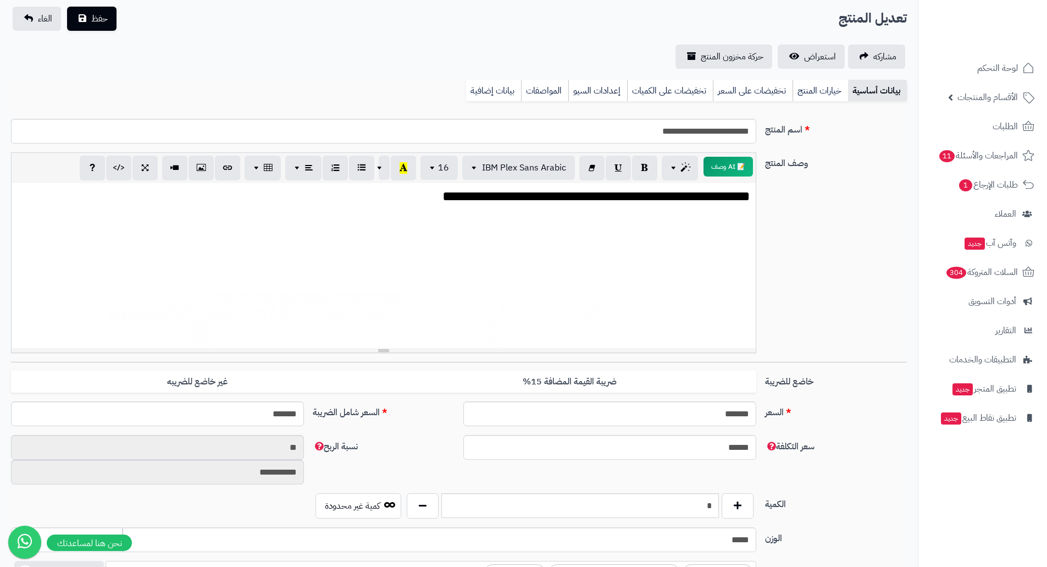
scroll to position [0, 0]
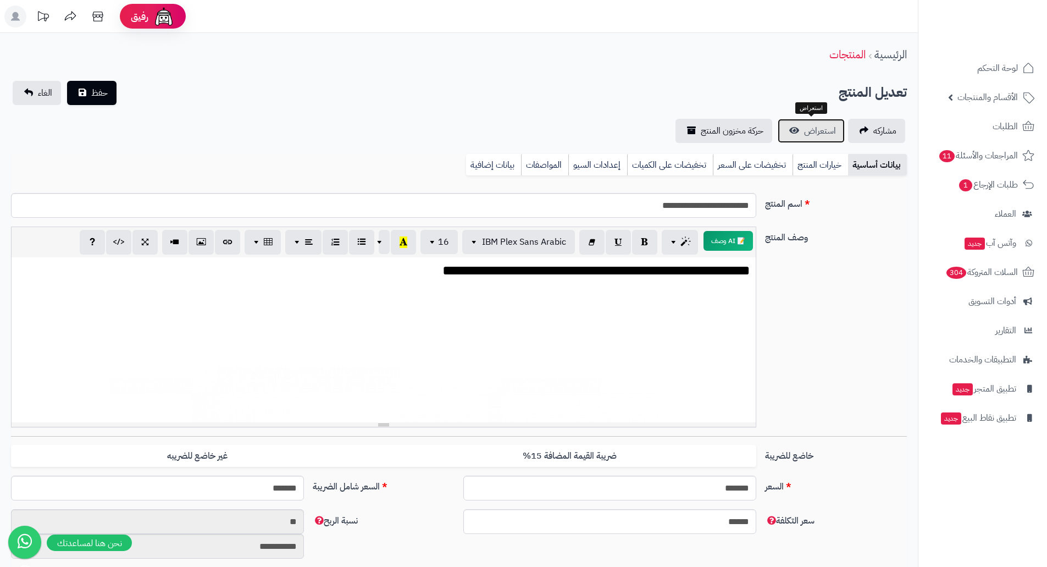
click at [805, 128] on span "استعراض" at bounding box center [820, 130] width 32 height 13
click at [97, 84] on button "حفظ" at bounding box center [91, 92] width 49 height 24
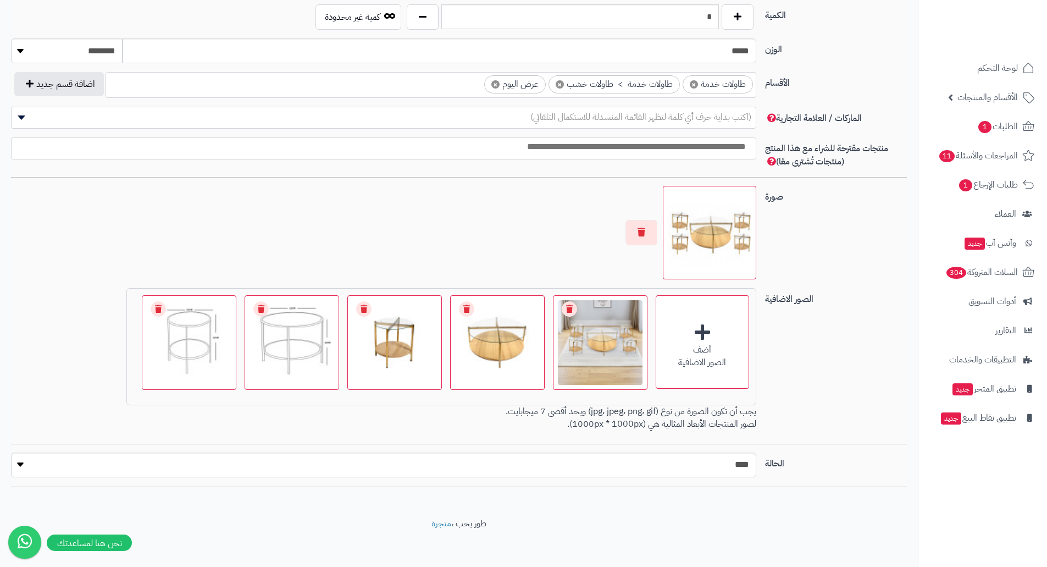
scroll to position [568, 0]
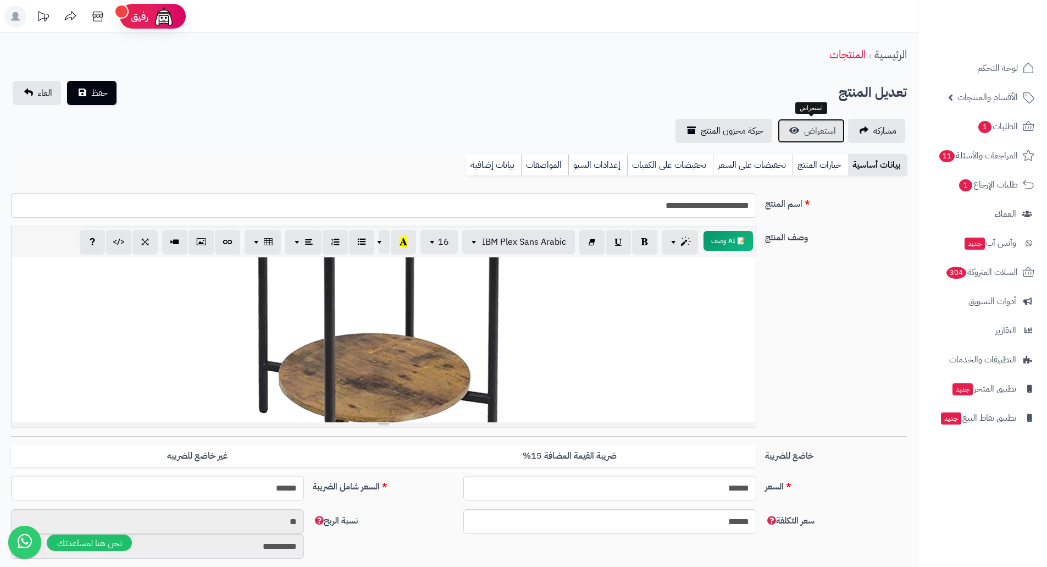
click at [813, 132] on span "استعراض" at bounding box center [820, 130] width 32 height 13
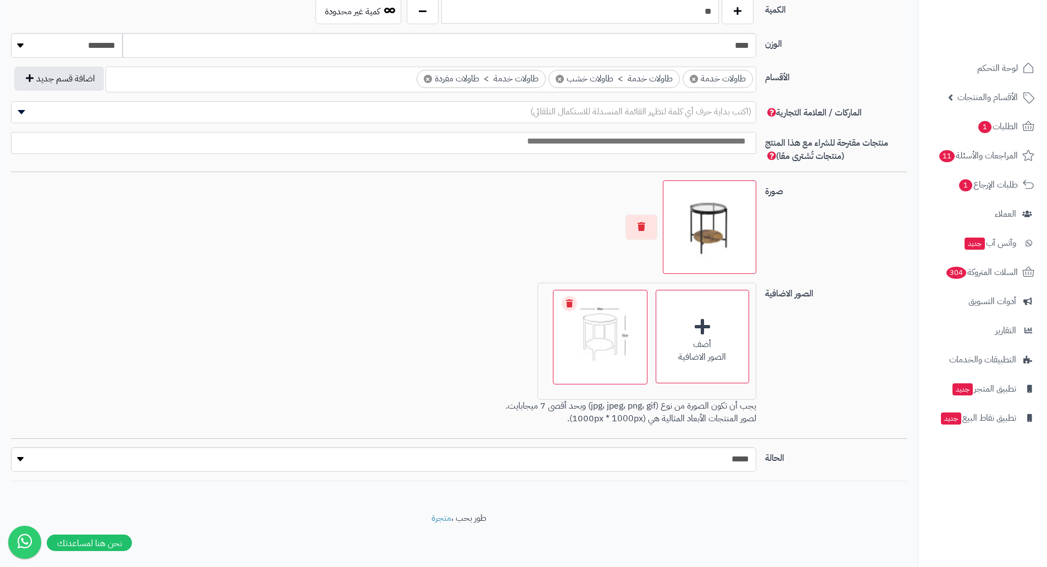
scroll to position [513, 0]
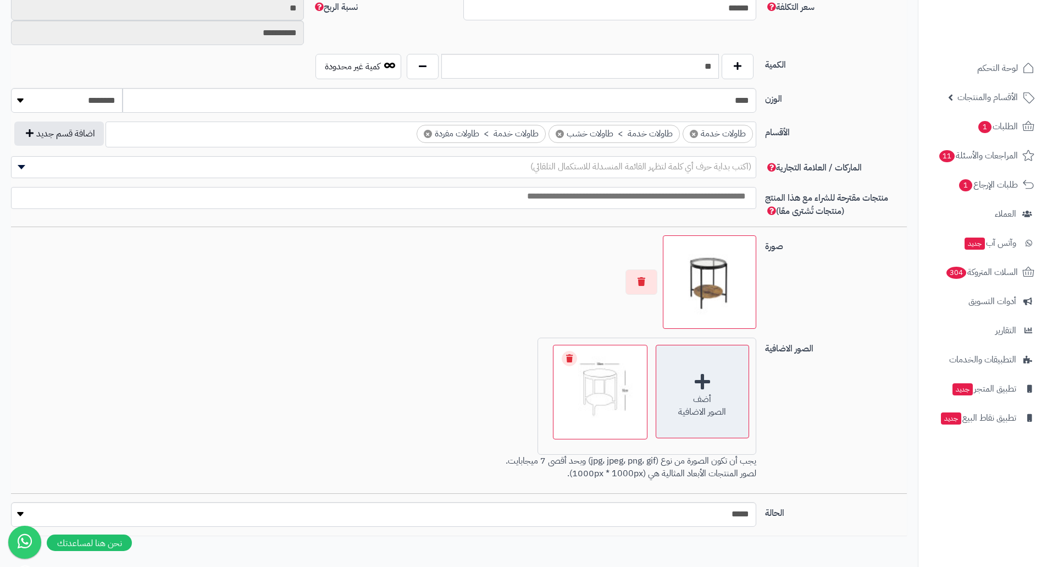
click at [706, 389] on div "أضف الصور الاضافية" at bounding box center [702, 391] width 93 height 93
click at [701, 389] on div "أضف الصور الاضافية" at bounding box center [702, 391] width 93 height 93
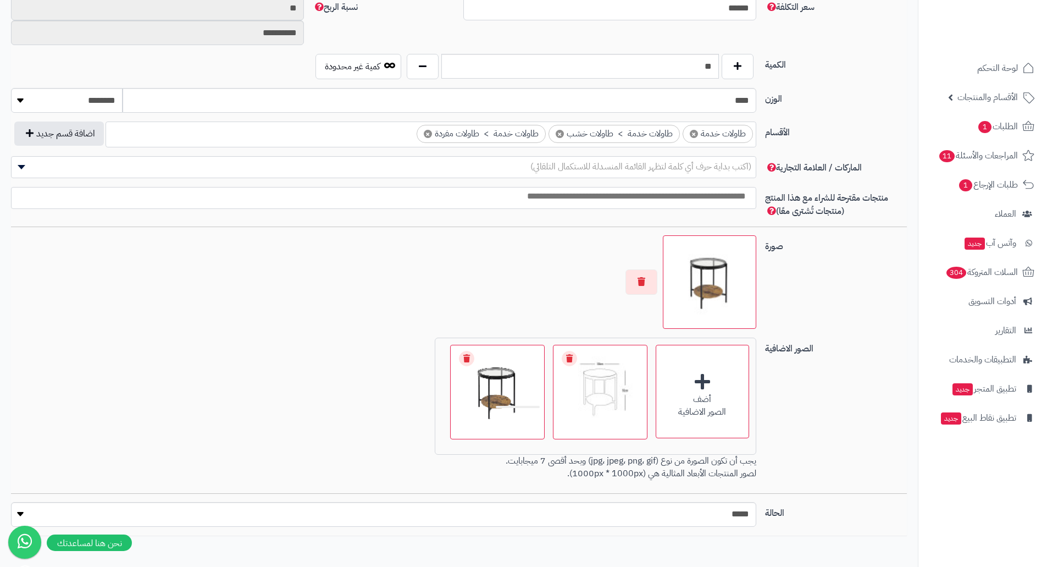
click at [713, 275] on img at bounding box center [710, 282] width 84 height 84
click at [697, 387] on div "أضف الصور الاضافية" at bounding box center [702, 391] width 93 height 93
drag, startPoint x: 591, startPoint y: 391, endPoint x: 441, endPoint y: 396, distance: 149.6
click at [643, 285] on button "button" at bounding box center [641, 281] width 32 height 25
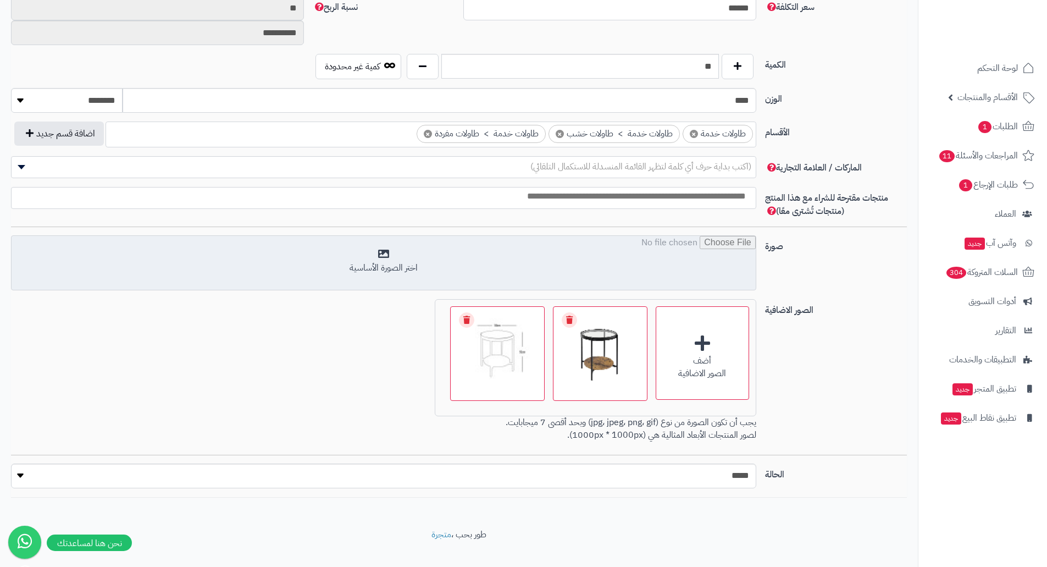
click at [658, 260] on input "file" at bounding box center [384, 263] width 744 height 55
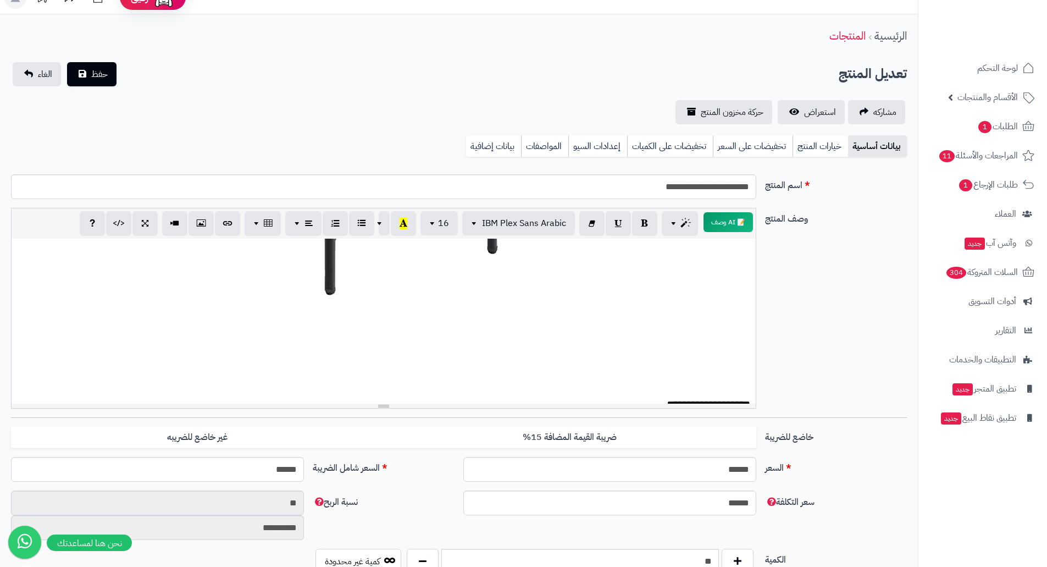
scroll to position [440, 0]
click at [99, 73] on span "حفظ" at bounding box center [99, 73] width 16 height 13
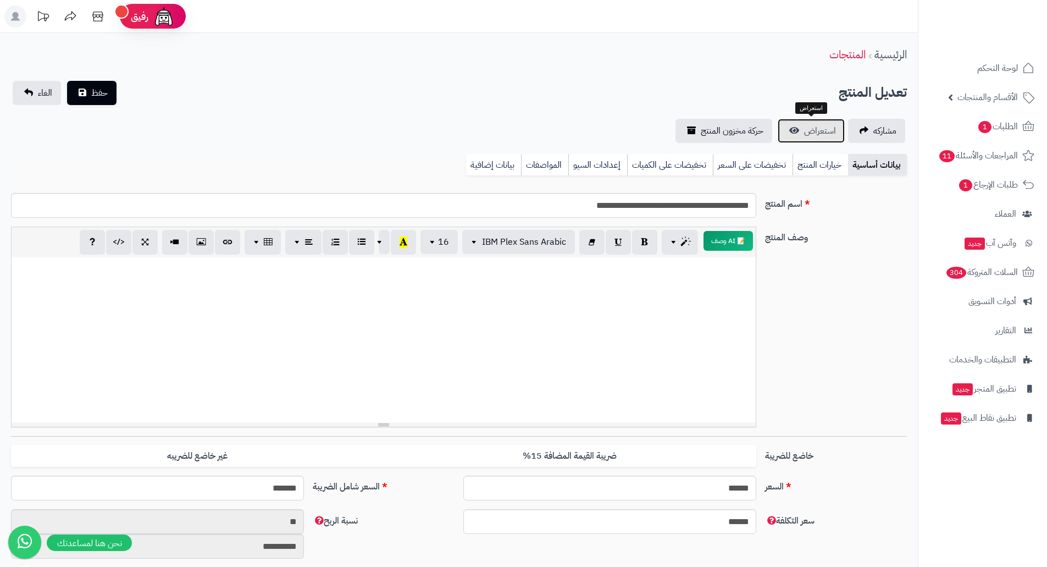
click at [819, 132] on span "استعراض" at bounding box center [820, 130] width 32 height 13
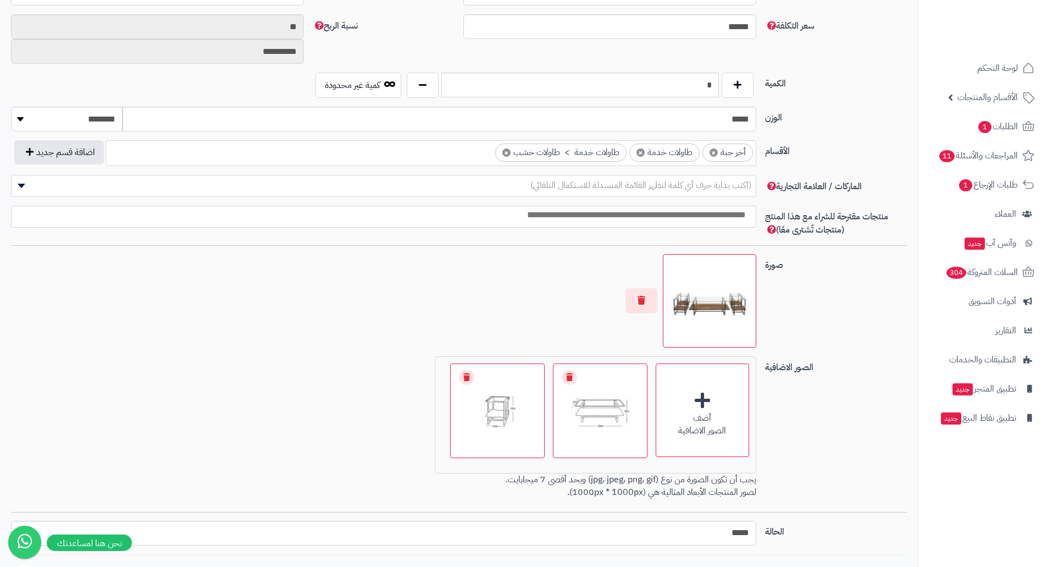
scroll to position [568, 0]
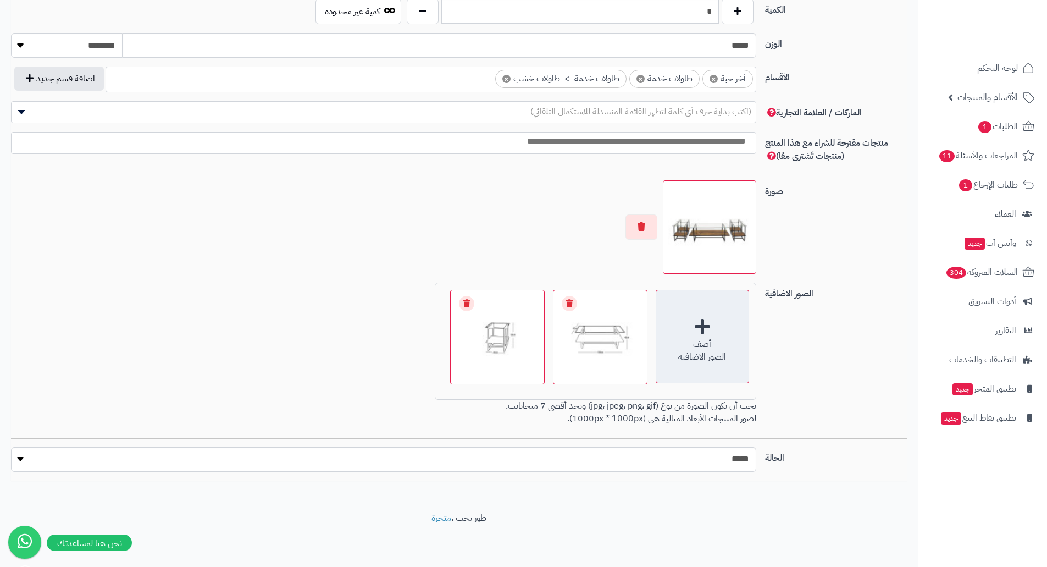
click at [695, 332] on div "أضف الصور الاضافية" at bounding box center [702, 336] width 93 height 93
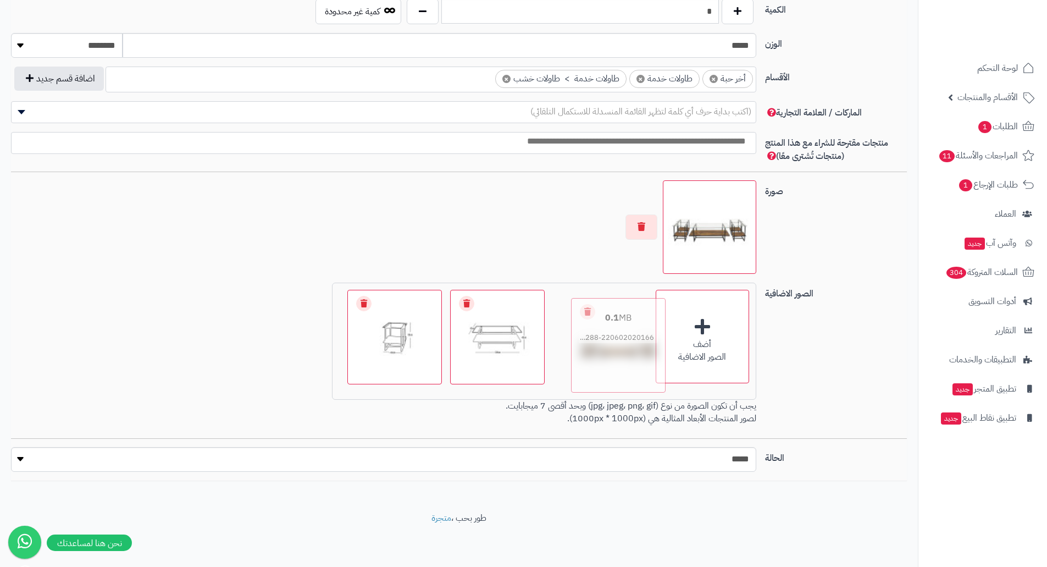
drag, startPoint x: 414, startPoint y: 334, endPoint x: 638, endPoint y: 345, distance: 223.9
click at [644, 224] on button "button" at bounding box center [641, 226] width 32 height 25
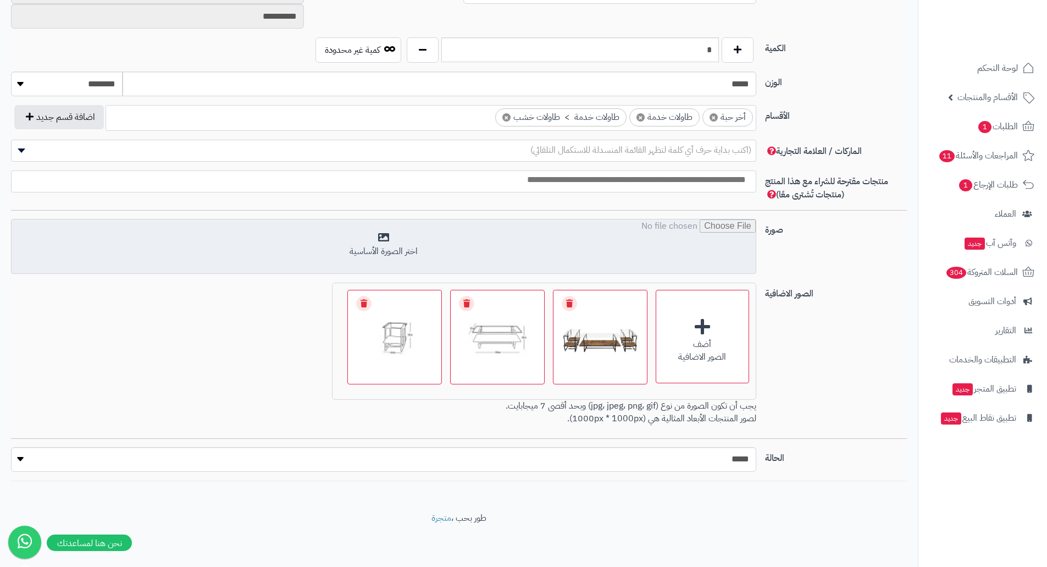
scroll to position [530, 0]
click at [544, 248] on input "file" at bounding box center [384, 246] width 744 height 55
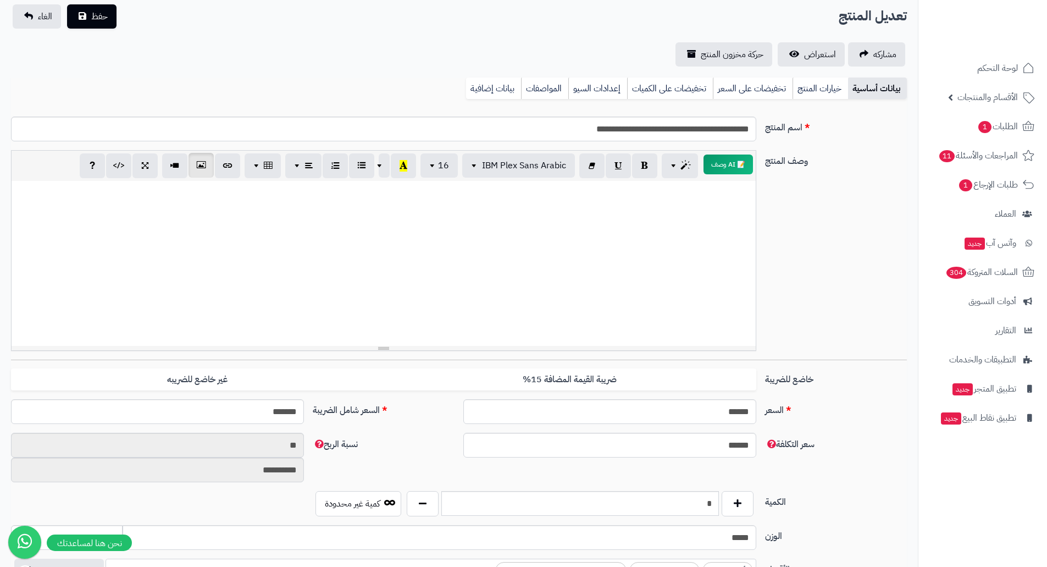
scroll to position [0, 0]
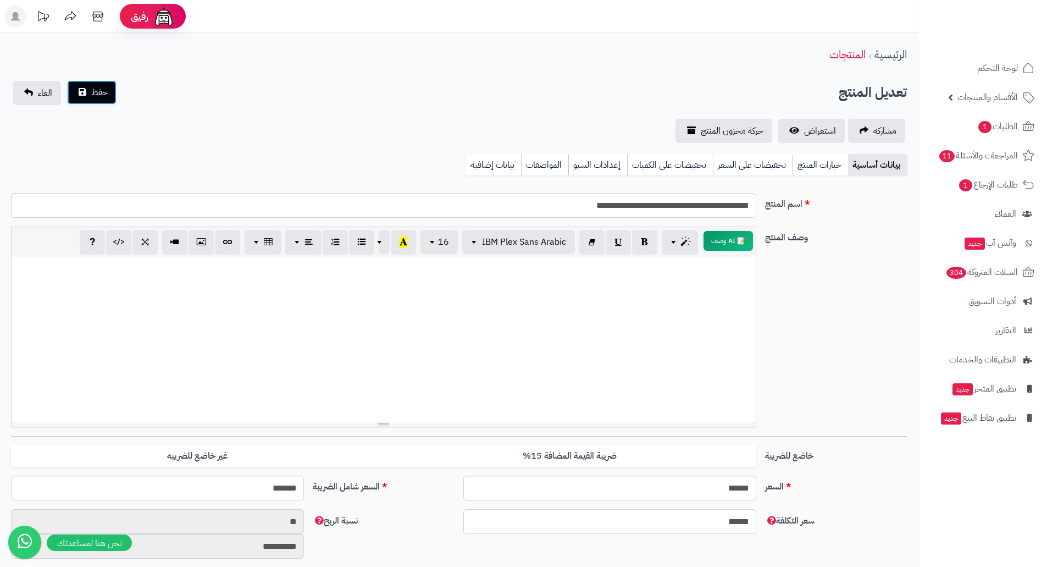
click at [88, 96] on button "حفظ" at bounding box center [91, 92] width 49 height 24
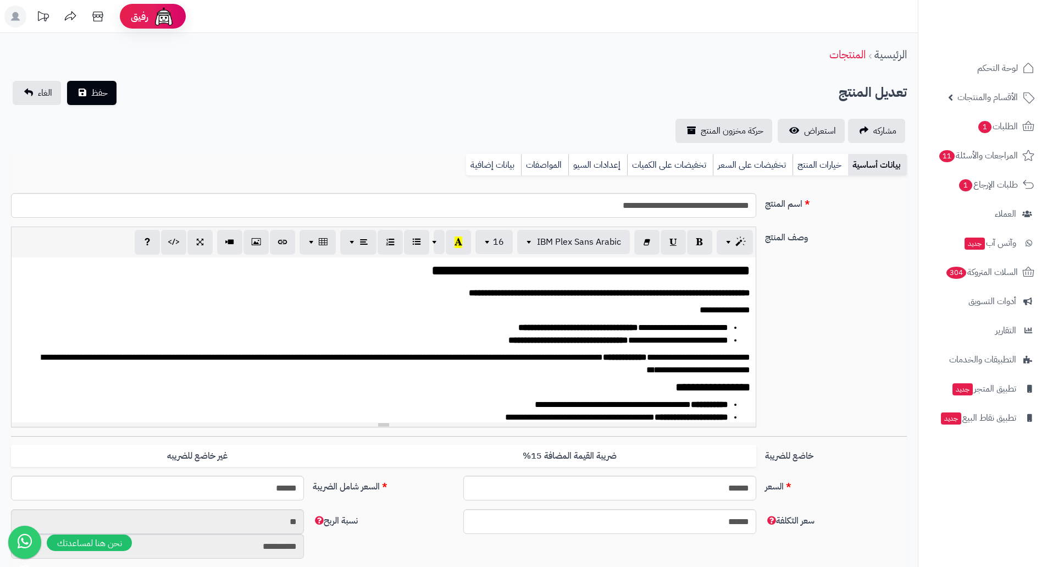
scroll to position [1304, 0]
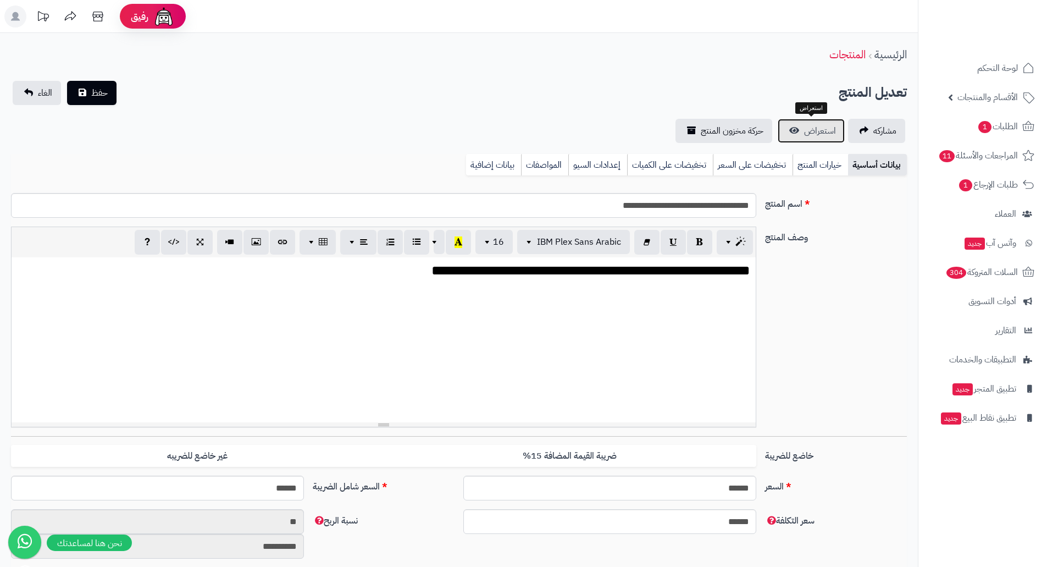
click at [799, 130] on link "استعراض" at bounding box center [811, 131] width 67 height 24
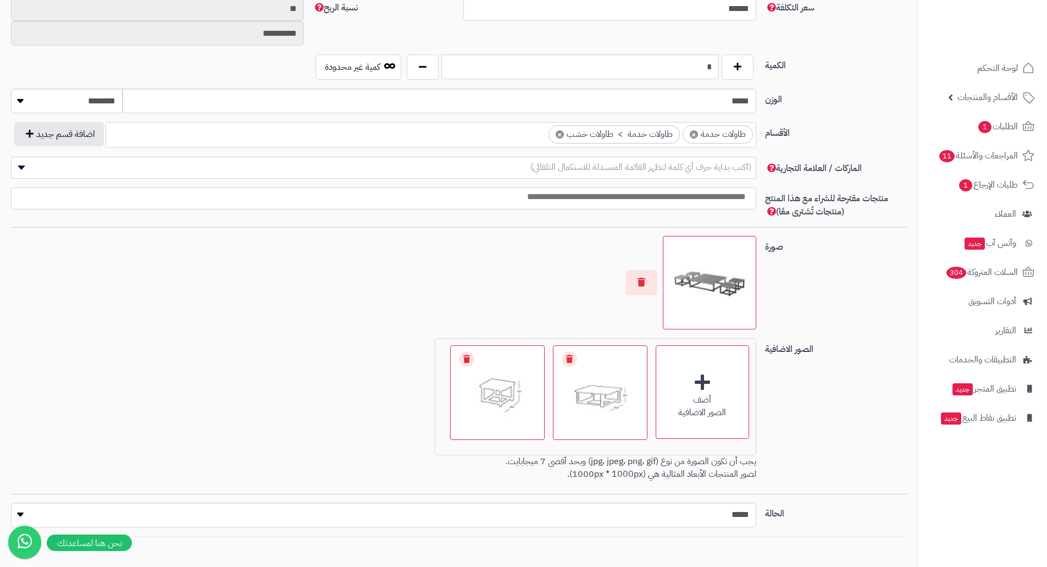
scroll to position [550, 0]
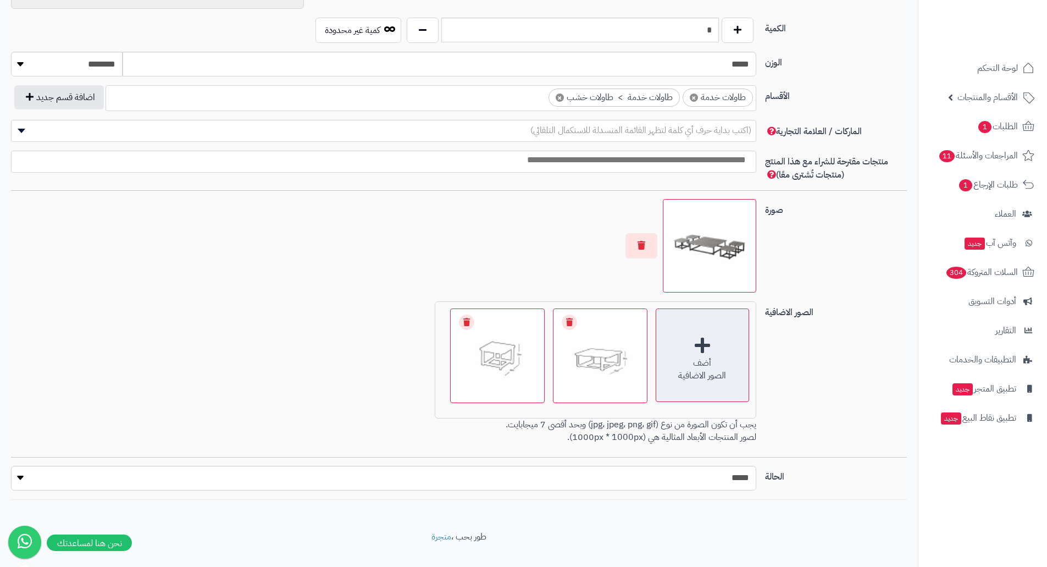
click at [715, 363] on div "أضف" at bounding box center [702, 363] width 92 height 13
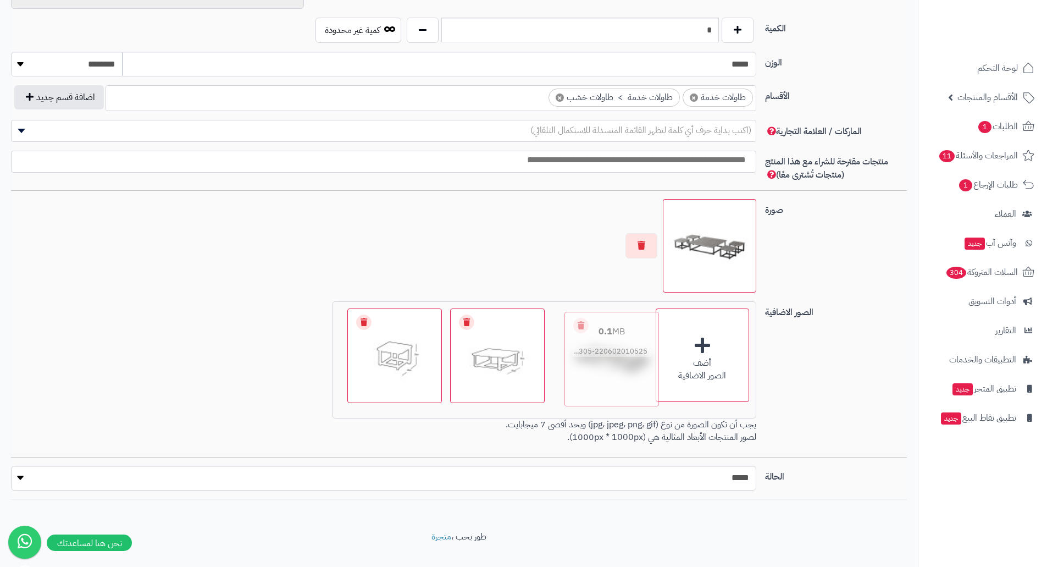
drag, startPoint x: 409, startPoint y: 323, endPoint x: 627, endPoint y: 326, distance: 217.1
click at [647, 247] on button "button" at bounding box center [641, 245] width 32 height 25
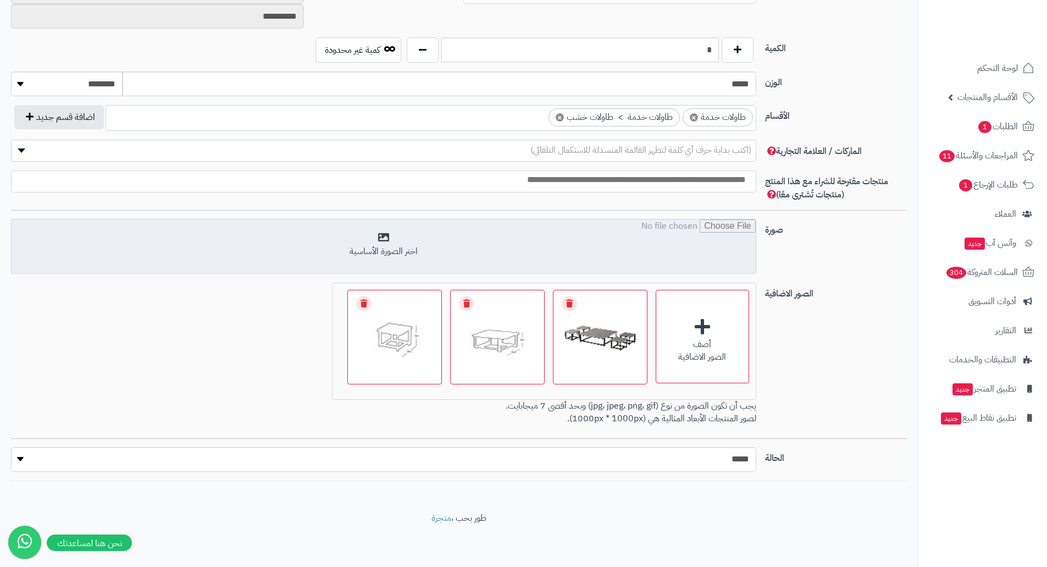
scroll to position [530, 0]
click at [593, 253] on input "file" at bounding box center [384, 246] width 744 height 55
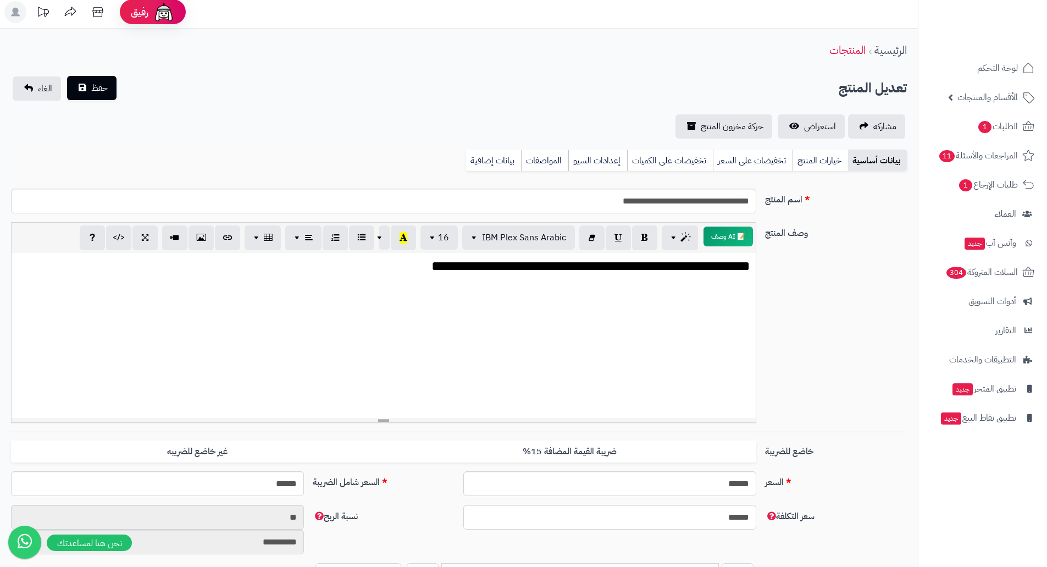
scroll to position [0, 0]
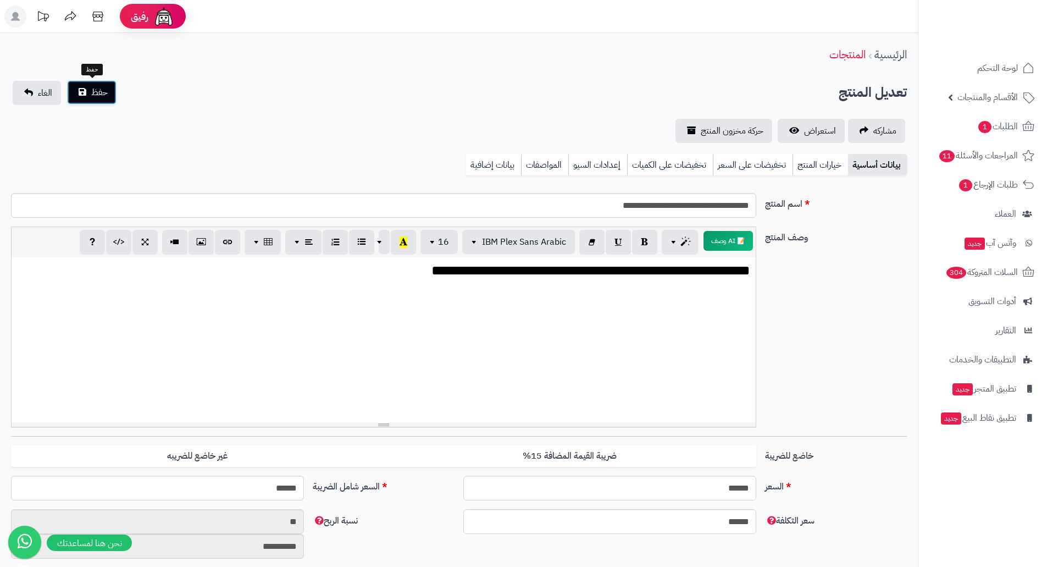
click at [89, 90] on button "حفظ" at bounding box center [91, 92] width 49 height 24
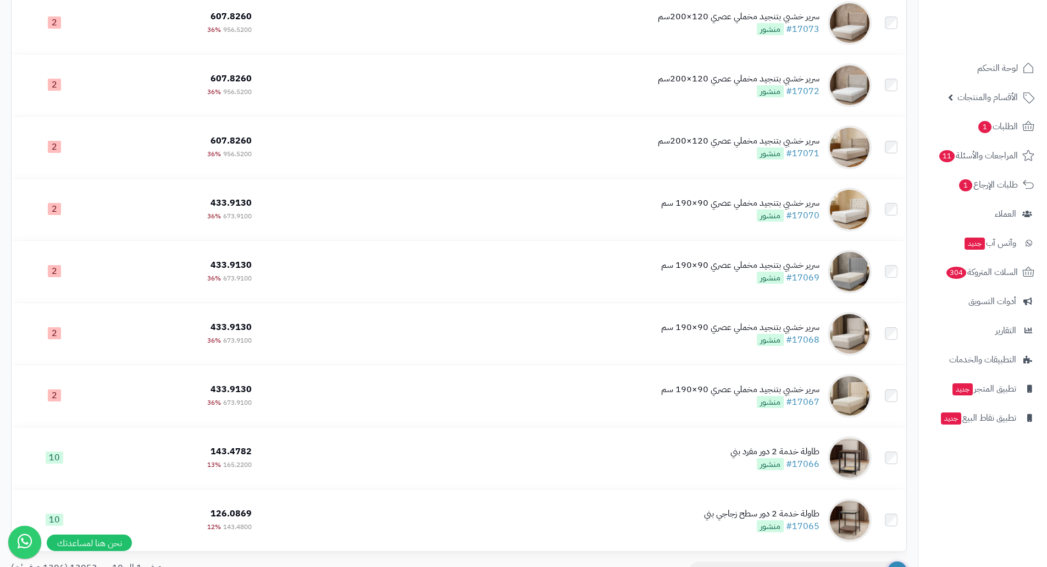
scroll to position [23, 0]
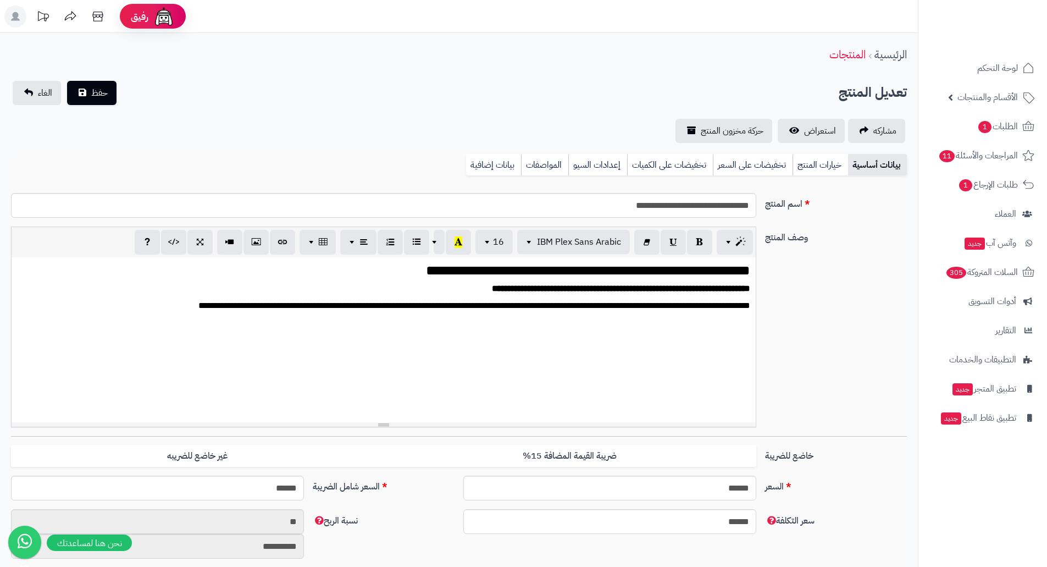
scroll to position [1314, 0]
click at [805, 134] on span "استعراض" at bounding box center [820, 130] width 32 height 13
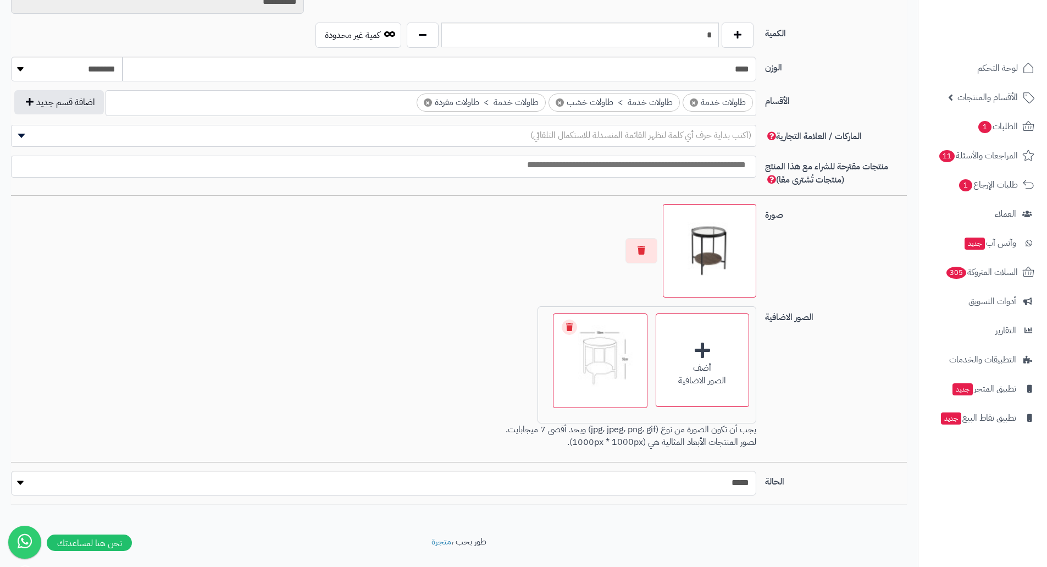
scroll to position [550, 0]
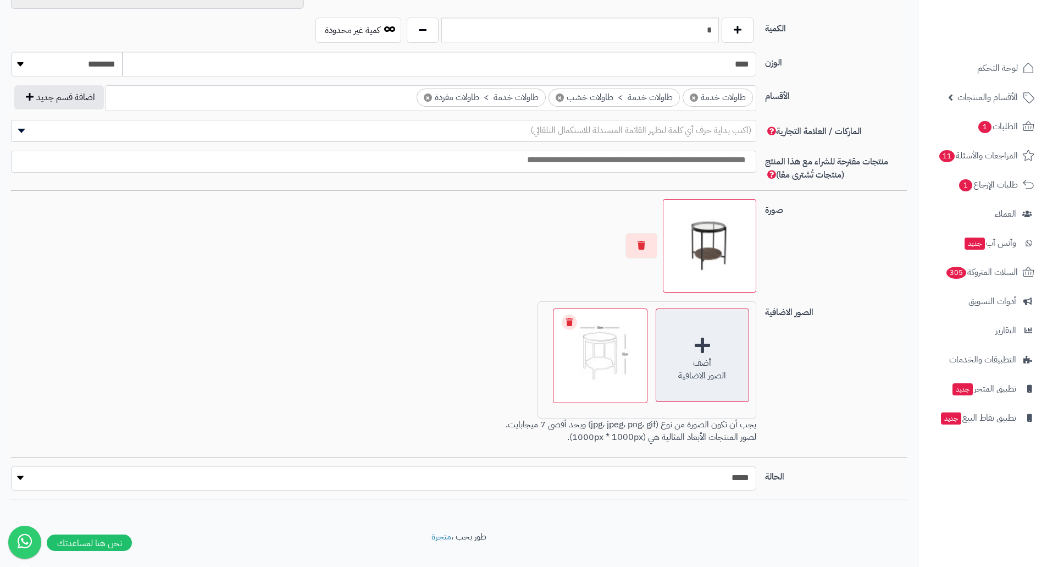
click at [714, 352] on div "أضف الصور الاضافية" at bounding box center [702, 354] width 93 height 93
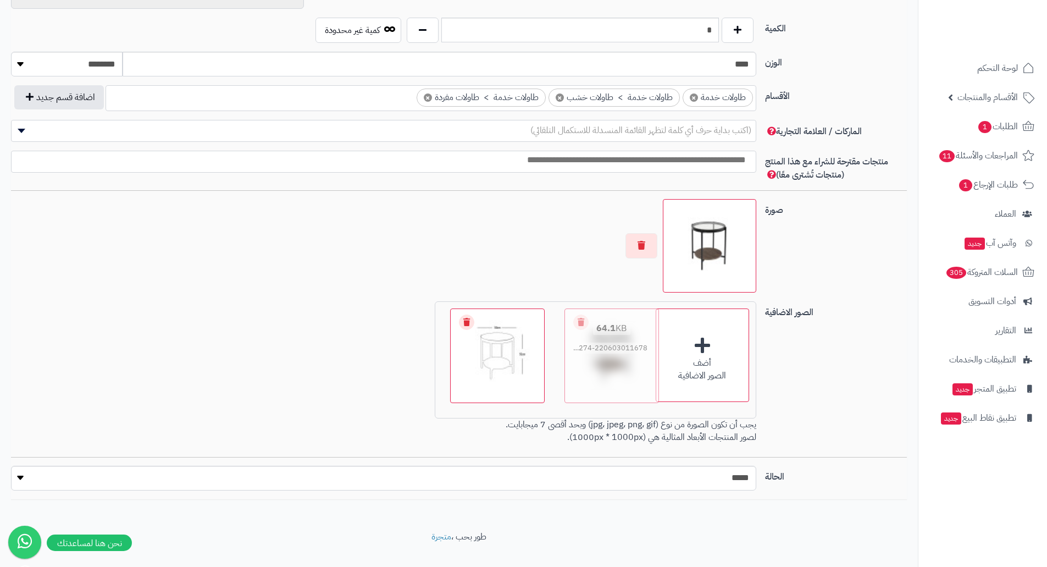
drag, startPoint x: 505, startPoint y: 367, endPoint x: 619, endPoint y: 365, distance: 114.3
click at [641, 247] on button "button" at bounding box center [641, 244] width 32 height 25
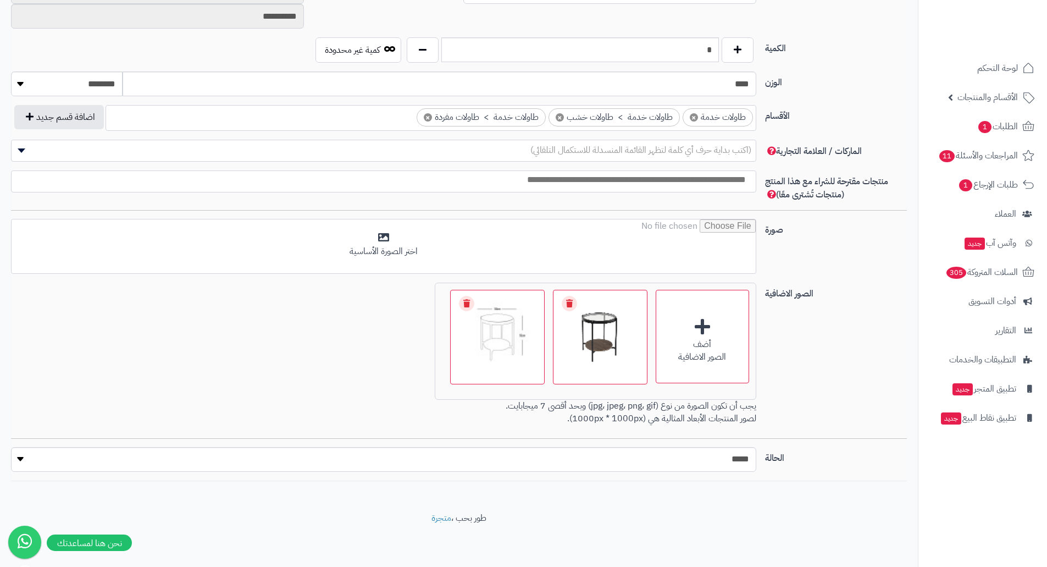
scroll to position [530, 0]
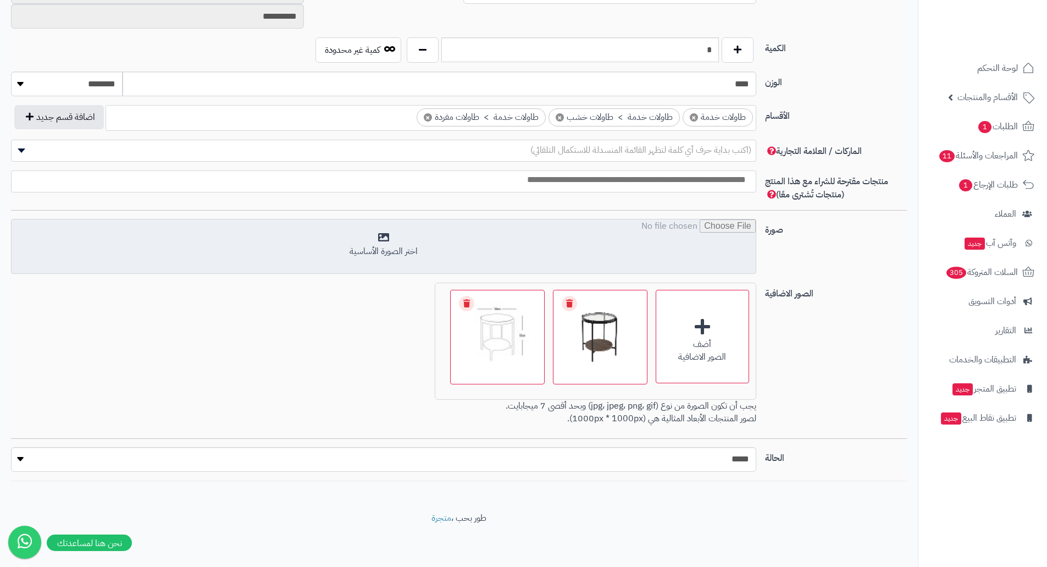
click at [553, 247] on input "file" at bounding box center [384, 246] width 744 height 55
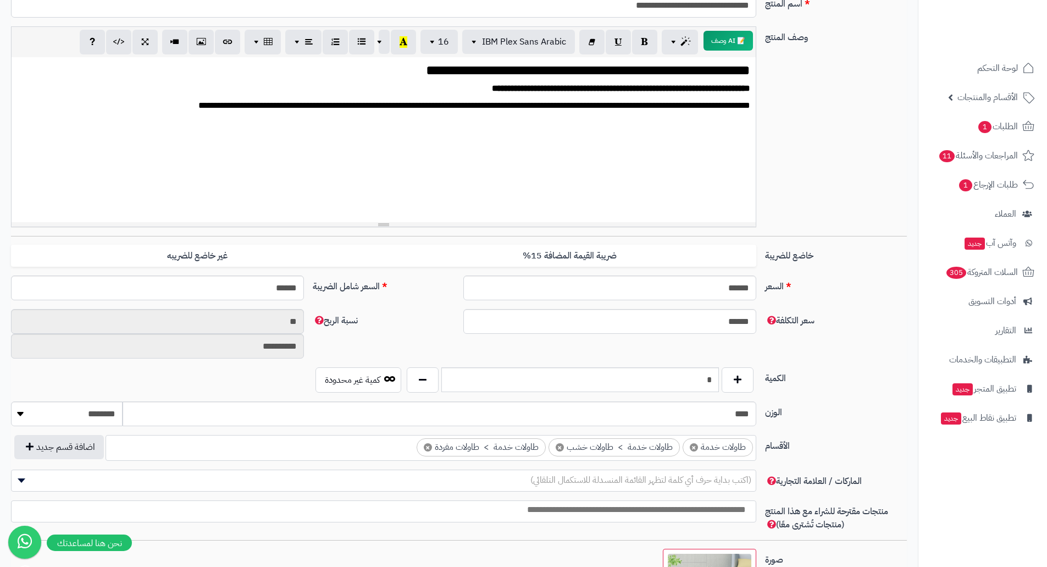
scroll to position [35, 0]
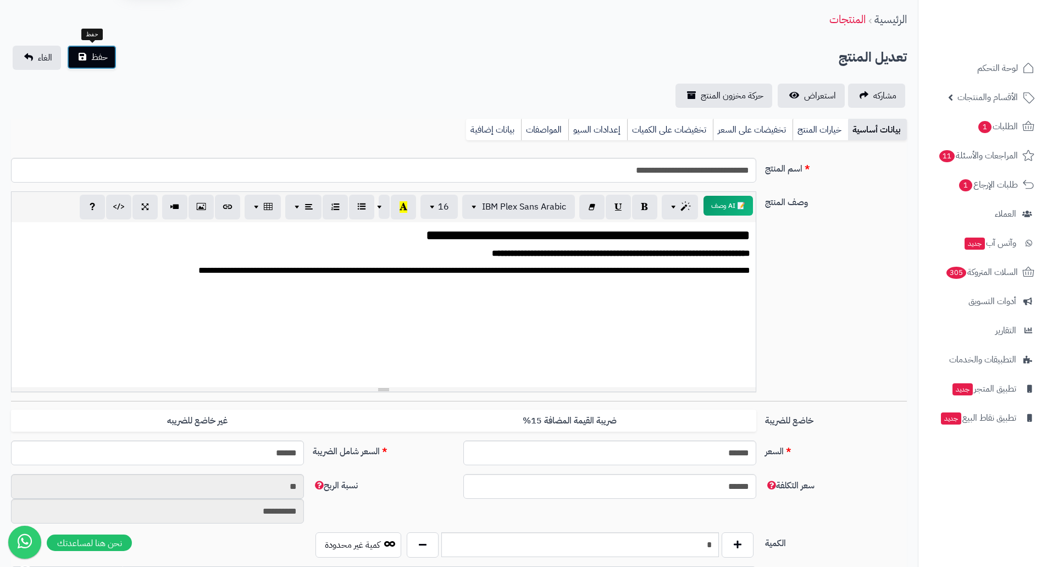
click at [98, 56] on span "حفظ" at bounding box center [99, 57] width 16 height 13
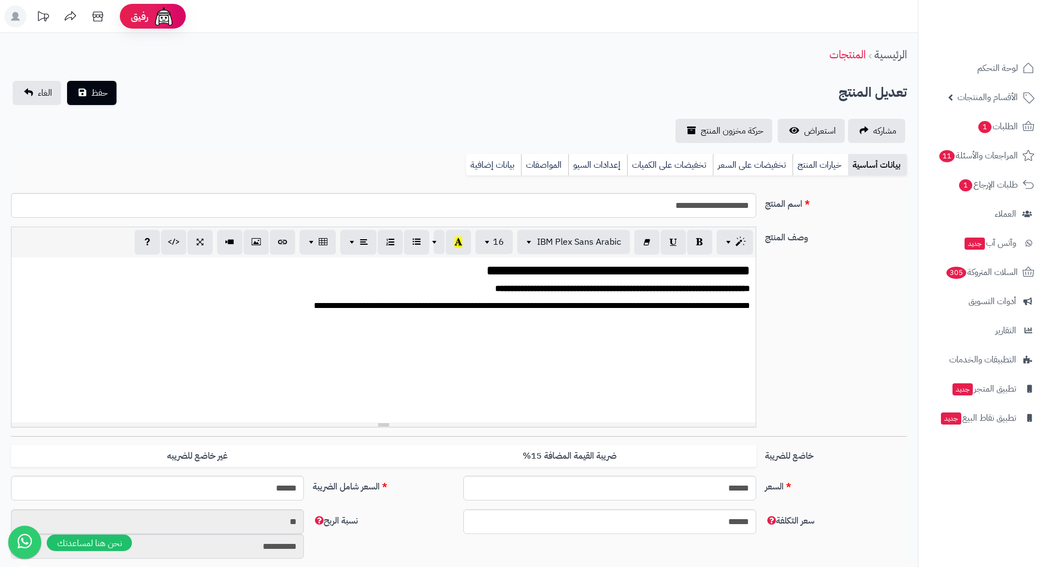
scroll to position [1314, 0]
click at [826, 125] on span "استعراض" at bounding box center [820, 130] width 32 height 13
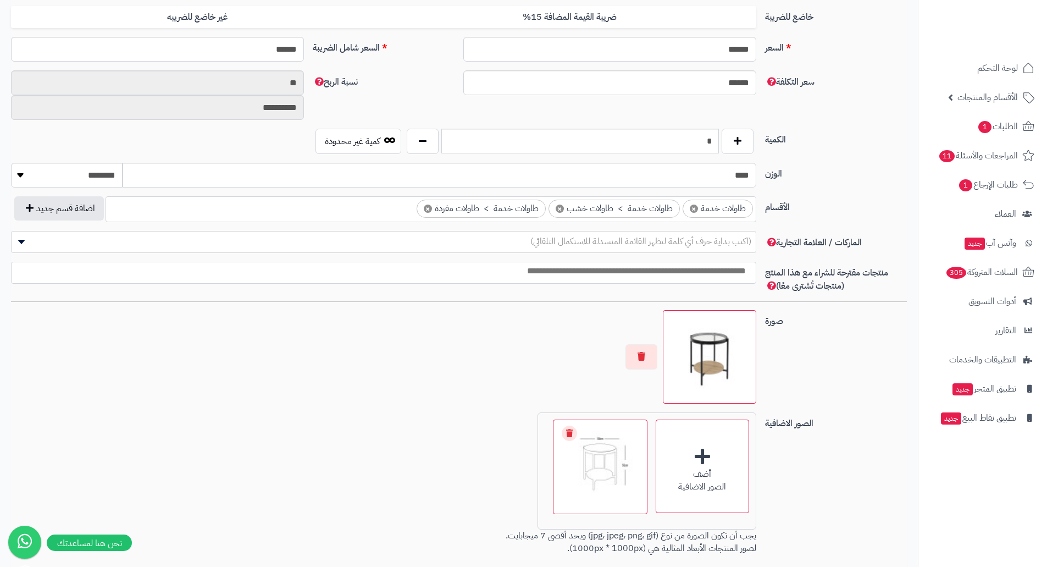
scroll to position [440, 0]
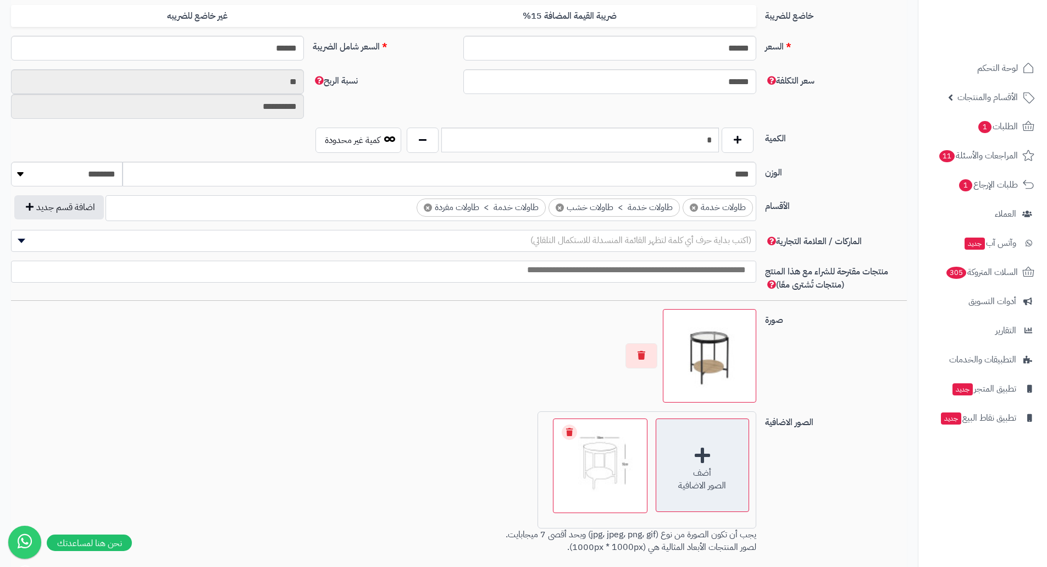
click at [700, 478] on div "أضف" at bounding box center [702, 473] width 92 height 13
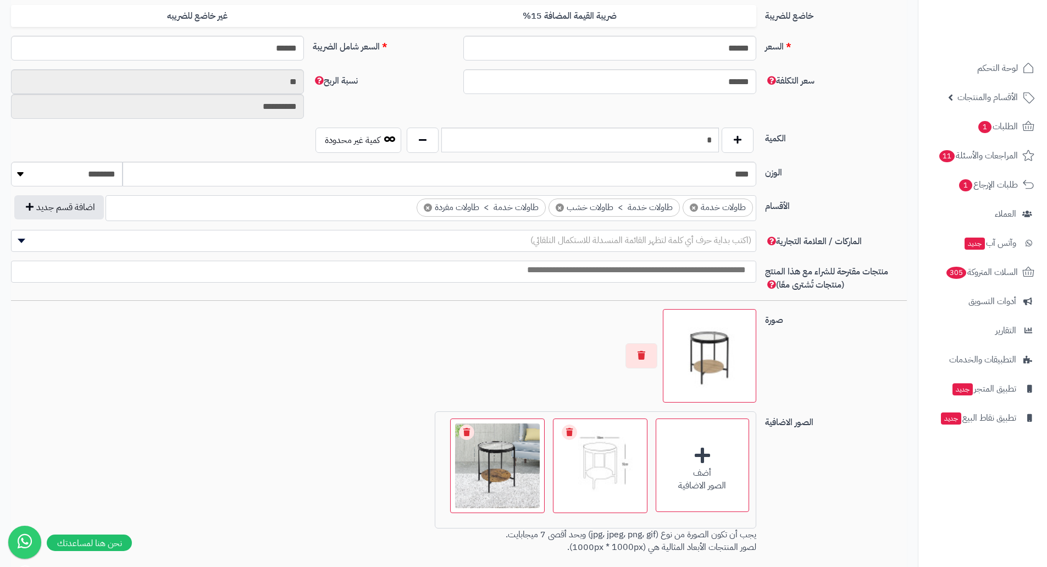
click at [464, 431] on link "Remove file" at bounding box center [466, 431] width 15 height 15
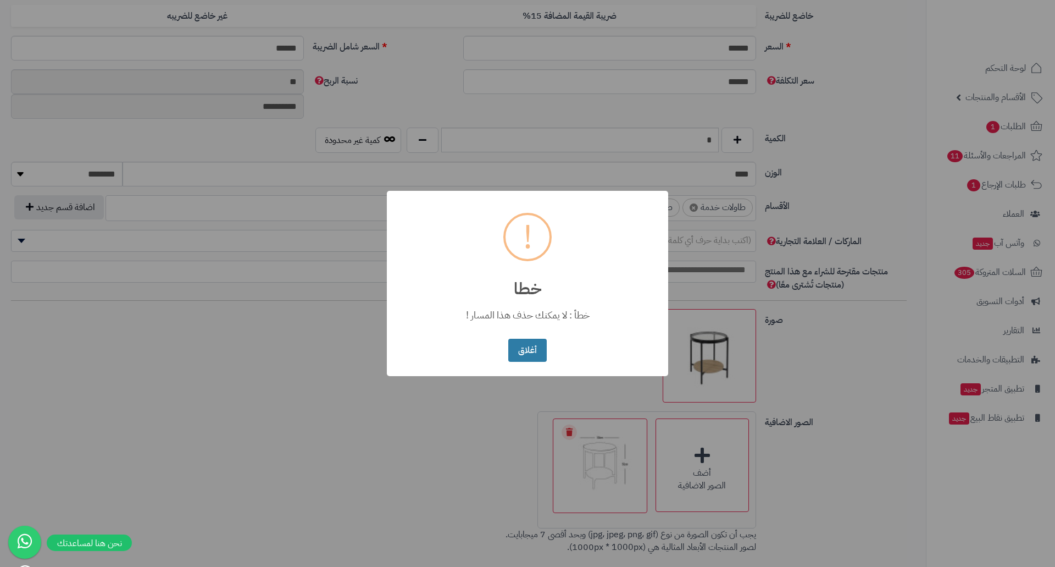
click at [528, 349] on button "أغلاق" at bounding box center [527, 351] width 38 height 24
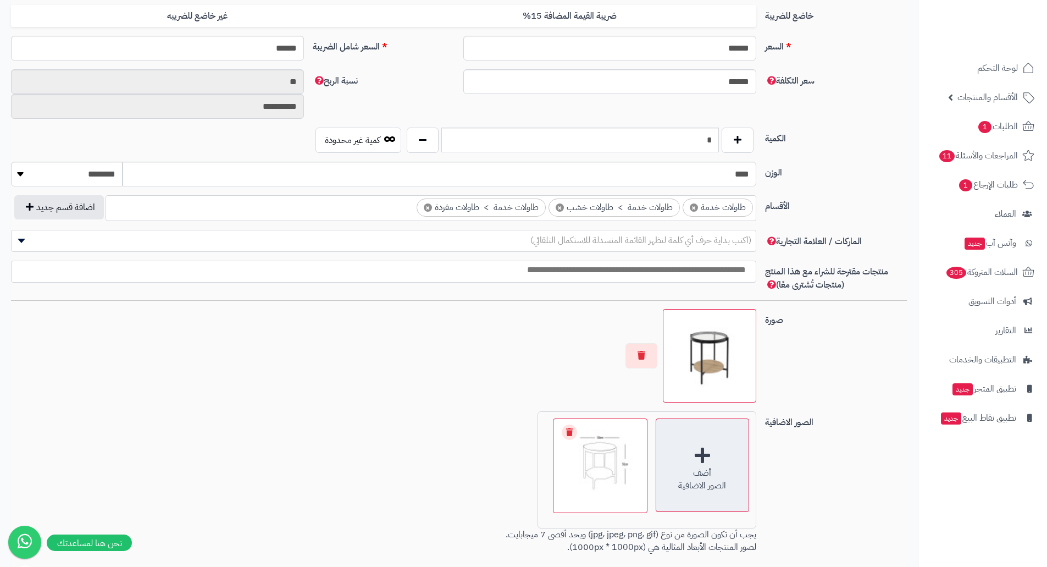
click at [710, 456] on div "أضف الصور الاضافية" at bounding box center [702, 464] width 93 height 93
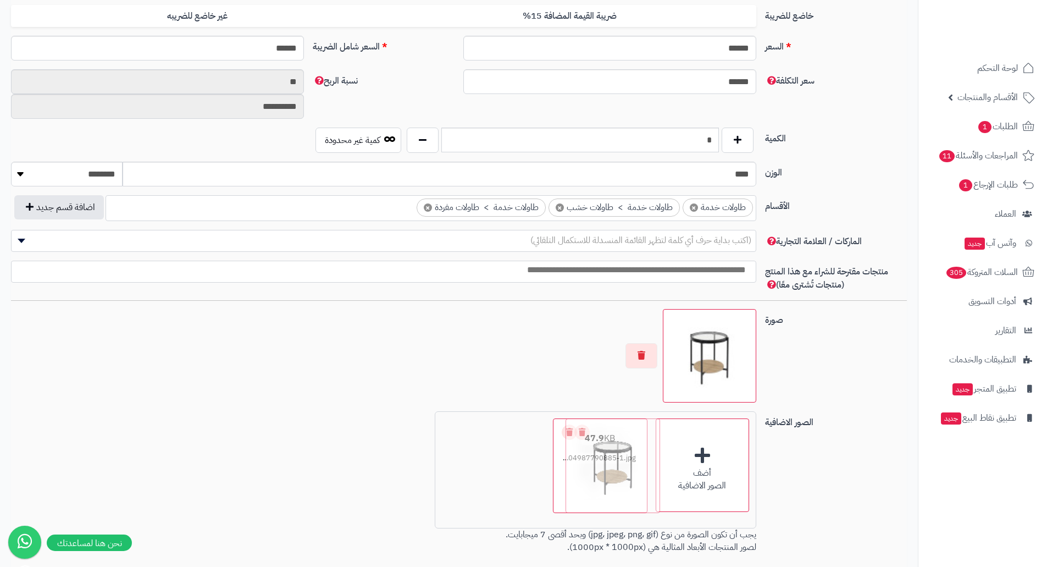
drag, startPoint x: 491, startPoint y: 483, endPoint x: 607, endPoint y: 483, distance: 116.5
click at [645, 356] on button "button" at bounding box center [641, 354] width 32 height 25
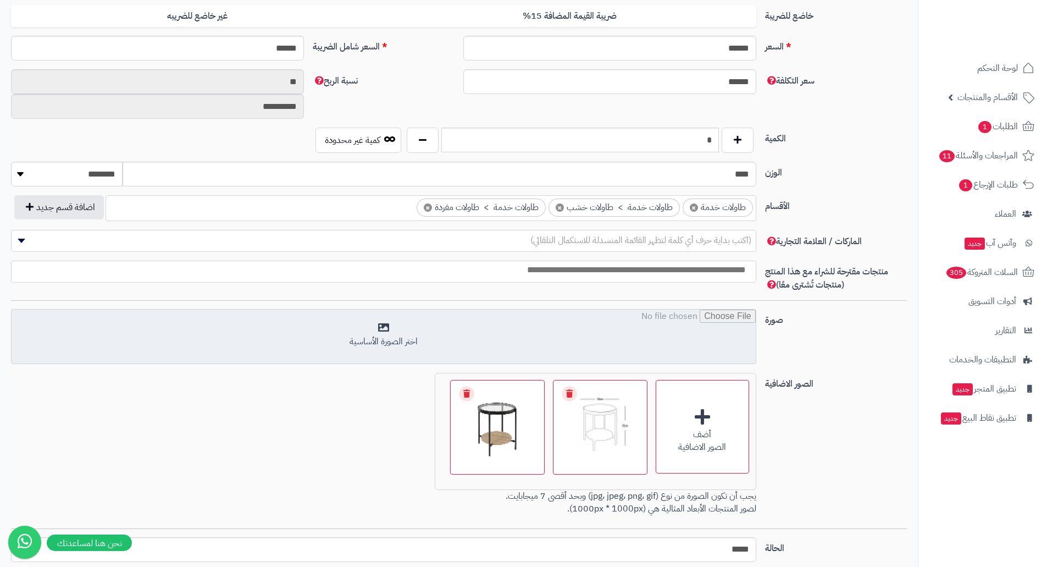
click at [670, 345] on input "file" at bounding box center [384, 336] width 744 height 55
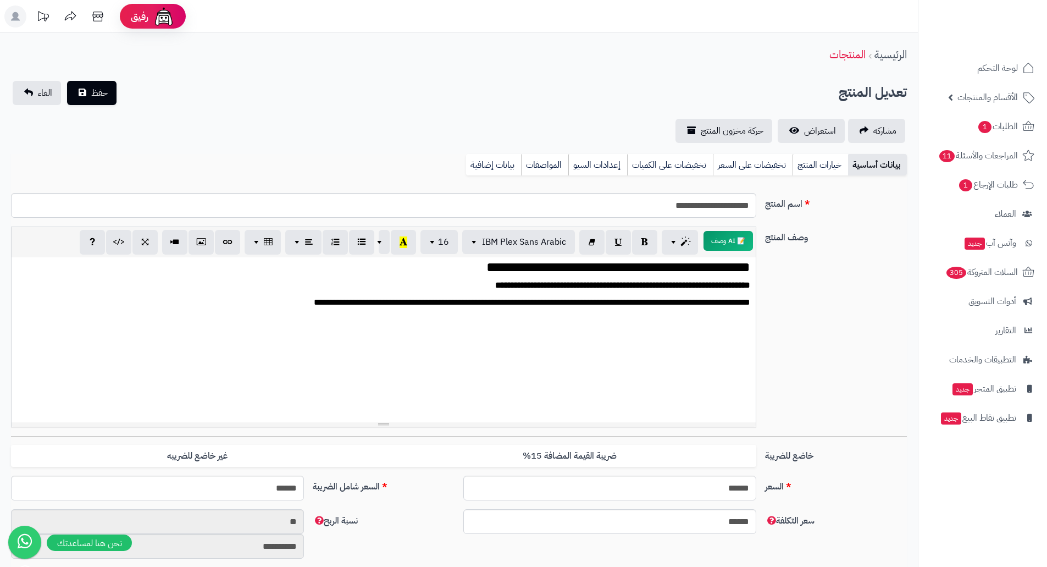
scroll to position [0, 0]
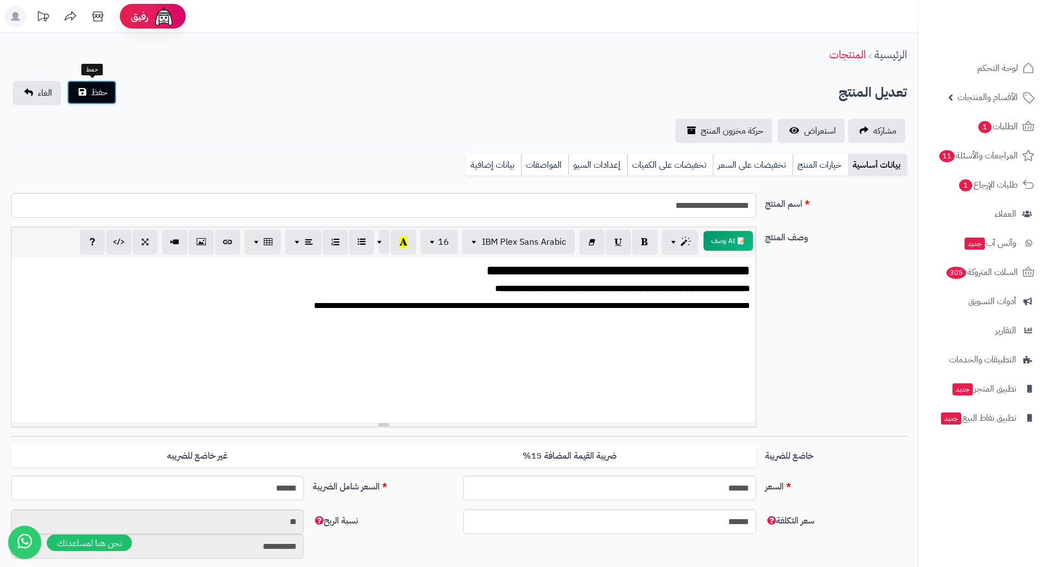
click at [93, 97] on span "حفظ" at bounding box center [99, 92] width 16 height 13
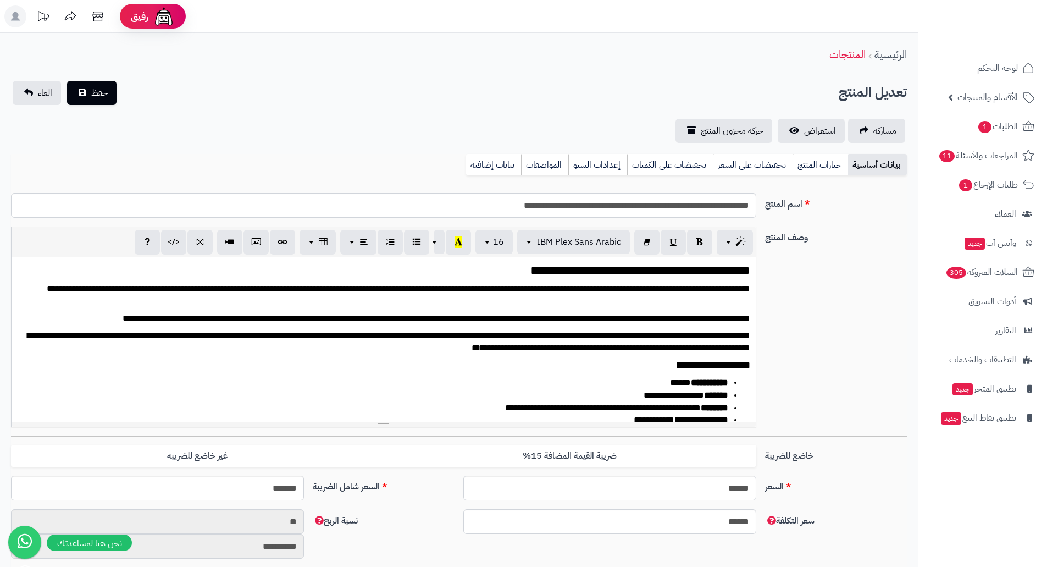
scroll to position [1304, 0]
click at [834, 135] on span "استعراض" at bounding box center [820, 130] width 32 height 13
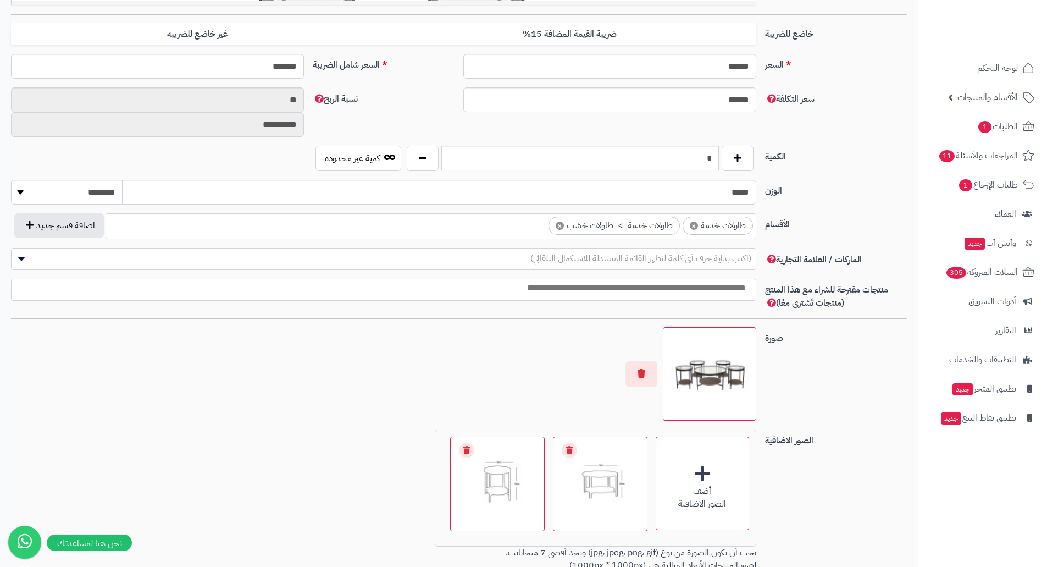
scroll to position [495, 0]
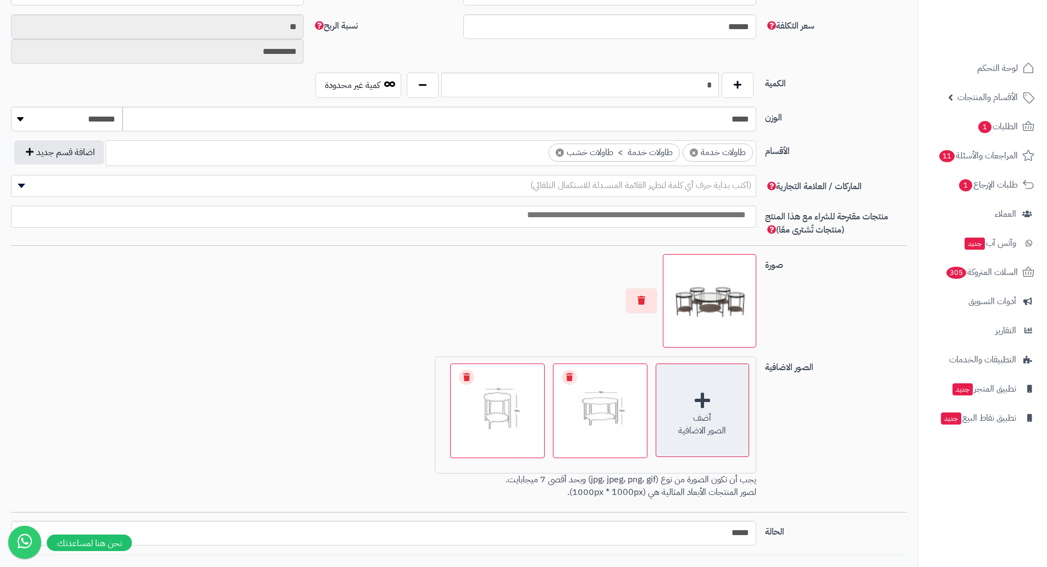
click at [703, 392] on div "أضف الصور الاضافية" at bounding box center [702, 409] width 93 height 93
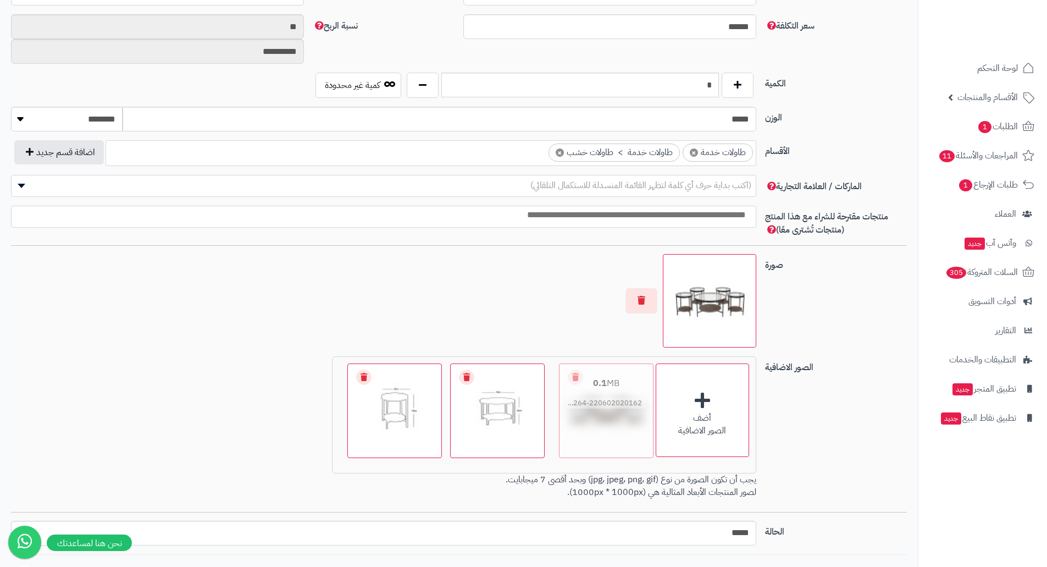
drag, startPoint x: 418, startPoint y: 391, endPoint x: 630, endPoint y: 387, distance: 211.6
click at [638, 298] on button "button" at bounding box center [641, 300] width 32 height 25
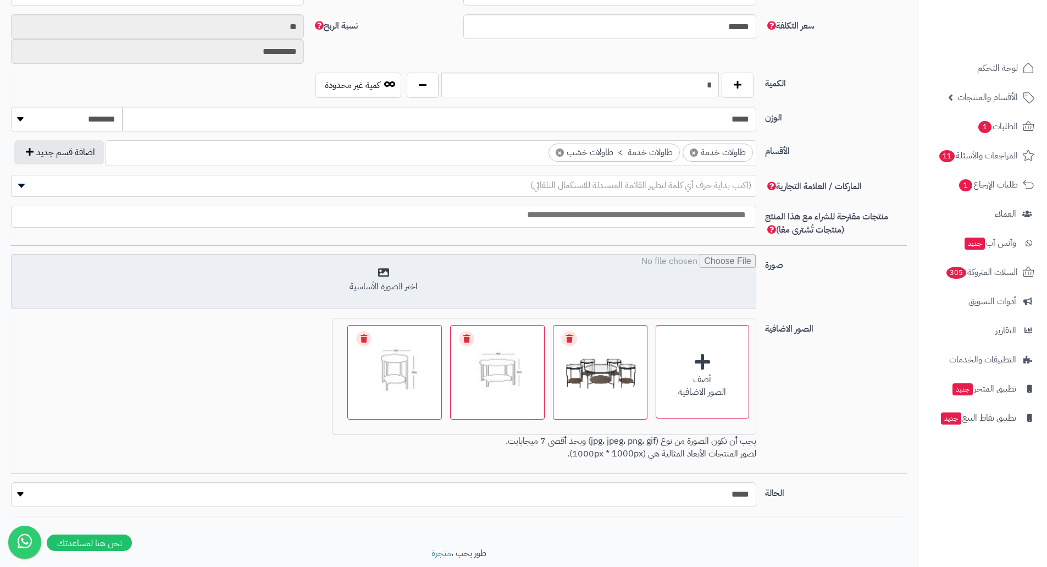
click at [579, 294] on input "file" at bounding box center [384, 281] width 744 height 55
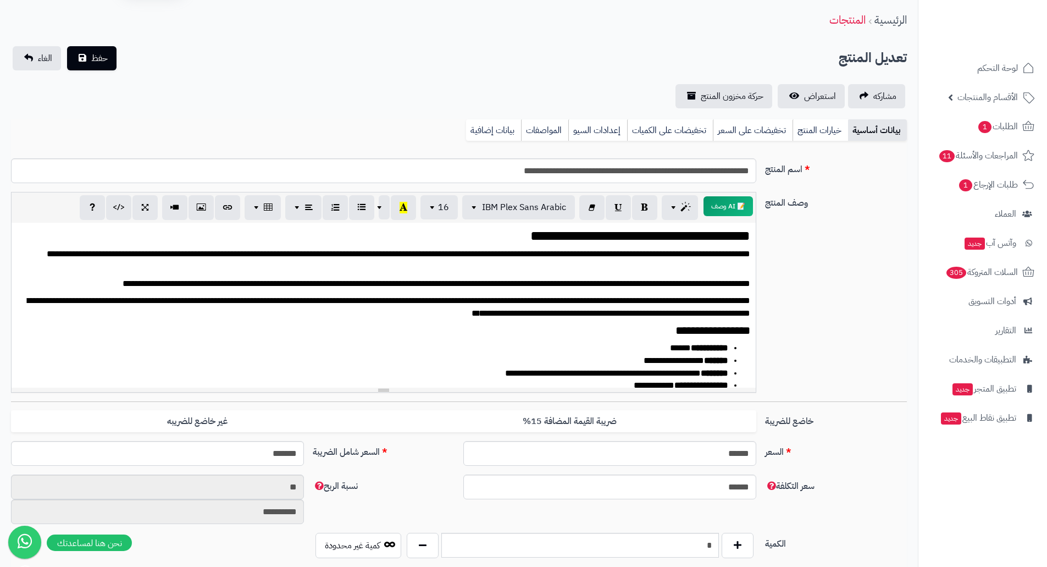
scroll to position [0, 0]
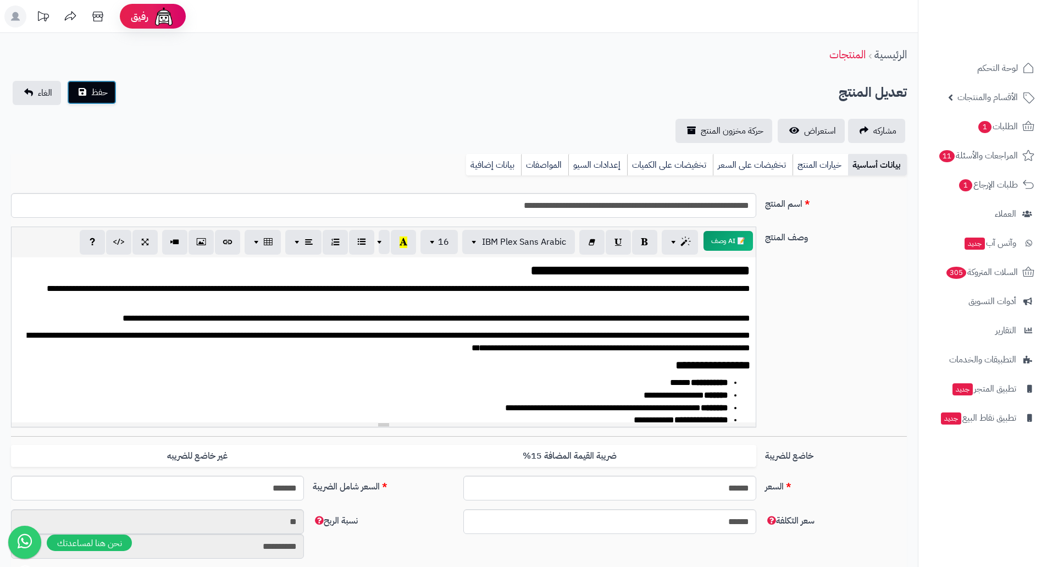
click at [96, 92] on span "حفظ" at bounding box center [99, 92] width 16 height 13
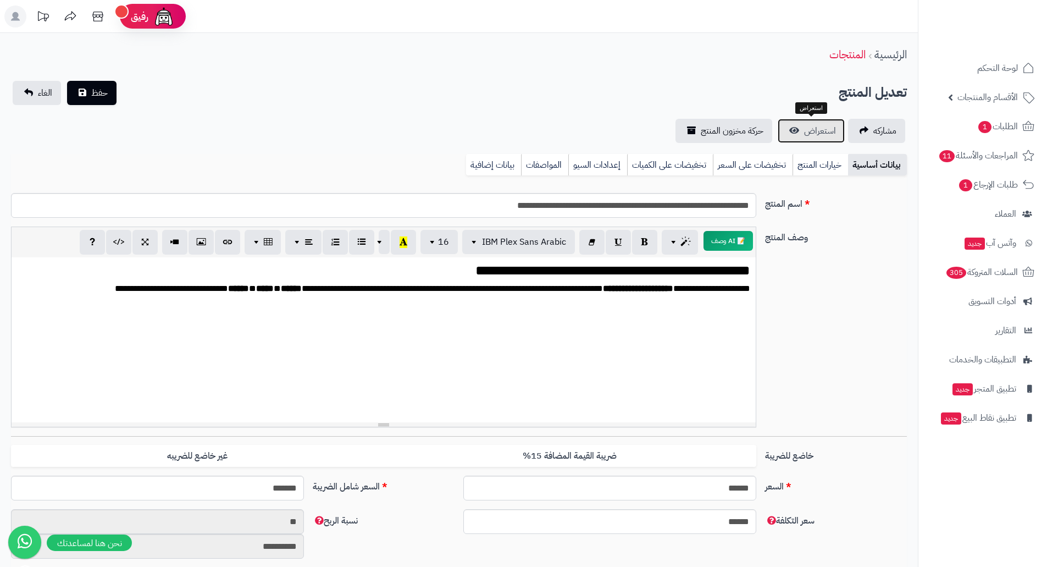
click at [804, 123] on link "استعراض" at bounding box center [811, 131] width 67 height 24
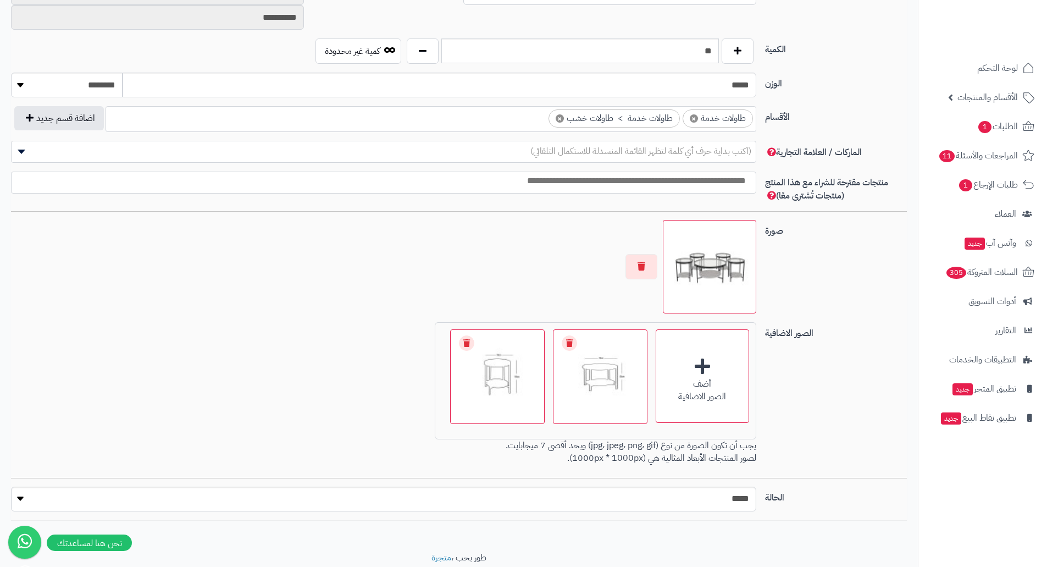
scroll to position [568, 0]
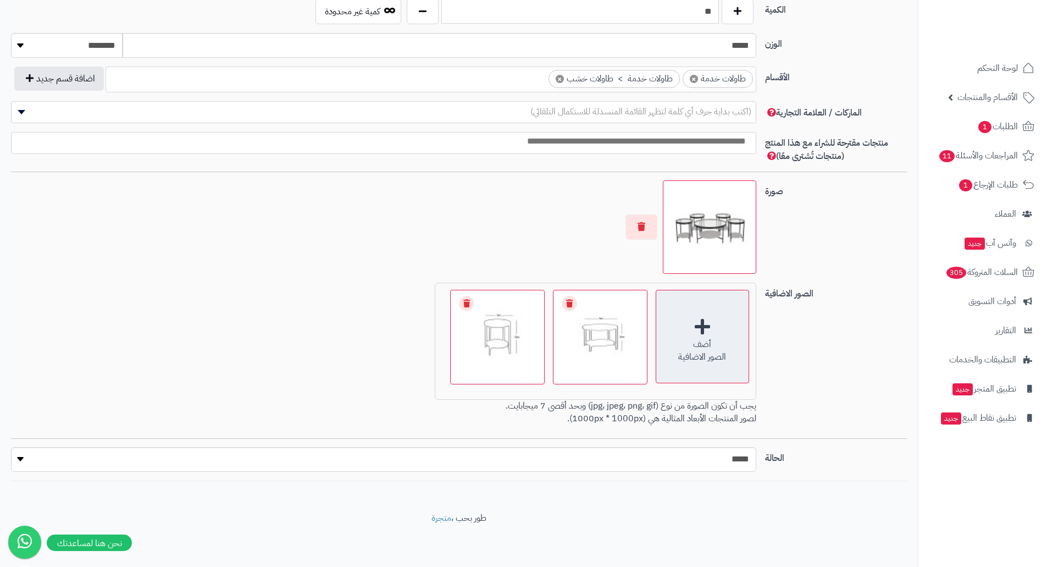
click at [720, 361] on div "الصور الاضافية" at bounding box center [702, 357] width 92 height 13
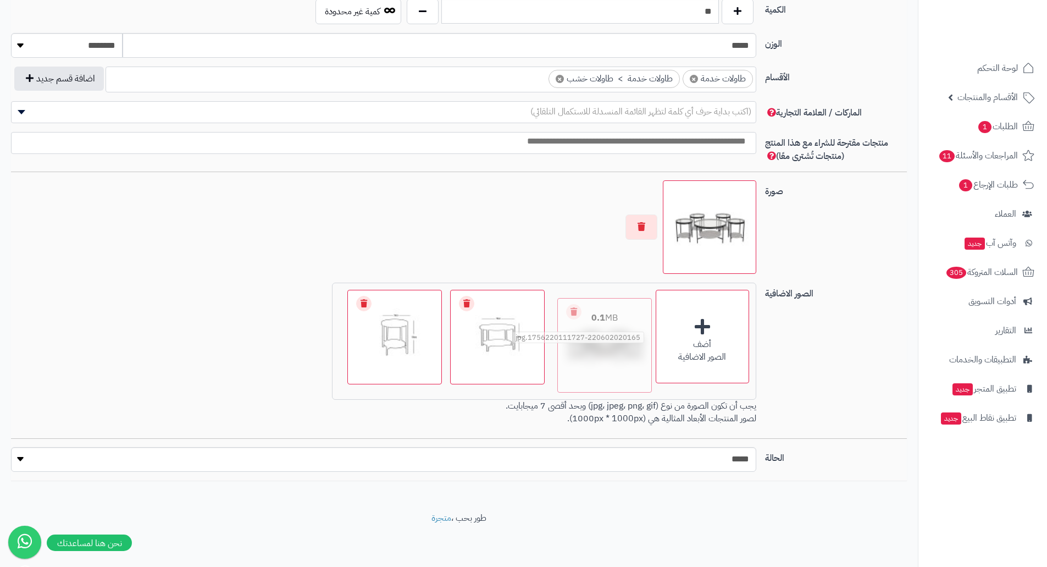
drag, startPoint x: 422, startPoint y: 320, endPoint x: 632, endPoint y: 332, distance: 210.3
click at [648, 224] on button "button" at bounding box center [641, 226] width 32 height 25
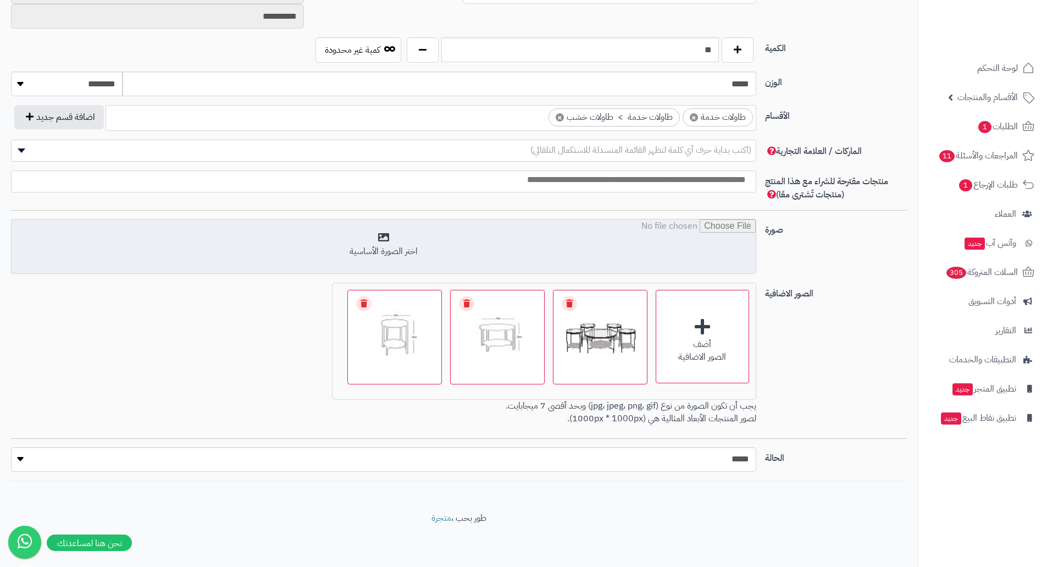
scroll to position [530, 0]
click at [519, 234] on input "file" at bounding box center [384, 246] width 744 height 55
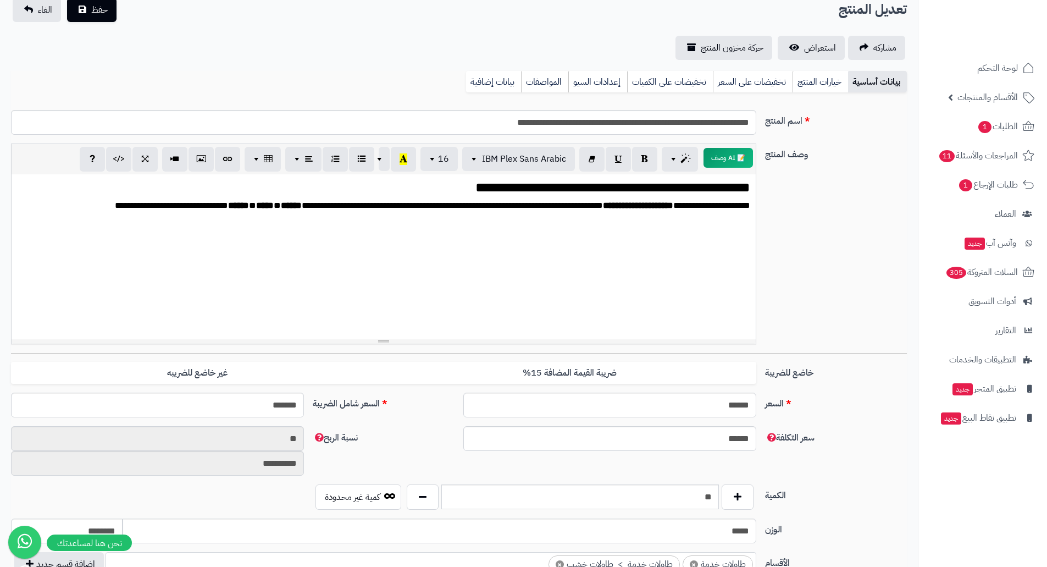
scroll to position [0, 0]
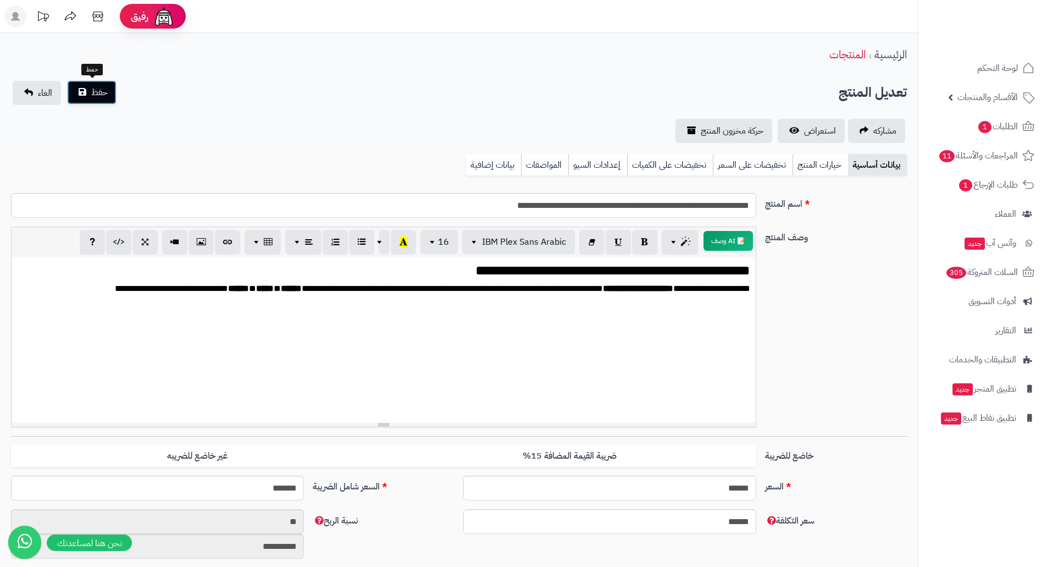
click at [99, 88] on span "حفظ" at bounding box center [99, 92] width 16 height 13
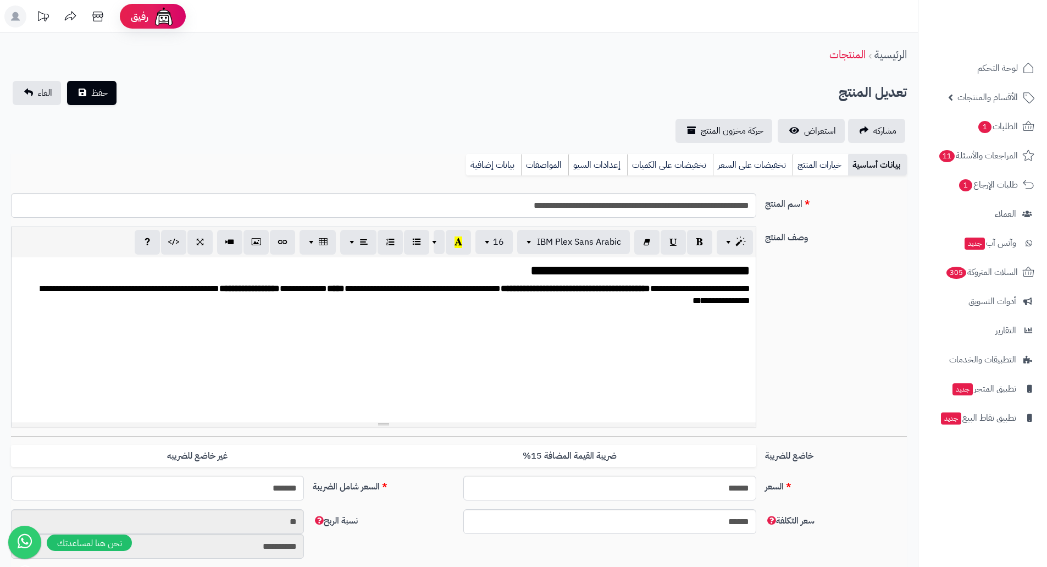
scroll to position [1314, 0]
click at [813, 136] on span "استعراض" at bounding box center [820, 130] width 32 height 13
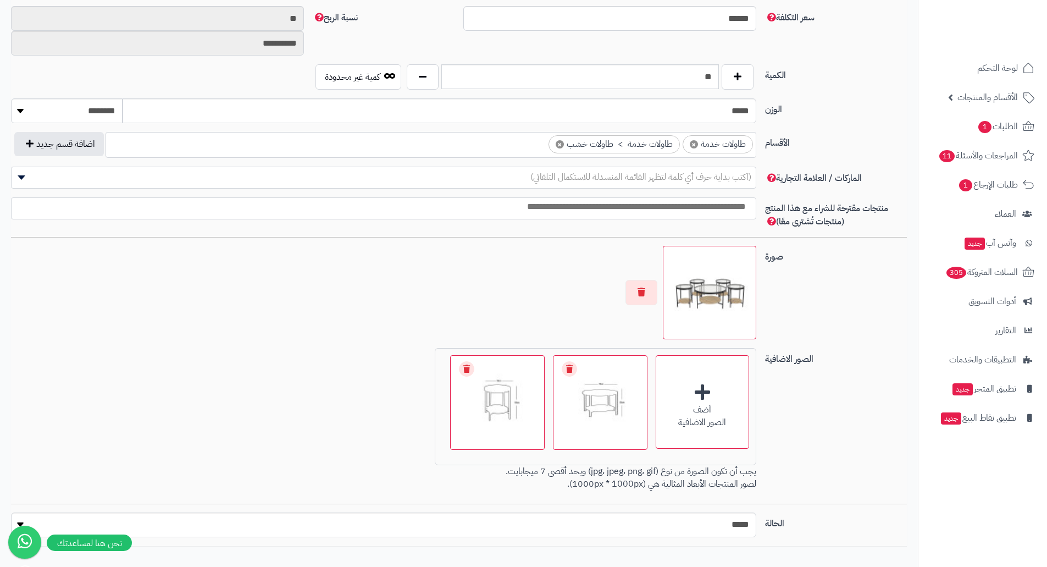
scroll to position [440, 0]
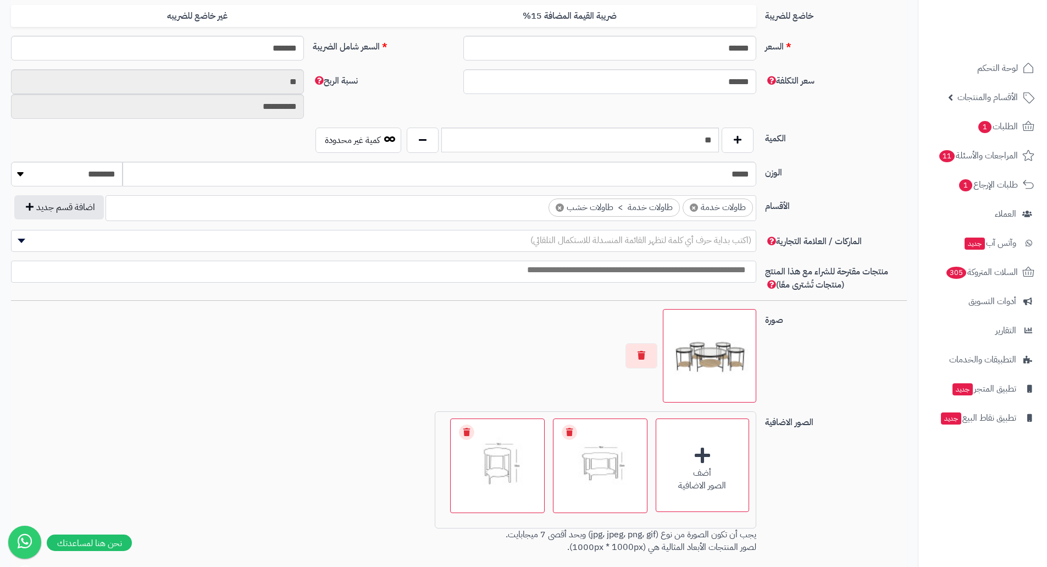
click at [726, 349] on img at bounding box center [710, 356] width 84 height 84
drag, startPoint x: 720, startPoint y: 341, endPoint x: 607, endPoint y: 330, distance: 113.7
click at [607, 330] on div at bounding box center [383, 355] width 745 height 93
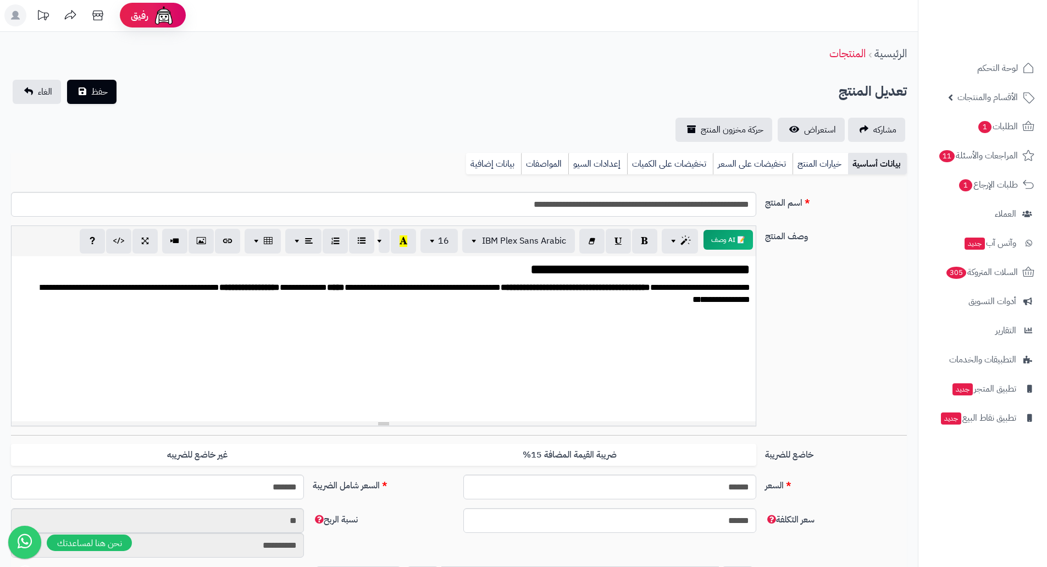
scroll to position [0, 0]
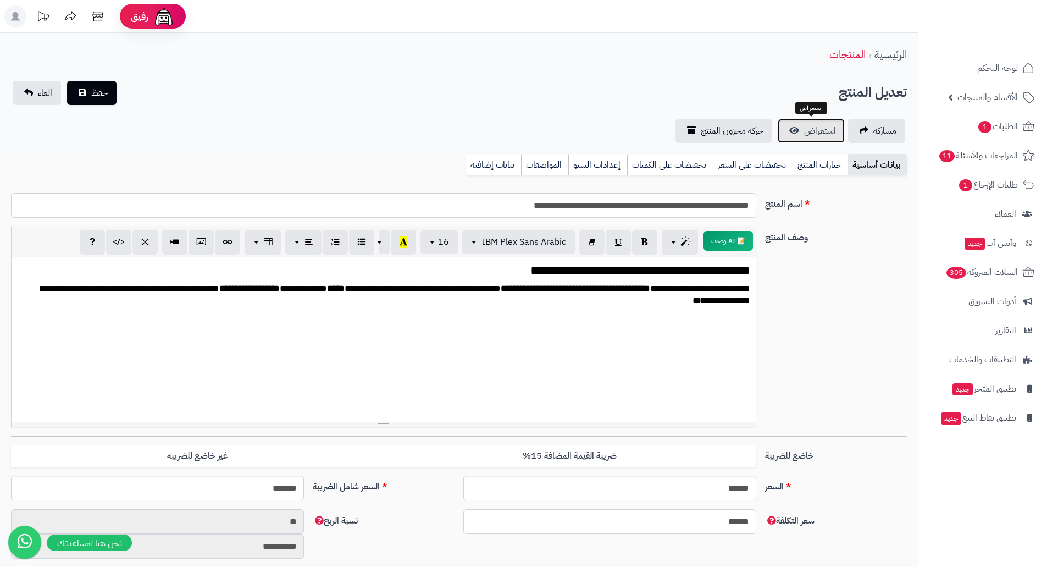
click at [822, 129] on span "استعراض" at bounding box center [820, 130] width 32 height 13
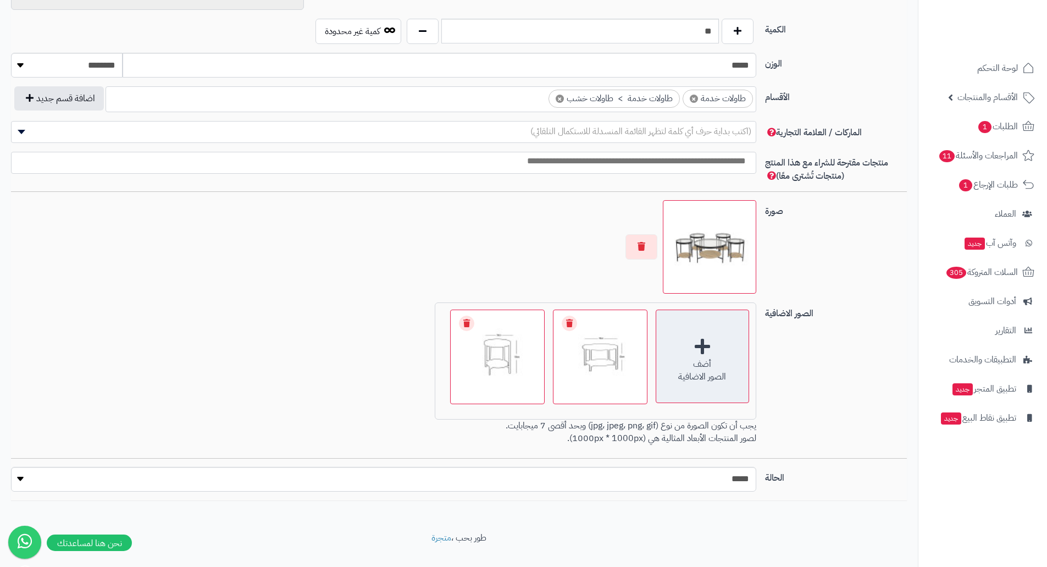
scroll to position [550, 0]
click at [716, 361] on div "أضف" at bounding box center [702, 363] width 92 height 13
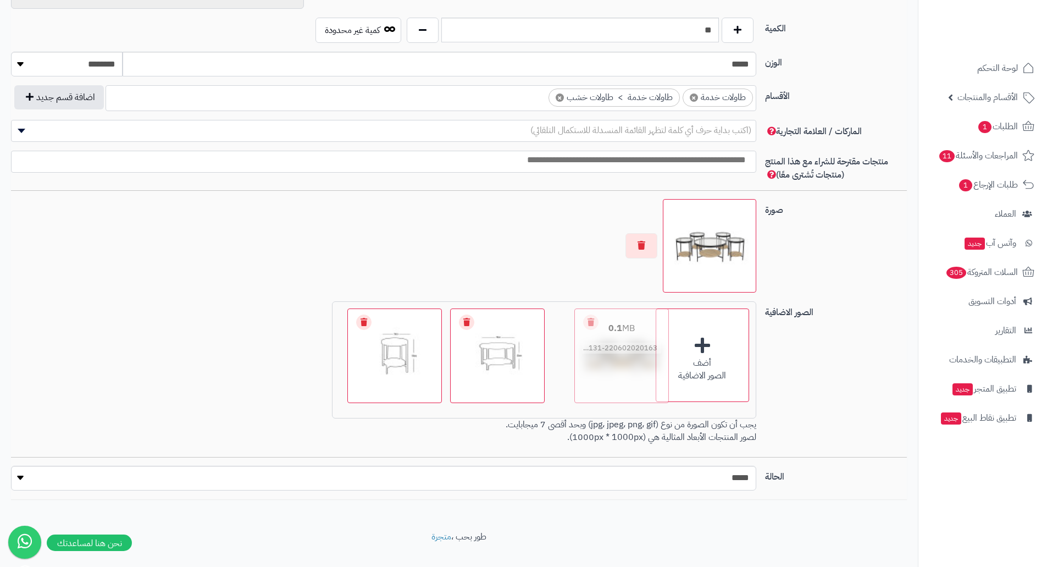
drag, startPoint x: 384, startPoint y: 340, endPoint x: 611, endPoint y: 339, distance: 227.0
click at [643, 251] on button "button" at bounding box center [641, 244] width 32 height 25
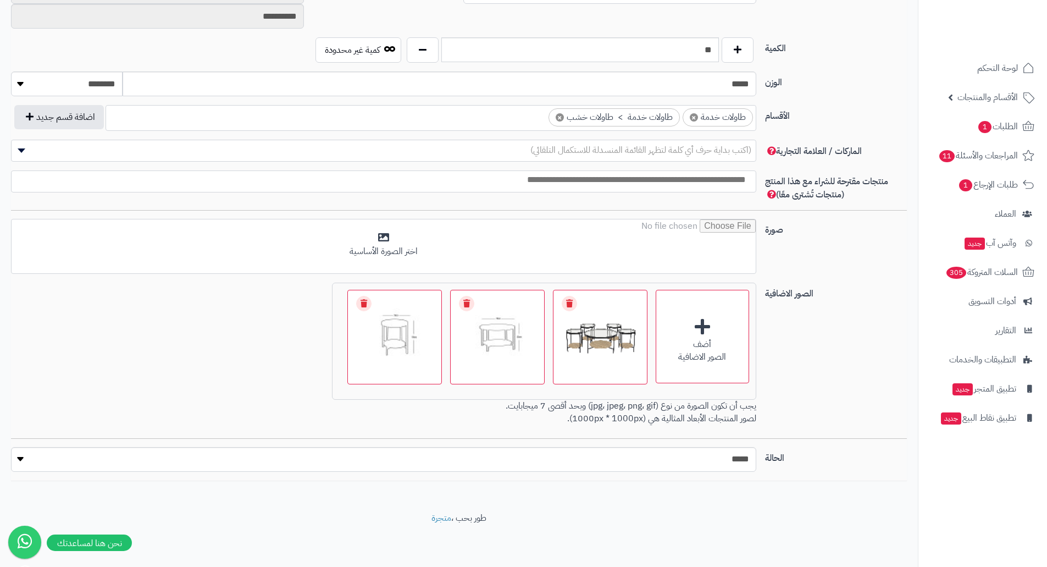
scroll to position [530, 0]
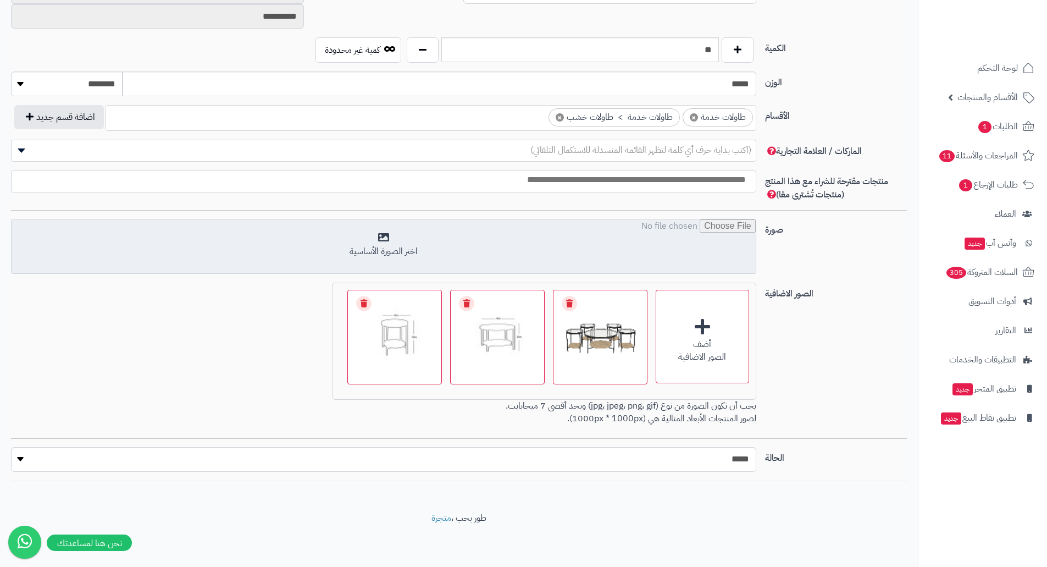
click at [562, 254] on input "file" at bounding box center [384, 246] width 744 height 55
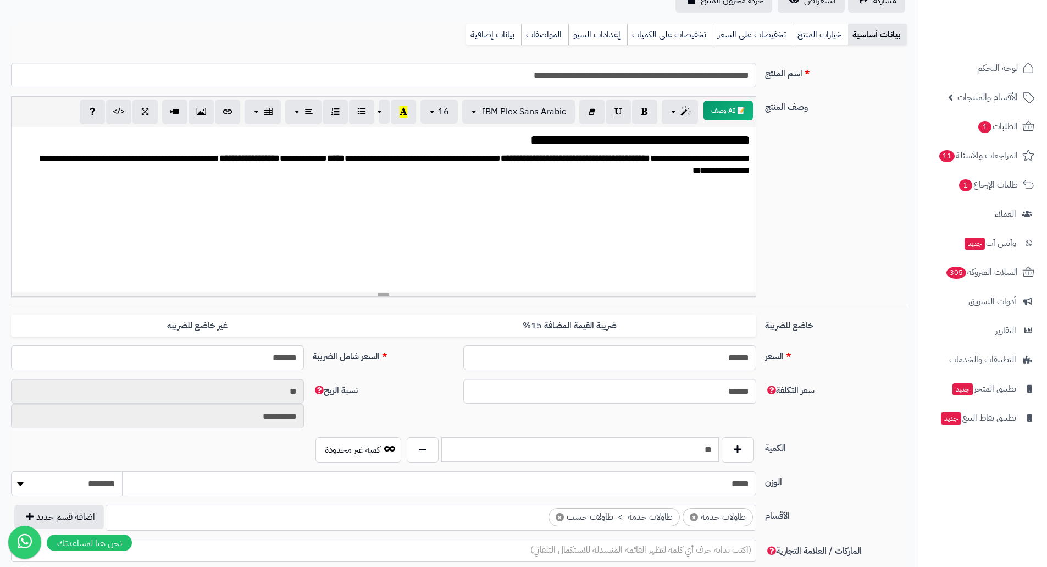
scroll to position [0, 0]
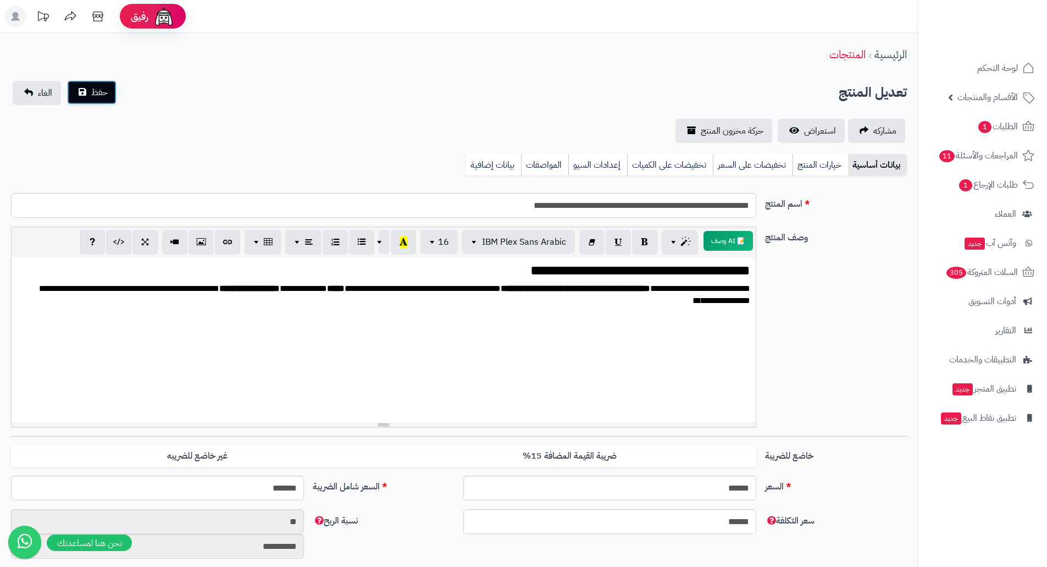
click at [87, 85] on button "حفظ" at bounding box center [91, 92] width 49 height 24
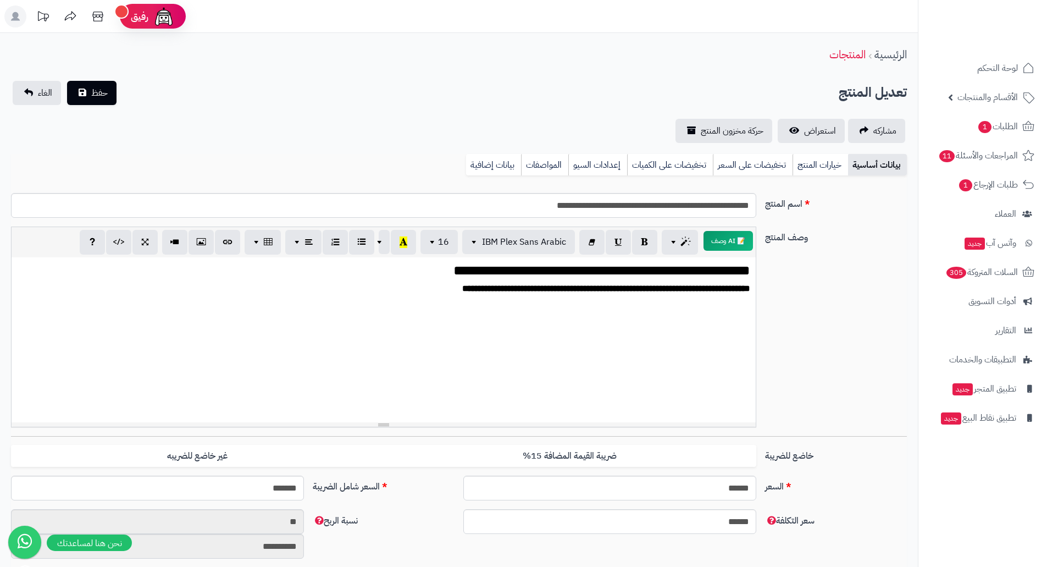
scroll to position [1314, 0]
click at [835, 135] on link "استعراض" at bounding box center [811, 131] width 67 height 24
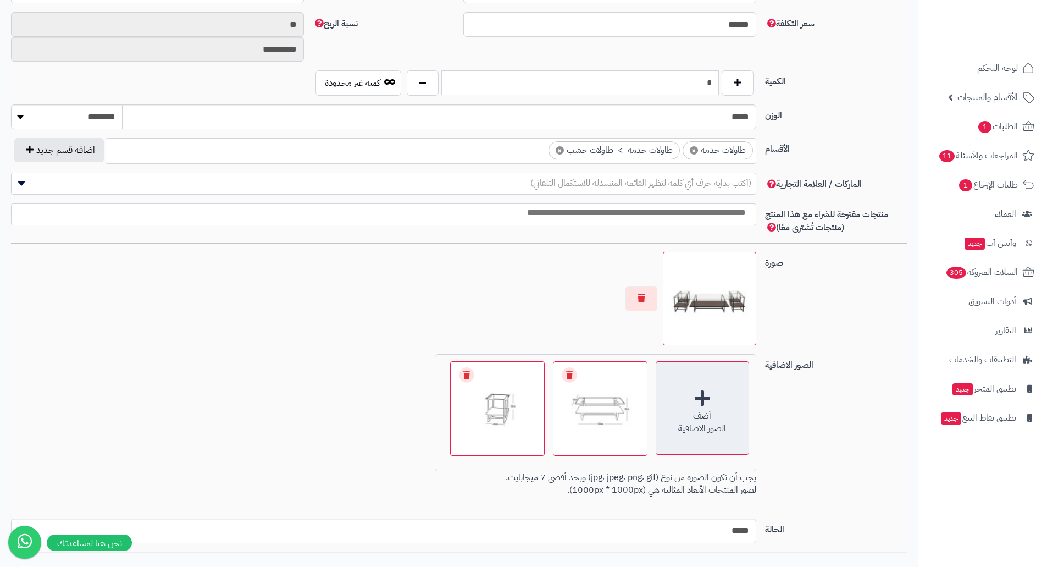
scroll to position [568, 0]
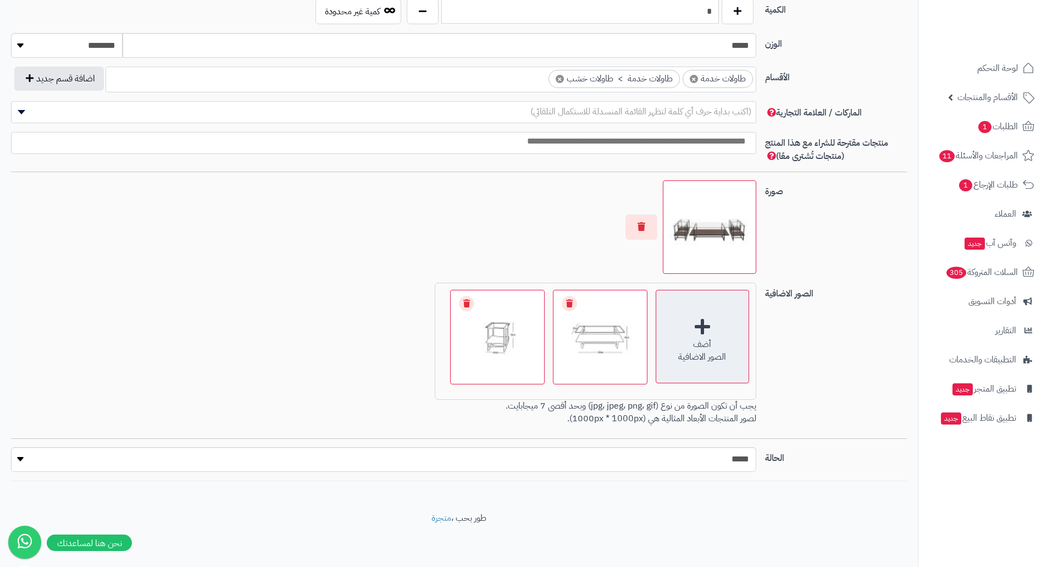
click at [722, 308] on div "أضف الصور الاضافية" at bounding box center [702, 336] width 93 height 93
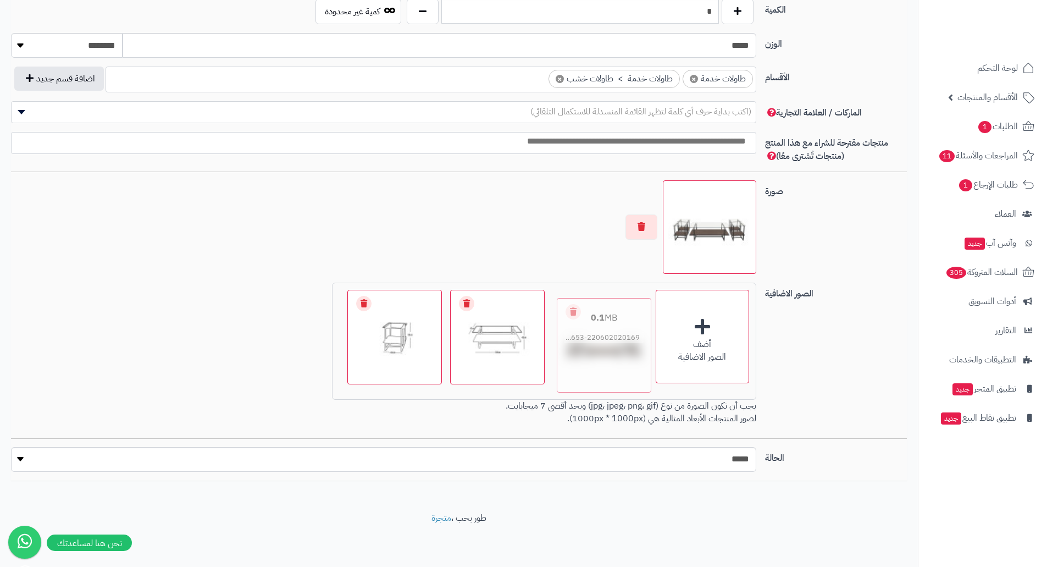
drag, startPoint x: 421, startPoint y: 341, endPoint x: 628, endPoint y: 358, distance: 207.3
click at [653, 224] on button "button" at bounding box center [641, 226] width 32 height 25
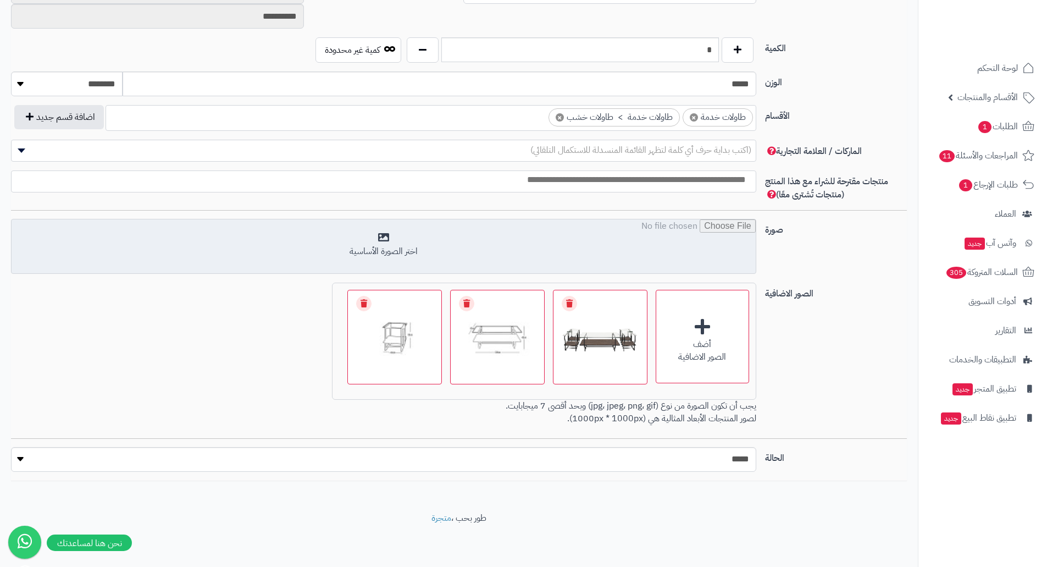
click at [700, 232] on input "file" at bounding box center [384, 246] width 744 height 55
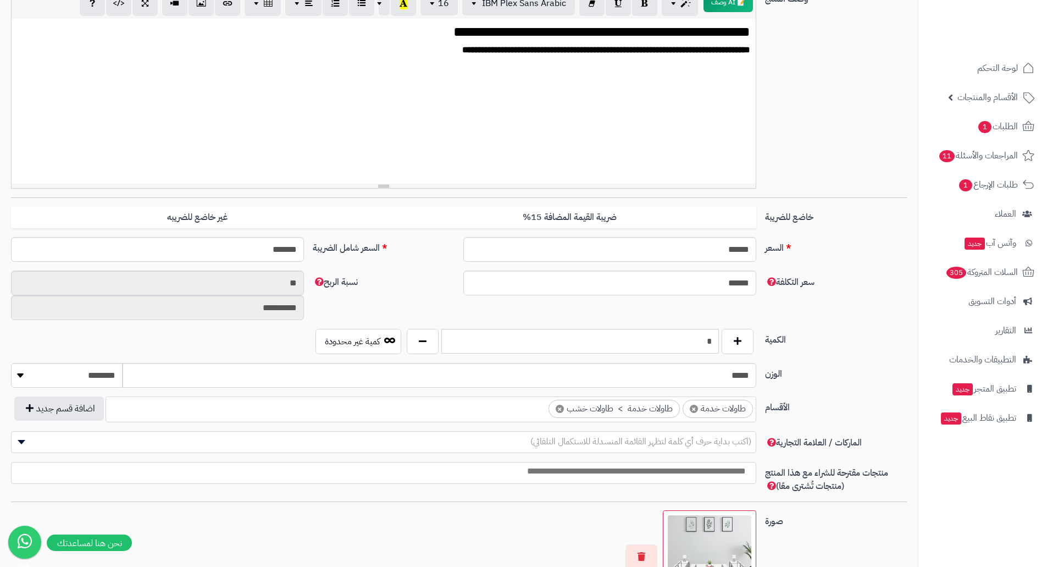
scroll to position [0, 0]
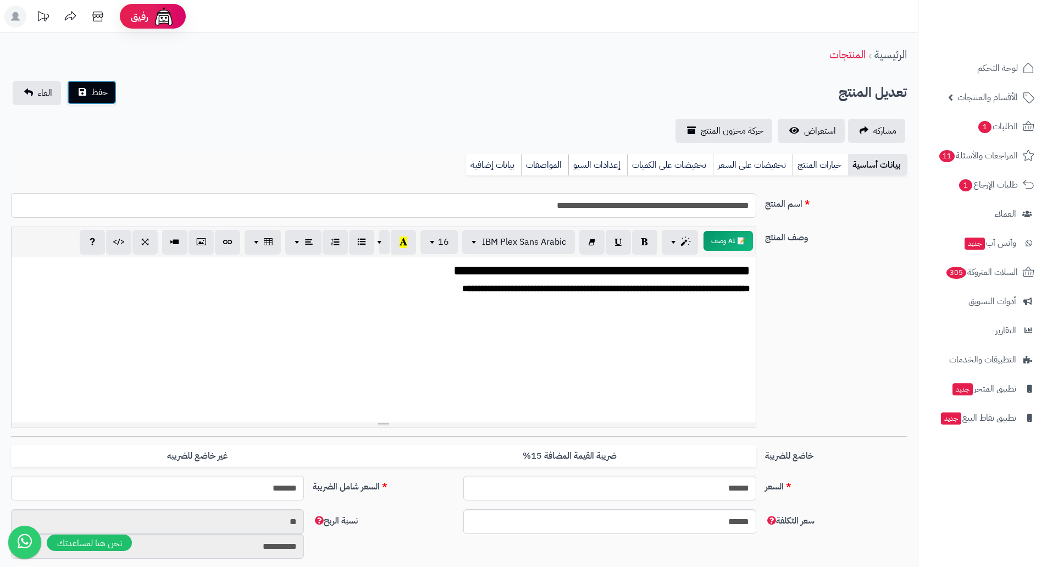
click at [94, 93] on span "حفظ" at bounding box center [99, 92] width 16 height 13
